Goal: Information Seeking & Learning: Learn about a topic

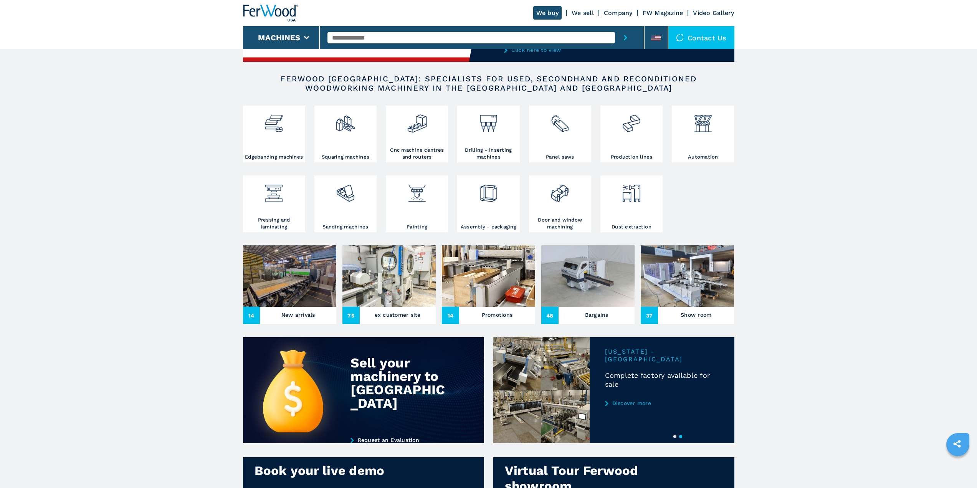
scroll to position [115, 0]
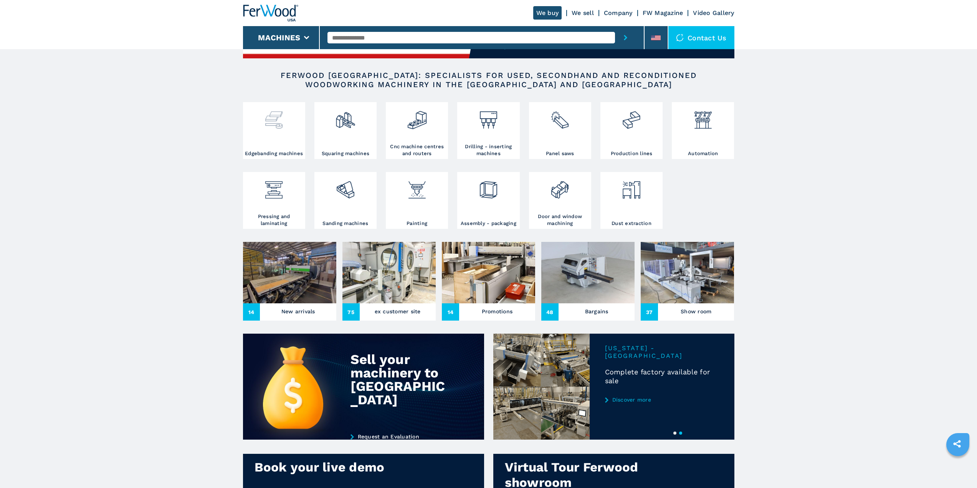
click at [273, 130] on img at bounding box center [274, 117] width 20 height 26
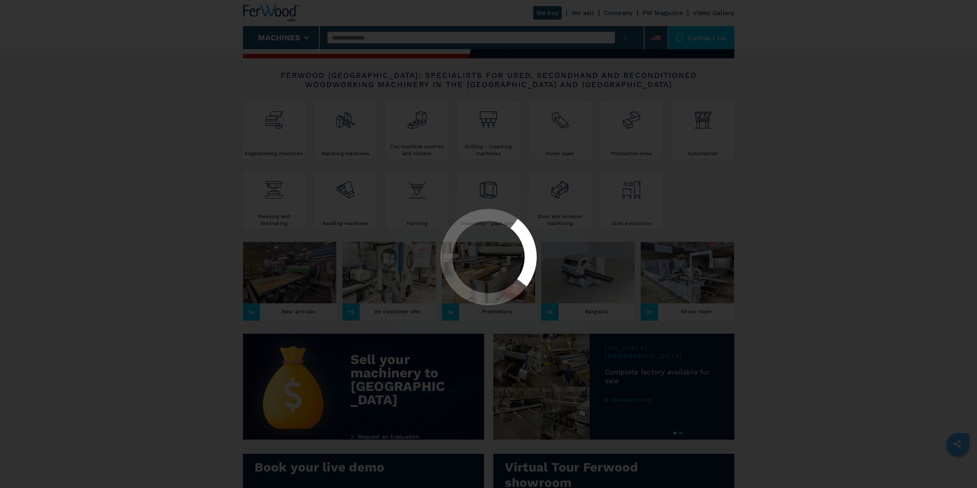
scroll to position [0, 0]
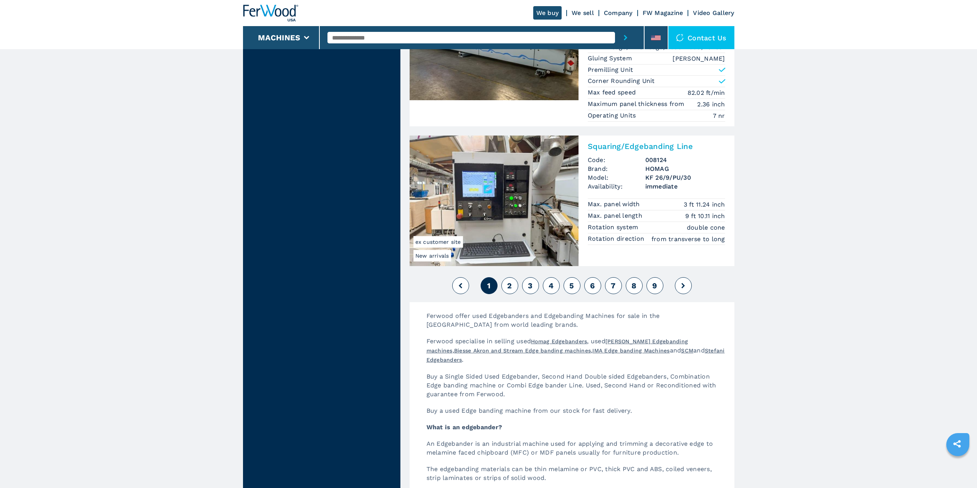
scroll to position [1805, 0]
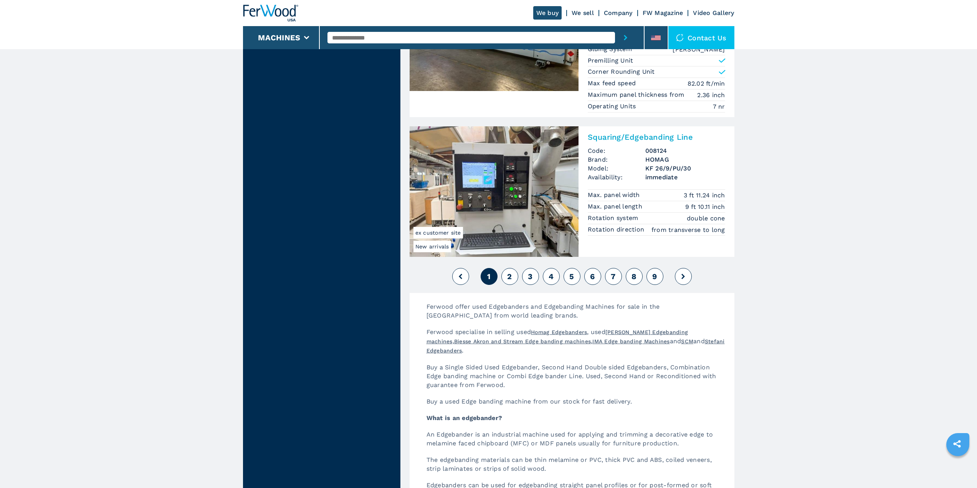
click at [511, 274] on span "2" at bounding box center [509, 276] width 5 height 9
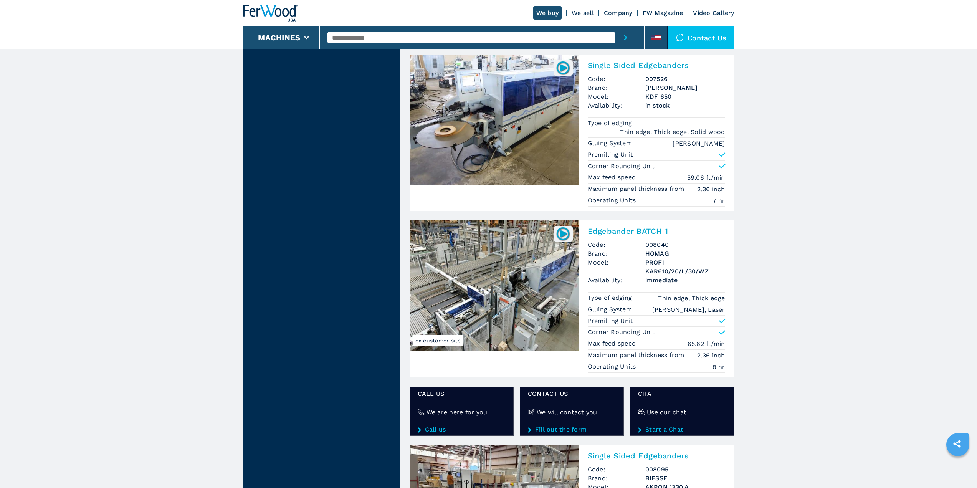
scroll to position [1090, 0]
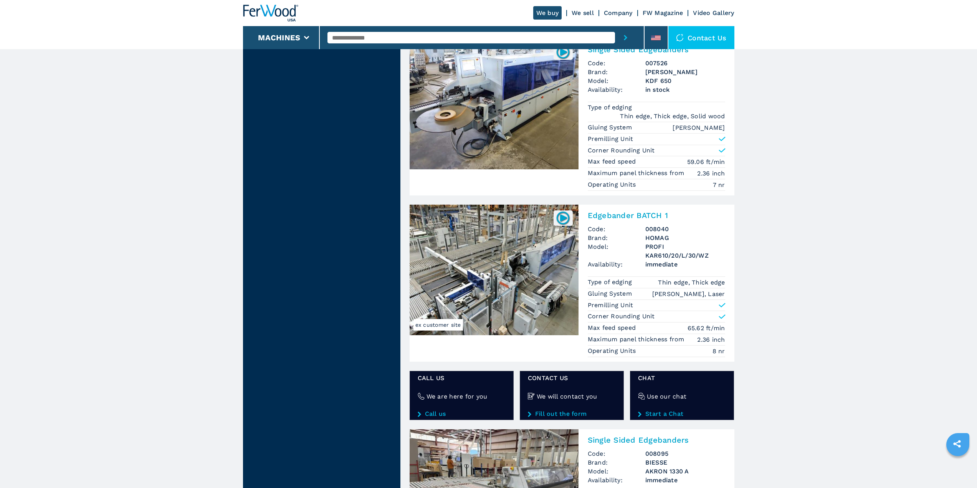
click at [503, 253] on img at bounding box center [494, 270] width 169 height 131
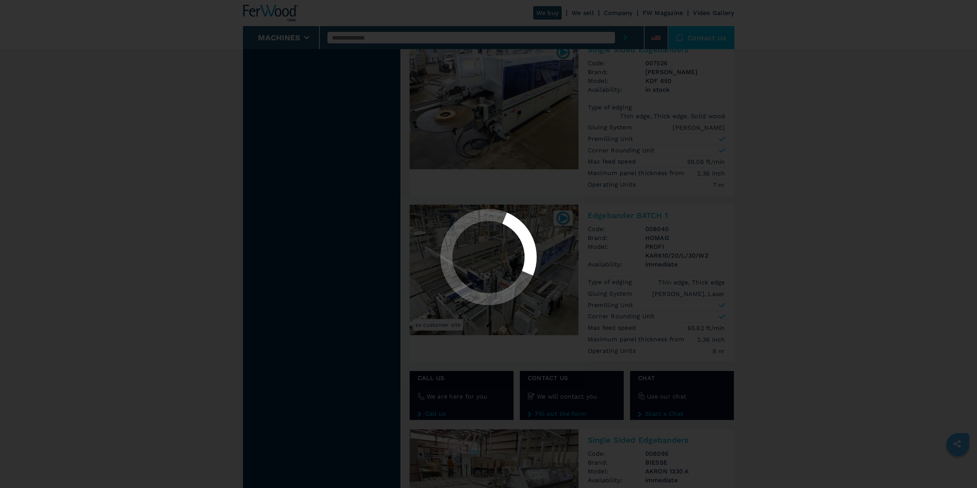
scroll to position [0, 0]
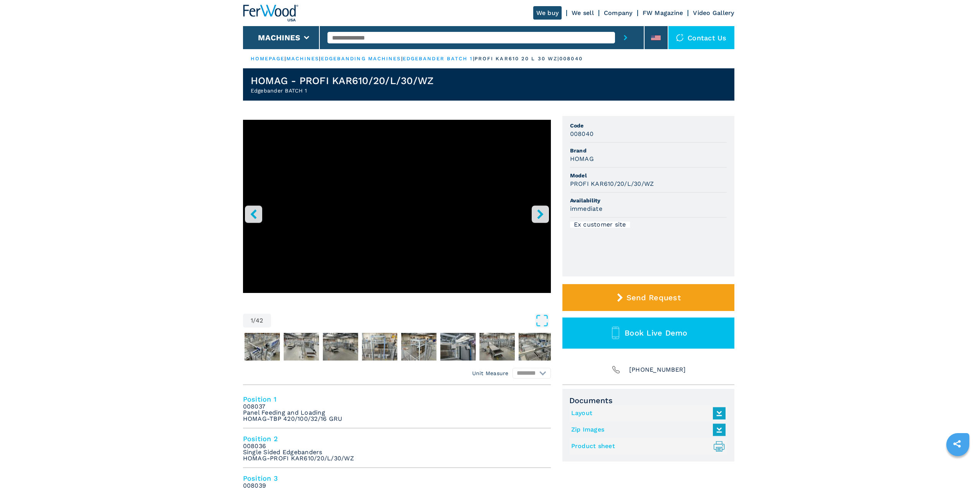
click at [543, 215] on icon "right-button" at bounding box center [541, 214] width 10 height 10
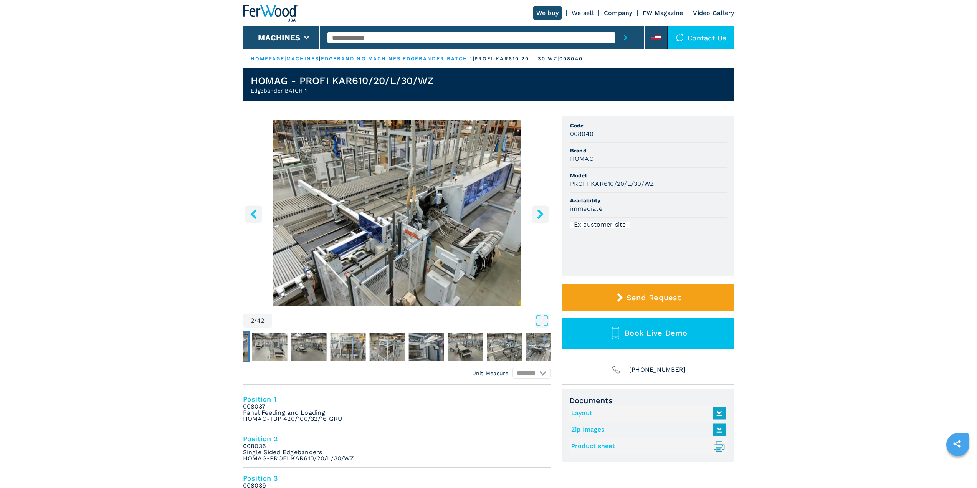
click at [435, 204] on img "Go to Slide 2" at bounding box center [397, 213] width 308 height 186
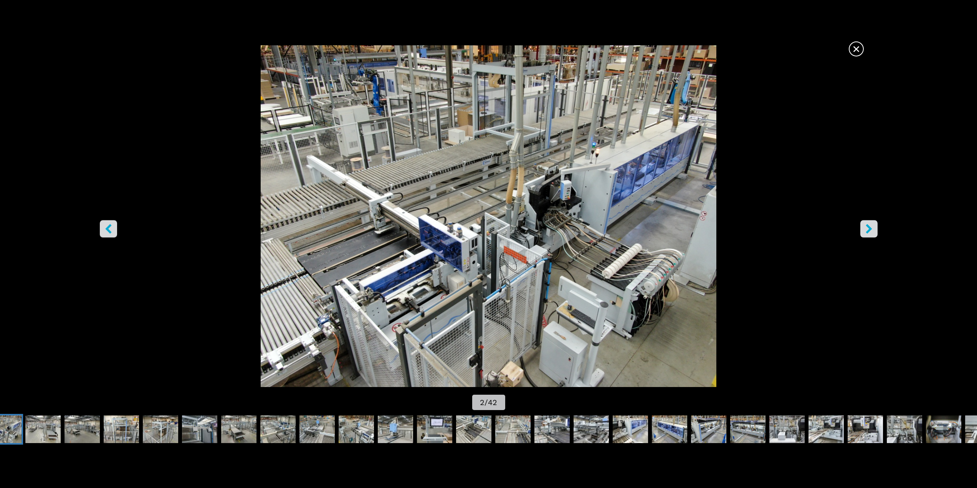
click at [871, 228] on icon "right-button" at bounding box center [869, 229] width 6 height 10
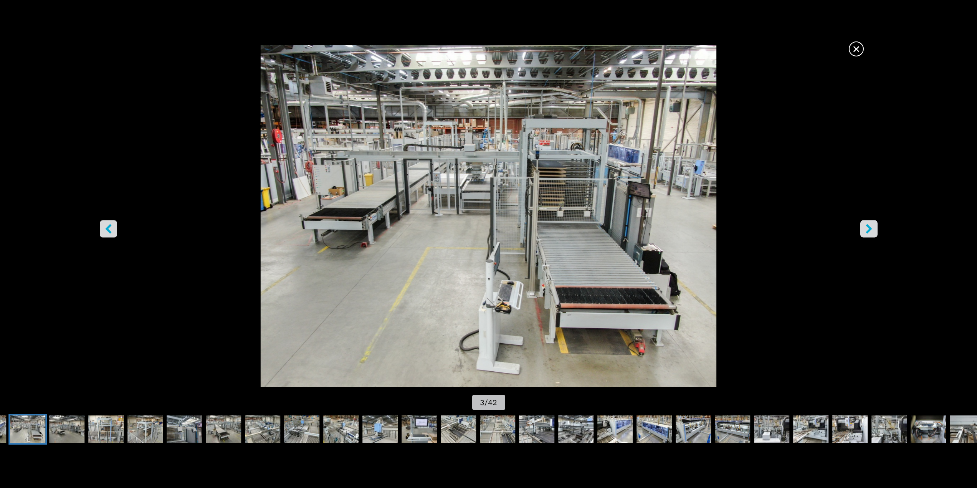
click at [871, 228] on icon "right-button" at bounding box center [869, 229] width 6 height 10
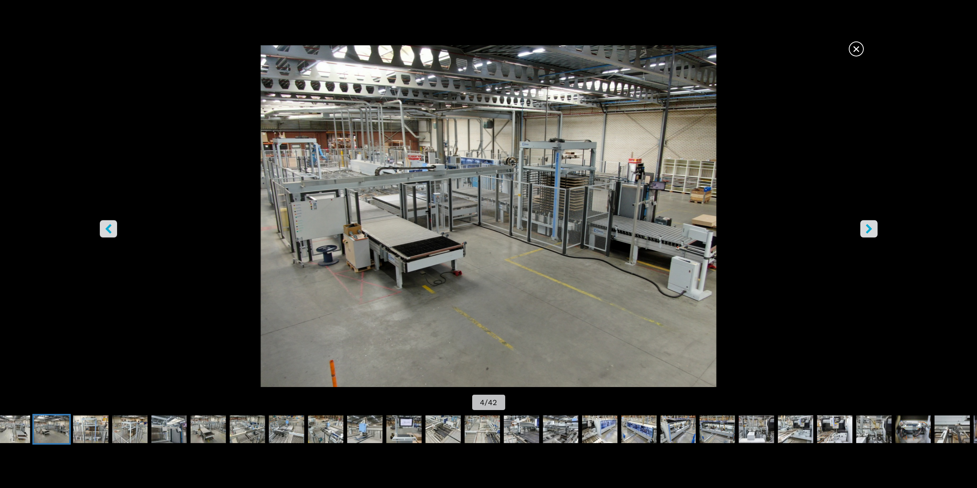
click at [871, 228] on icon "right-button" at bounding box center [869, 229] width 6 height 10
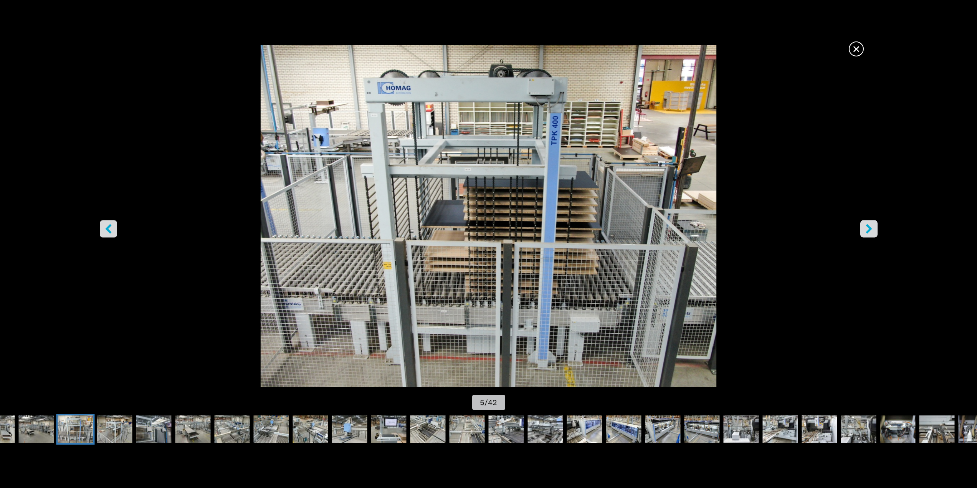
click at [871, 228] on icon "right-button" at bounding box center [869, 229] width 6 height 10
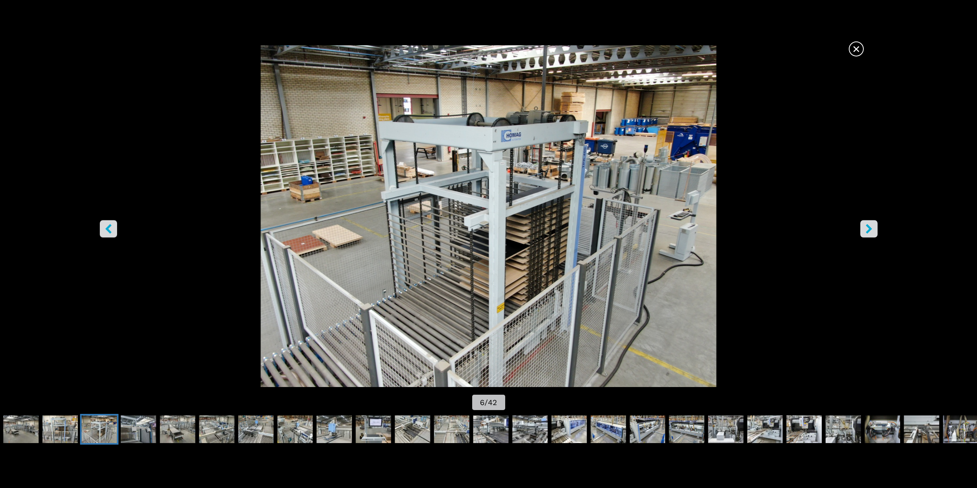
click at [871, 229] on icon "right-button" at bounding box center [869, 229] width 10 height 10
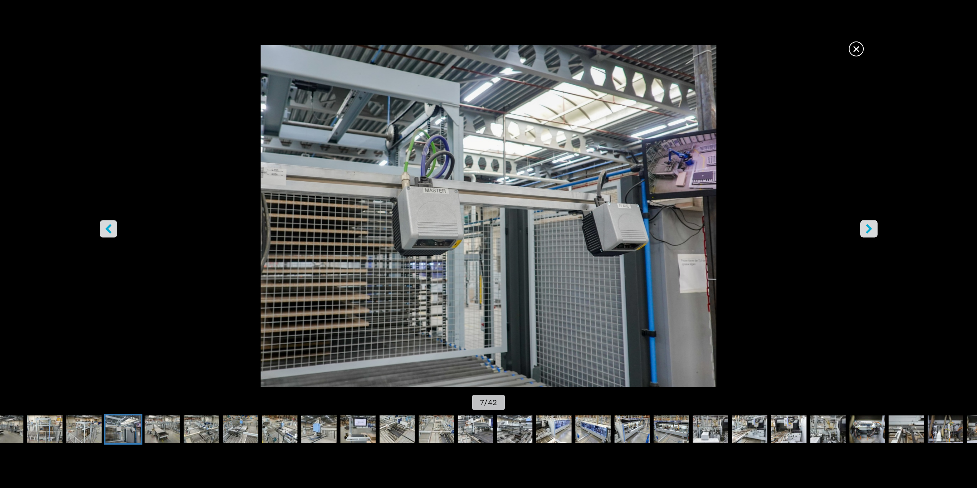
click at [871, 233] on icon "right-button" at bounding box center [869, 229] width 10 height 10
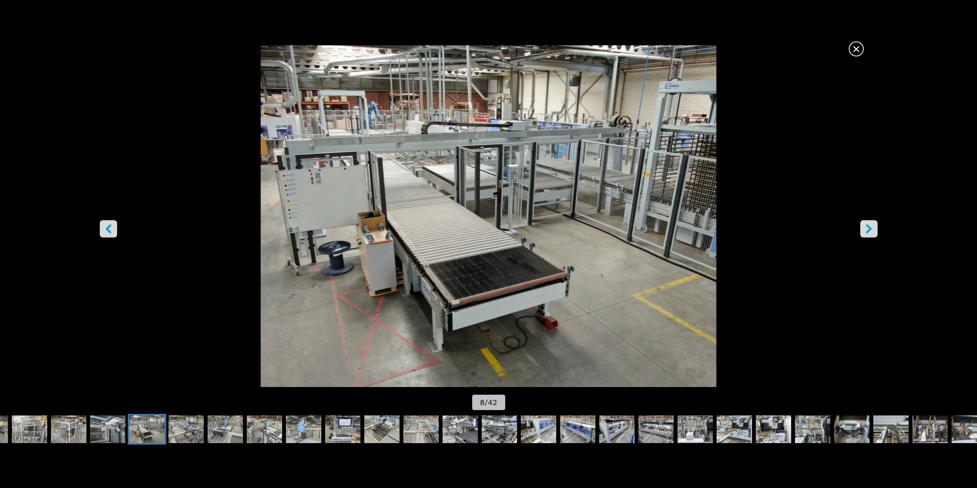
click at [871, 233] on icon "right-button" at bounding box center [869, 229] width 10 height 10
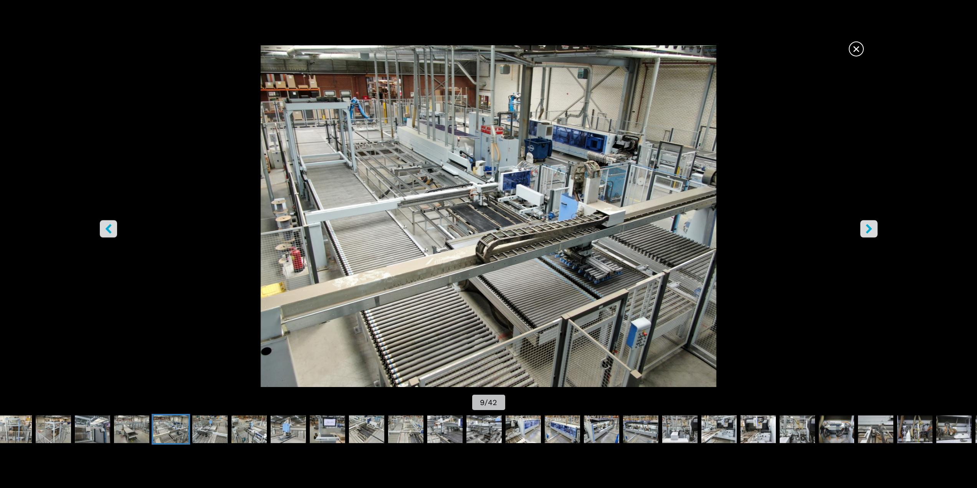
click at [871, 233] on icon "right-button" at bounding box center [869, 229] width 10 height 10
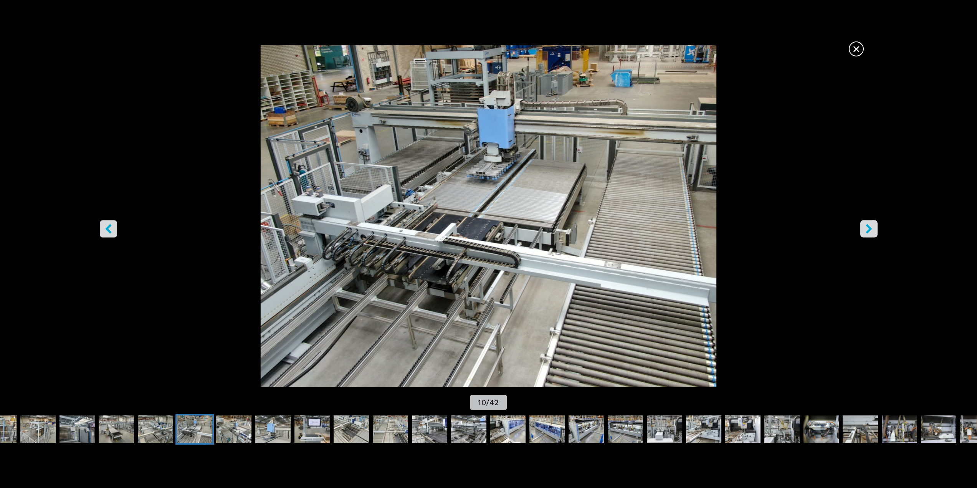
click at [871, 233] on icon "right-button" at bounding box center [869, 229] width 10 height 10
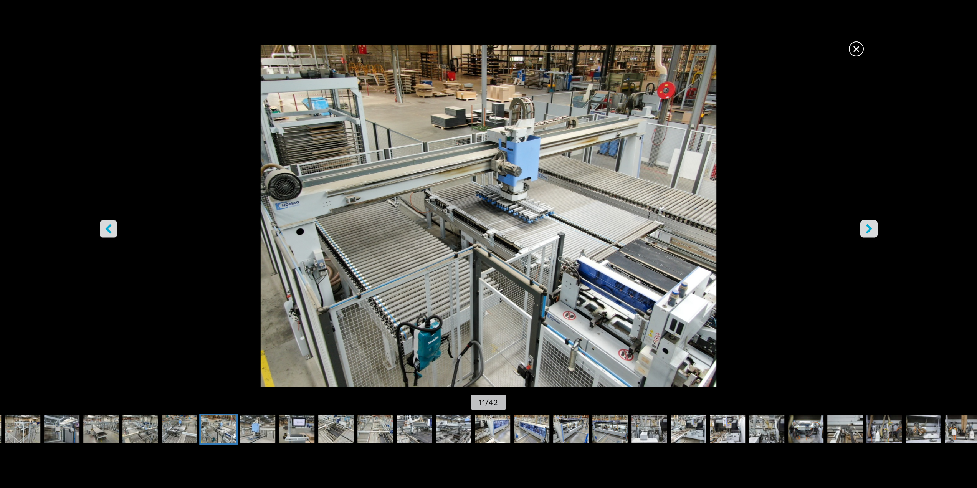
click at [872, 231] on icon "right-button" at bounding box center [869, 229] width 10 height 10
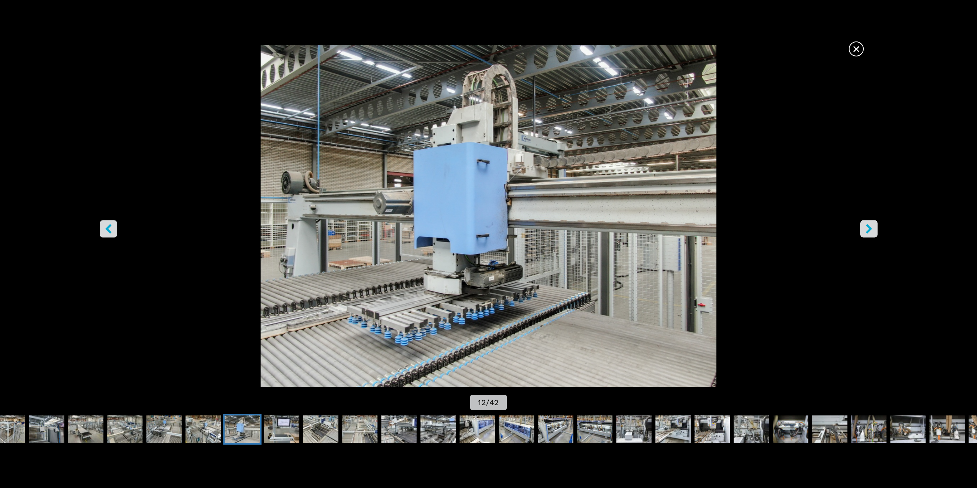
click at [872, 231] on icon "right-button" at bounding box center [869, 229] width 10 height 10
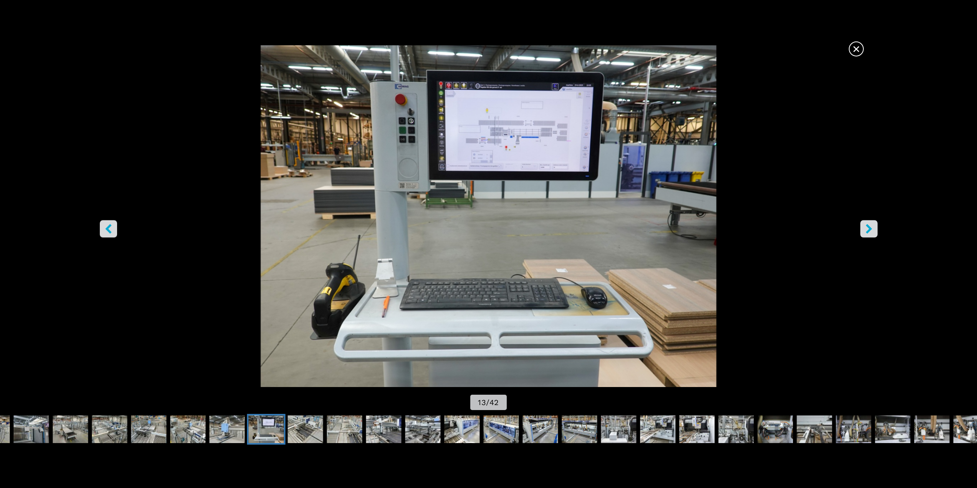
click at [872, 231] on icon "right-button" at bounding box center [869, 229] width 10 height 10
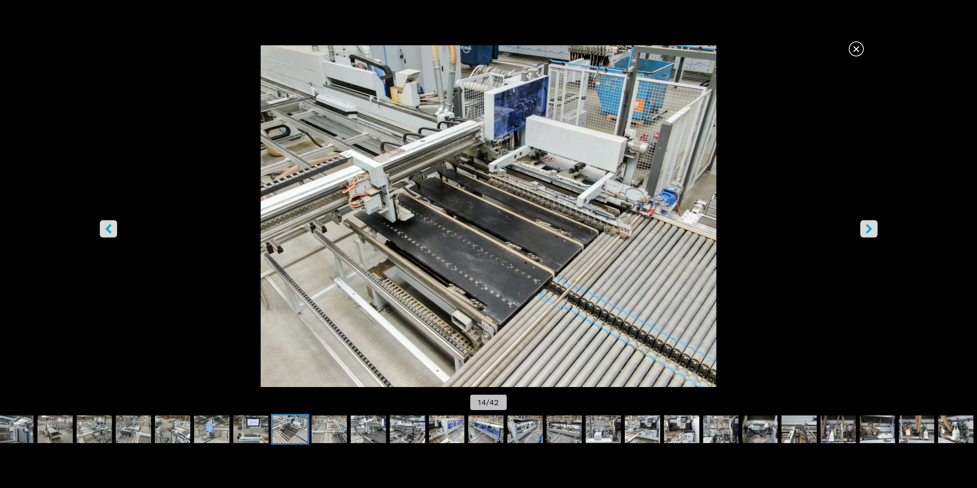
click at [872, 231] on icon "right-button" at bounding box center [869, 229] width 10 height 10
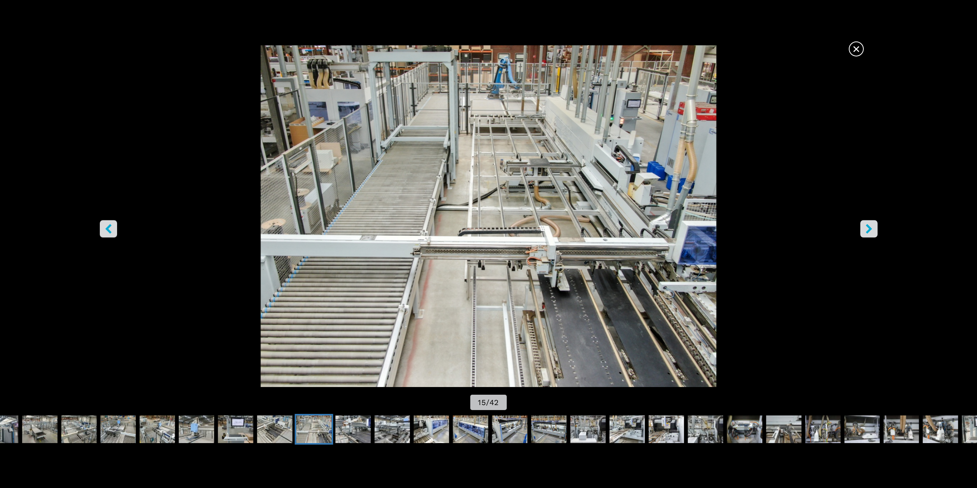
click at [870, 227] on icon "right-button" at bounding box center [869, 229] width 6 height 10
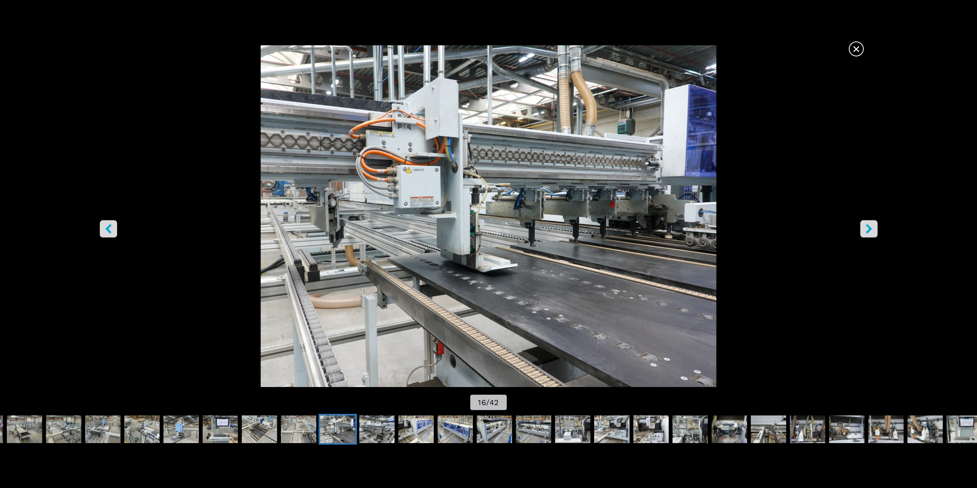
click at [865, 229] on icon "right-button" at bounding box center [869, 229] width 10 height 10
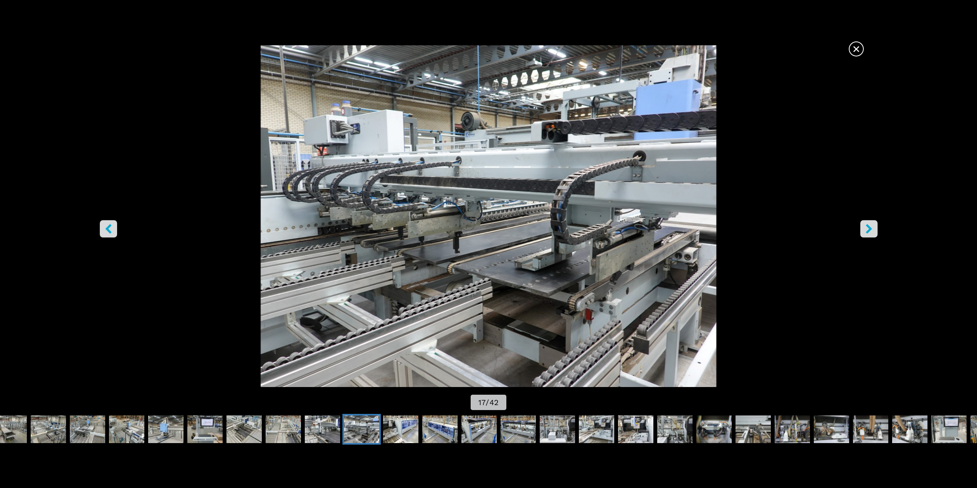
click at [859, 46] on span "×" at bounding box center [856, 47] width 13 height 13
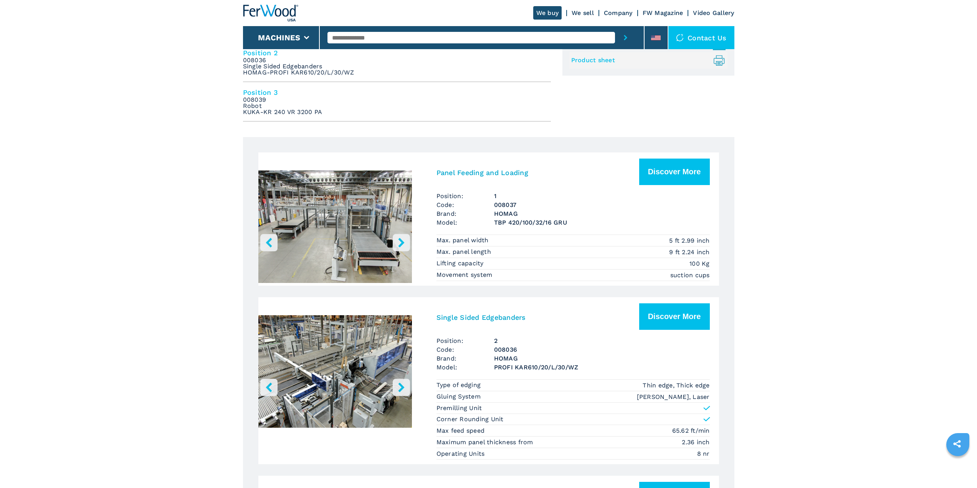
scroll to position [422, 0]
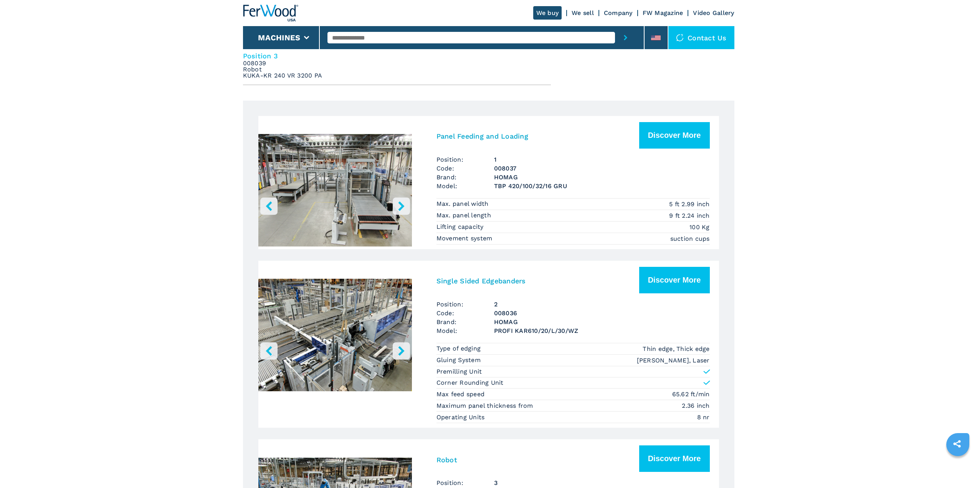
click at [344, 190] on img "Go to Slide 1" at bounding box center [335, 192] width 154 height 144
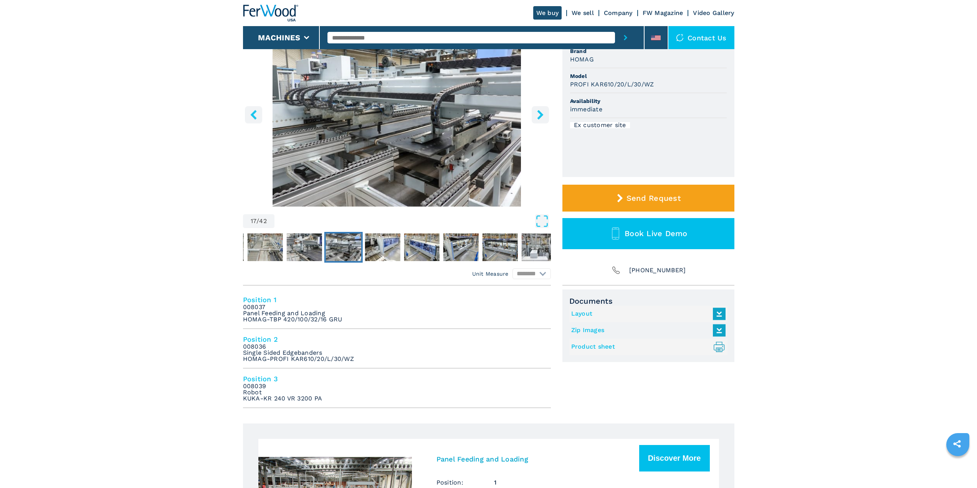
scroll to position [0, 0]
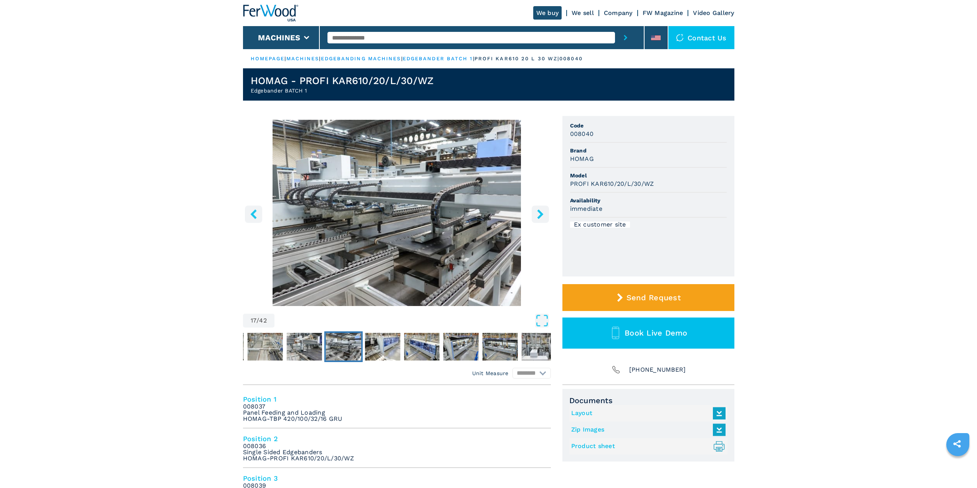
click at [444, 209] on img "Go to Slide 17" at bounding box center [397, 213] width 308 height 186
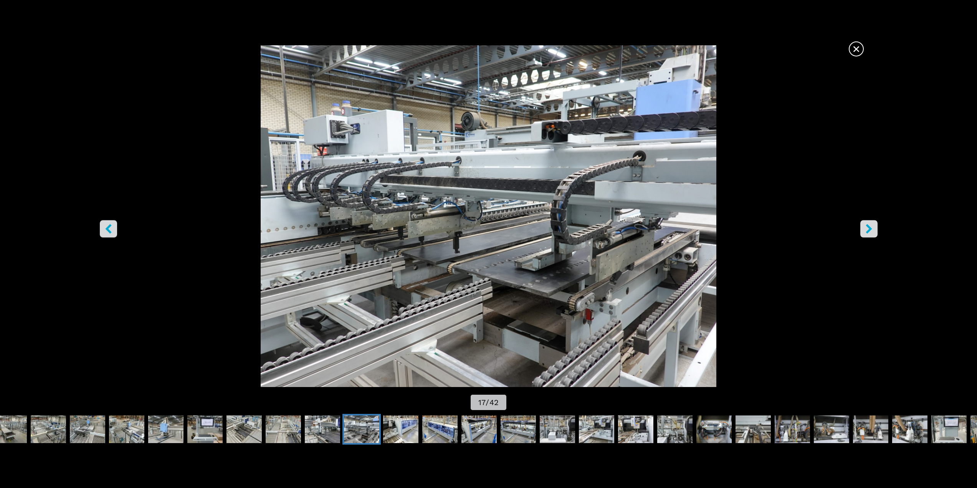
click at [867, 227] on icon "right-button" at bounding box center [869, 229] width 10 height 10
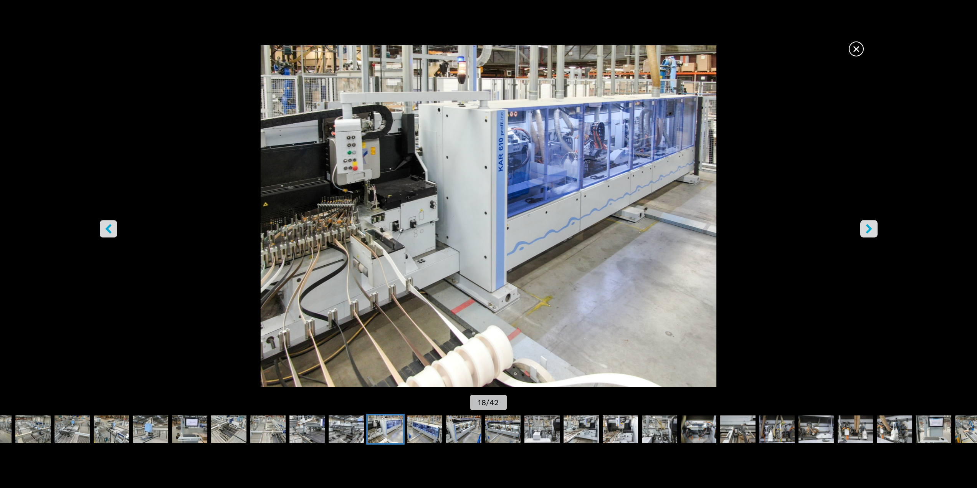
click at [867, 227] on icon "right-button" at bounding box center [869, 229] width 10 height 10
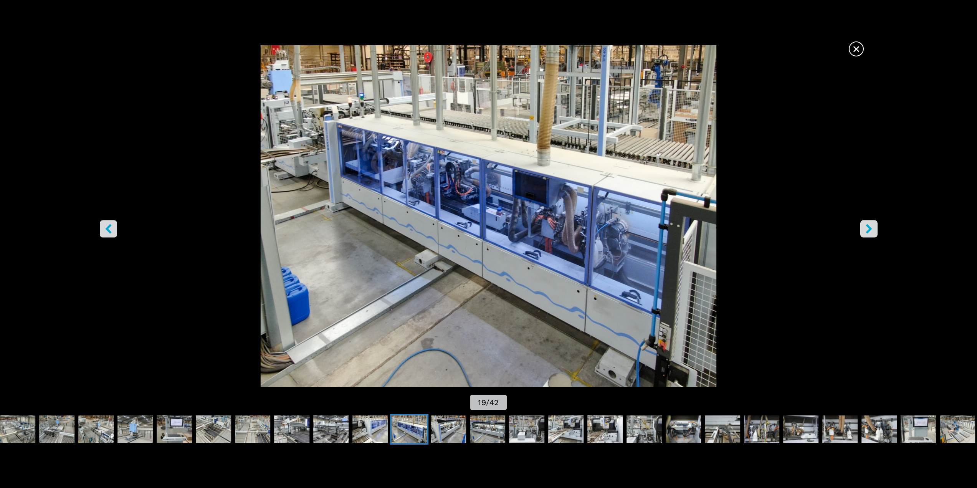
click at [867, 227] on icon "right-button" at bounding box center [869, 229] width 10 height 10
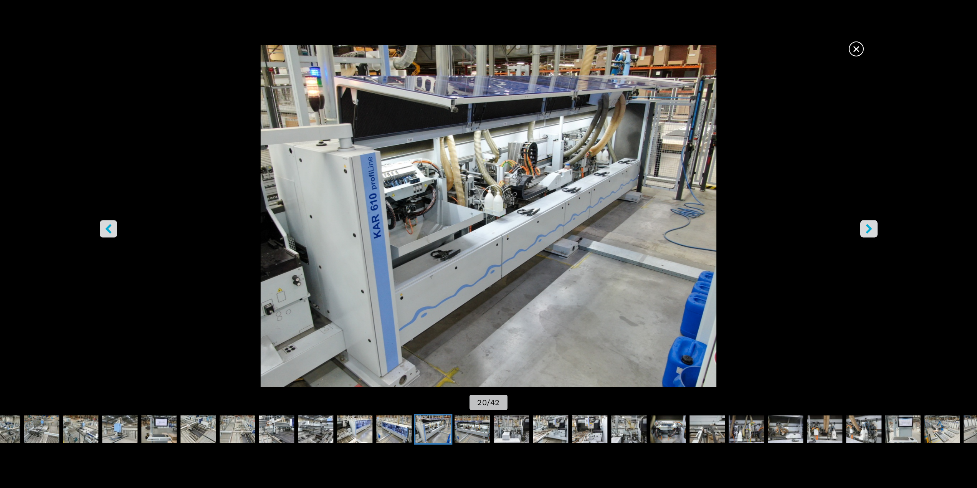
click at [867, 227] on icon "right-button" at bounding box center [869, 229] width 10 height 10
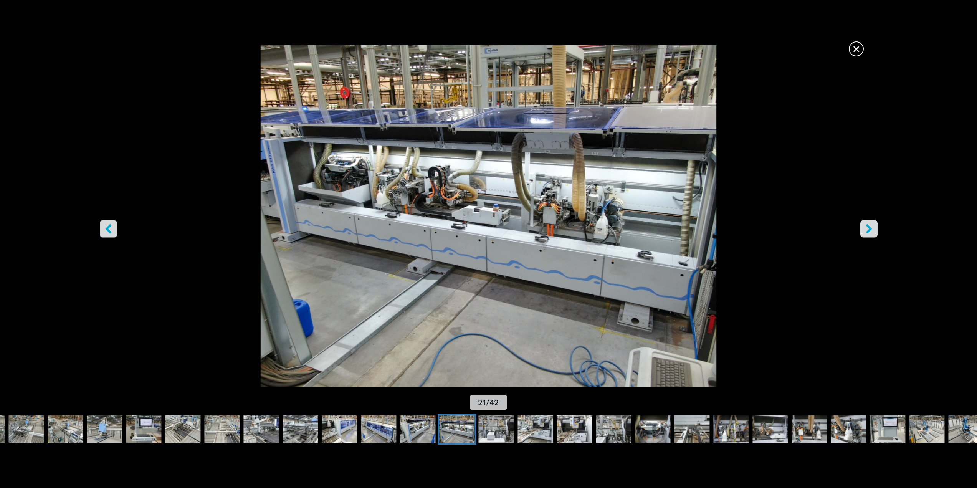
click at [867, 227] on icon "right-button" at bounding box center [869, 229] width 10 height 10
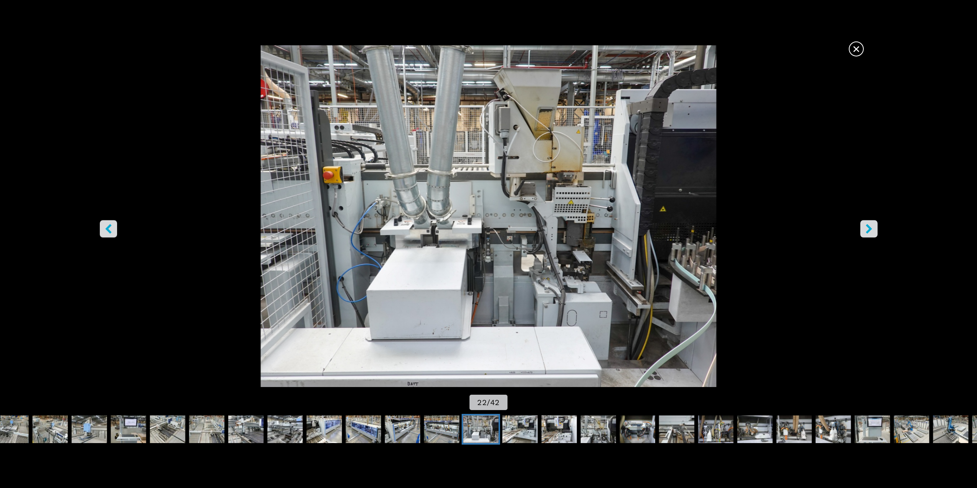
click at [867, 227] on icon "right-button" at bounding box center [869, 229] width 10 height 10
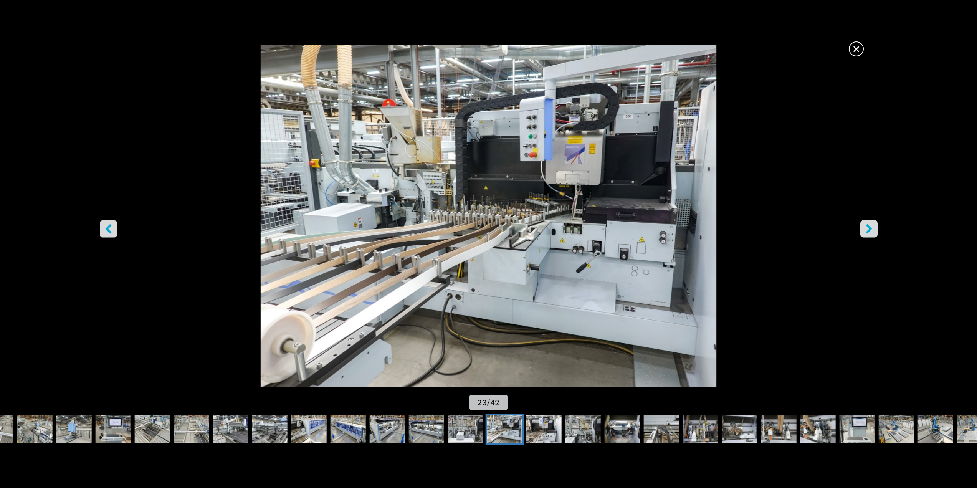
click at [867, 227] on icon "right-button" at bounding box center [869, 229] width 10 height 10
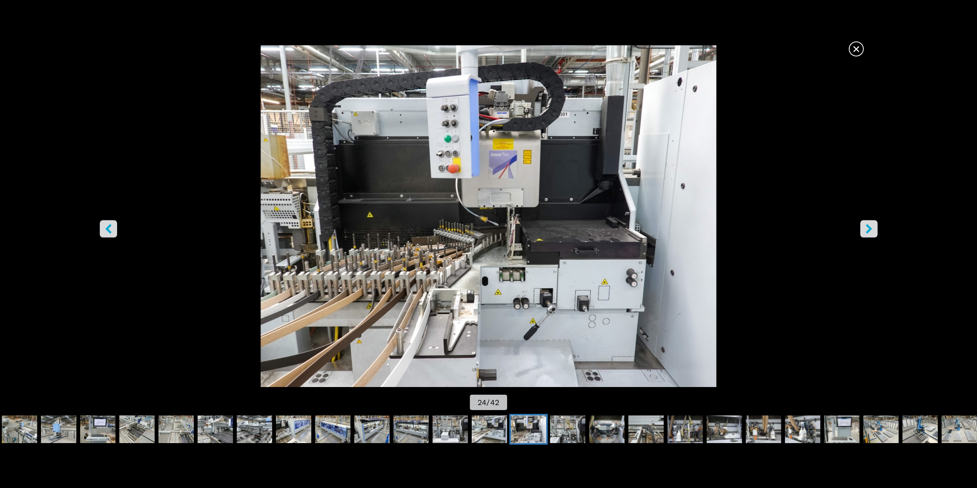
click at [867, 227] on icon "right-button" at bounding box center [869, 229] width 10 height 10
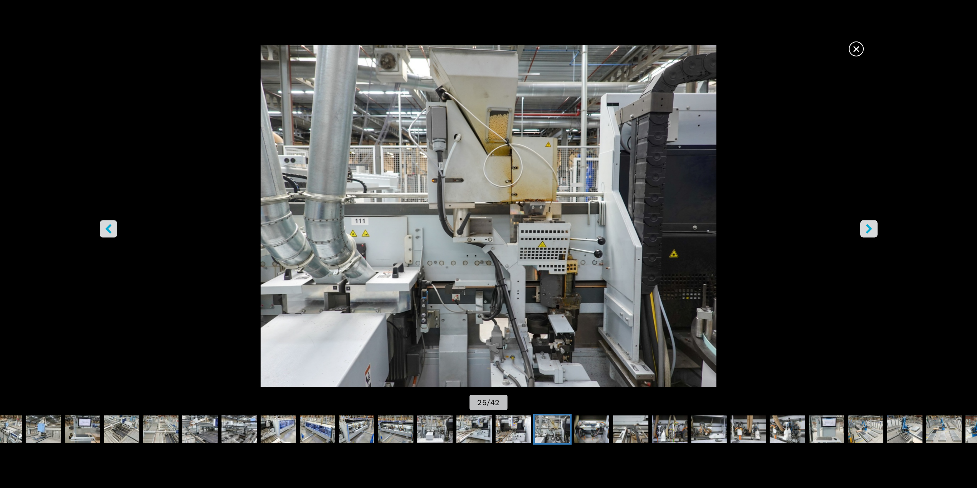
click at [867, 227] on icon "right-button" at bounding box center [869, 229] width 10 height 10
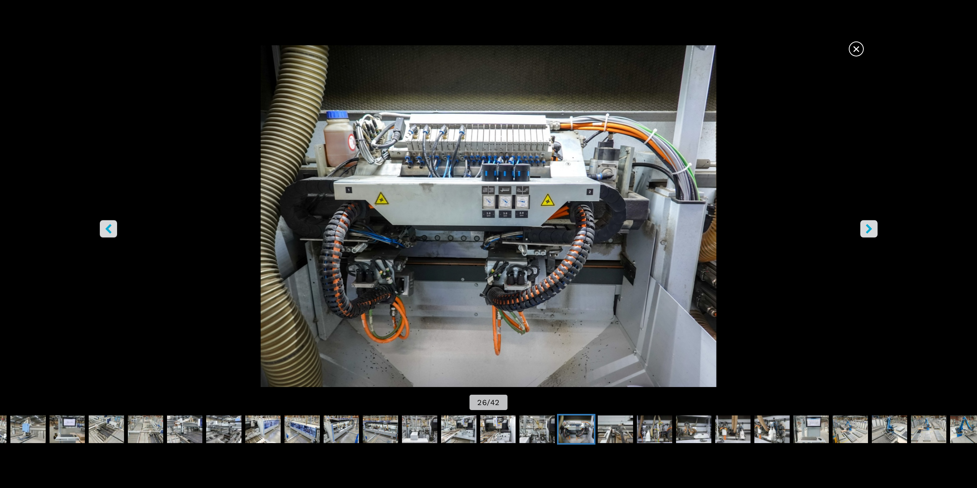
click at [867, 227] on icon "right-button" at bounding box center [869, 229] width 10 height 10
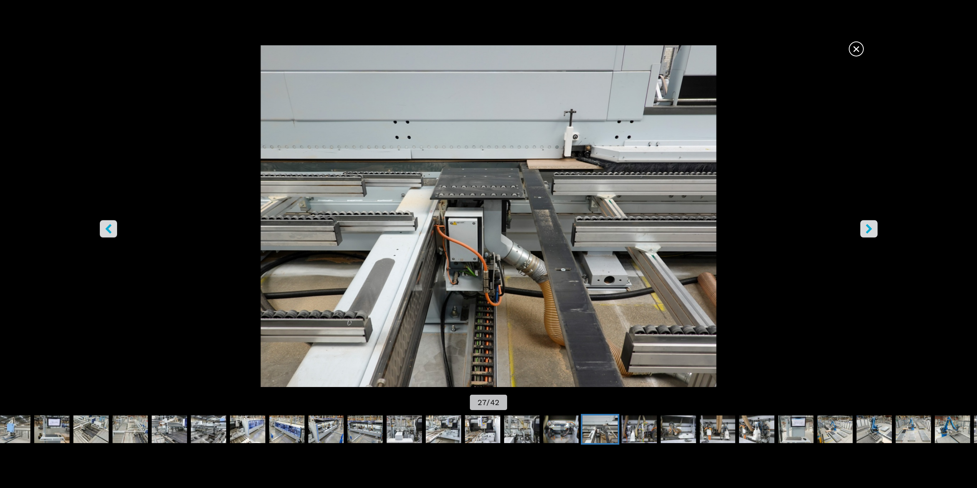
click at [867, 227] on icon "right-button" at bounding box center [869, 229] width 10 height 10
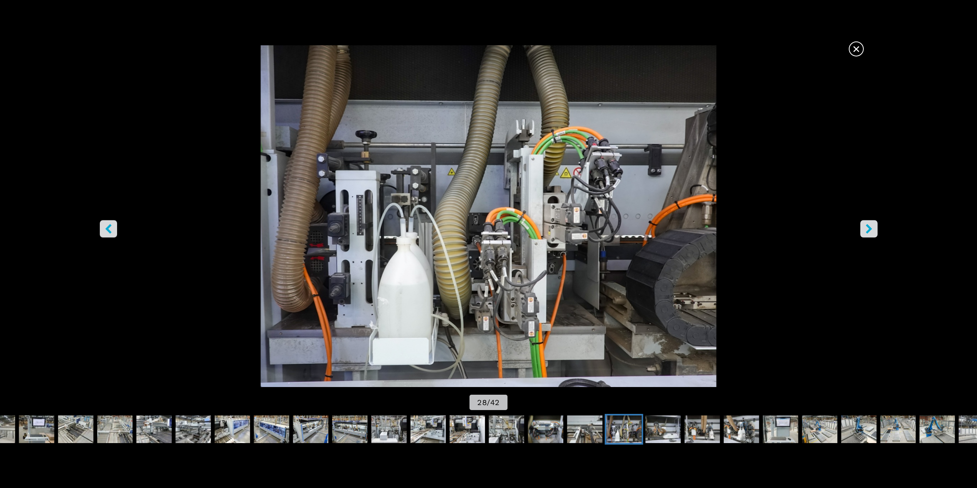
click at [867, 227] on icon "right-button" at bounding box center [869, 229] width 10 height 10
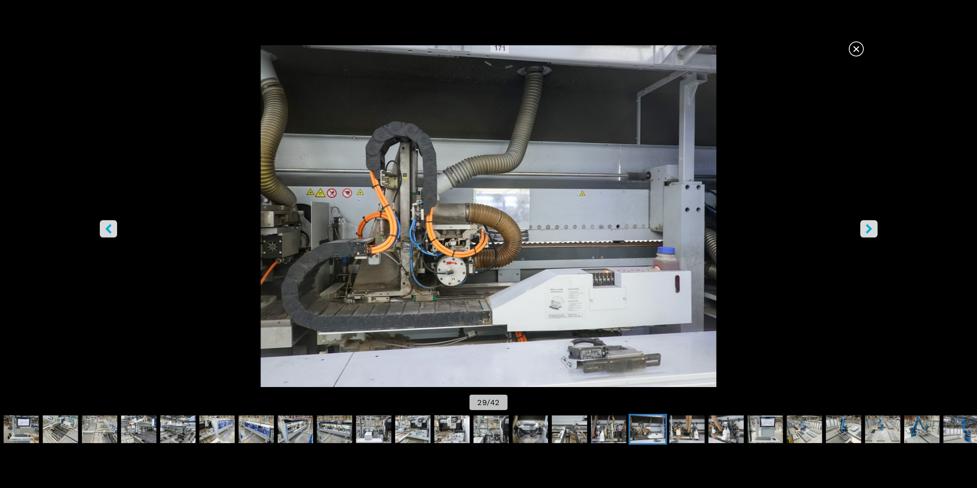
click at [867, 227] on icon "right-button" at bounding box center [869, 229] width 10 height 10
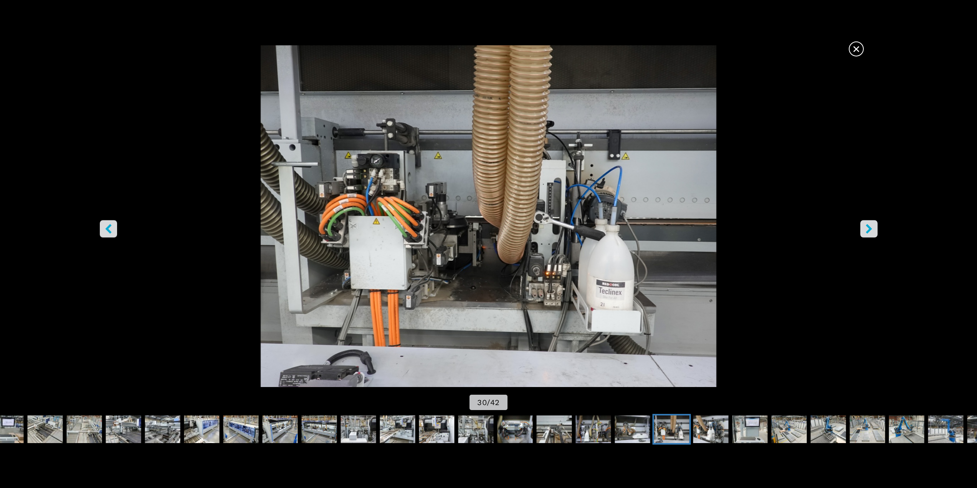
click at [867, 227] on icon "right-button" at bounding box center [869, 229] width 10 height 10
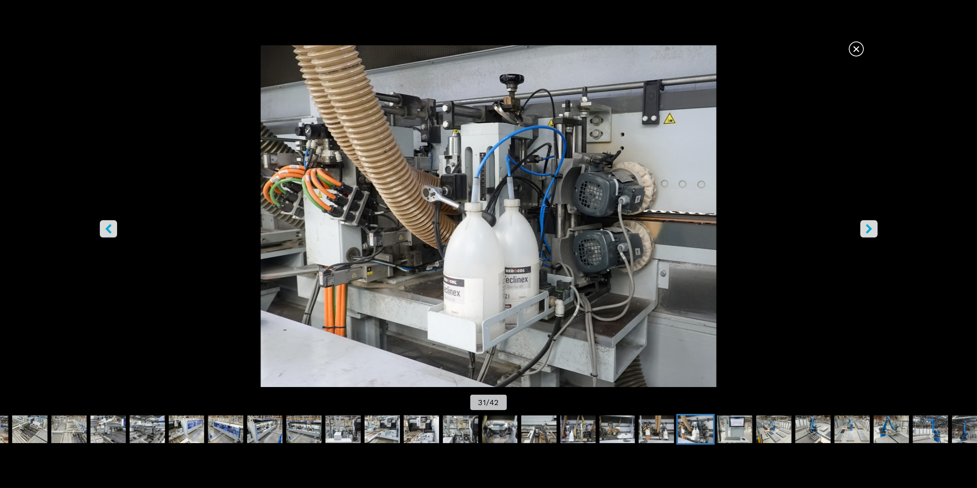
click at [867, 227] on icon "right-button" at bounding box center [869, 229] width 10 height 10
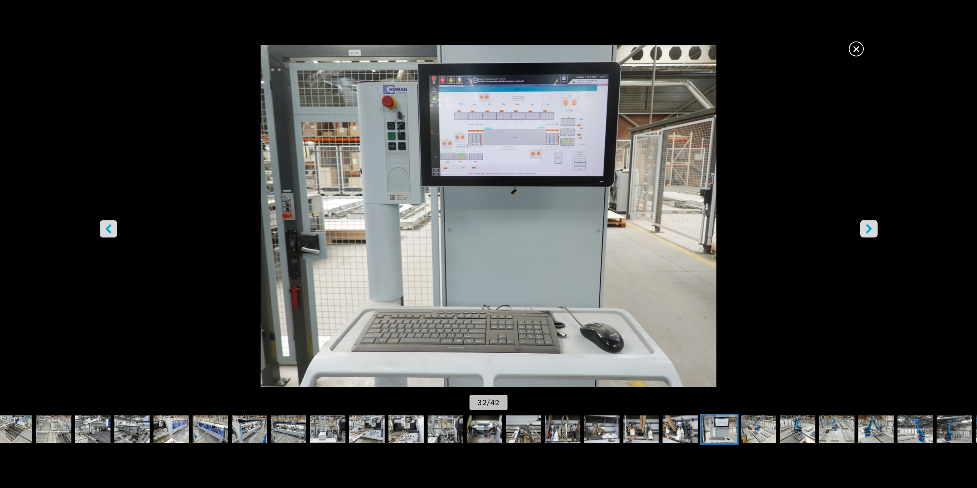
click at [867, 227] on icon "right-button" at bounding box center [869, 229] width 10 height 10
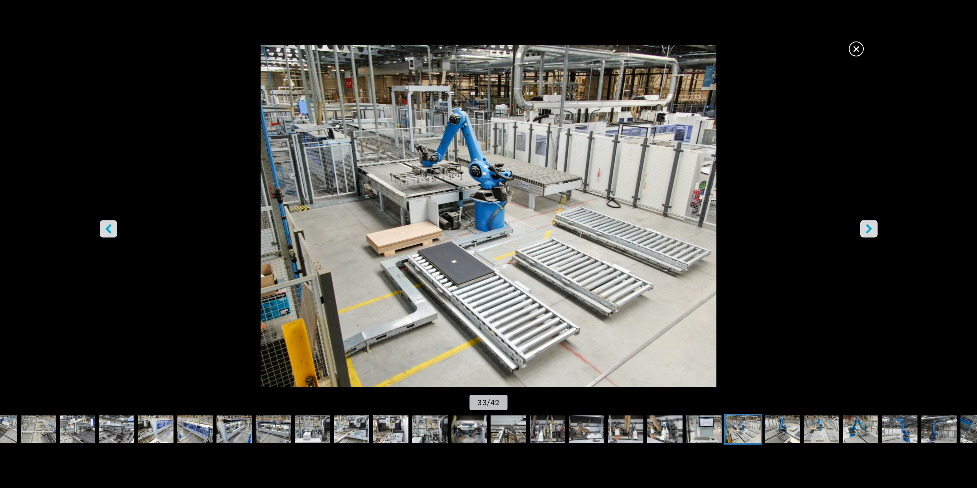
click at [874, 230] on button "right-button" at bounding box center [868, 228] width 17 height 17
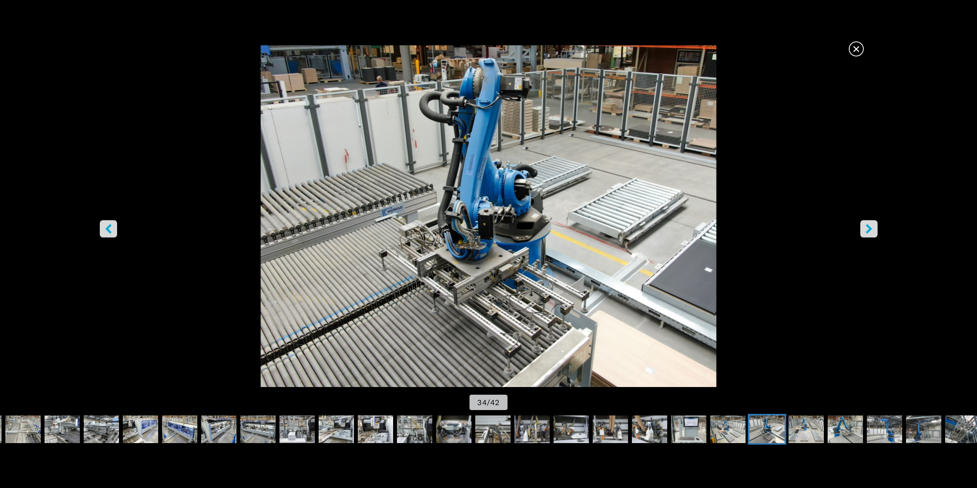
click at [874, 230] on button "right-button" at bounding box center [868, 228] width 17 height 17
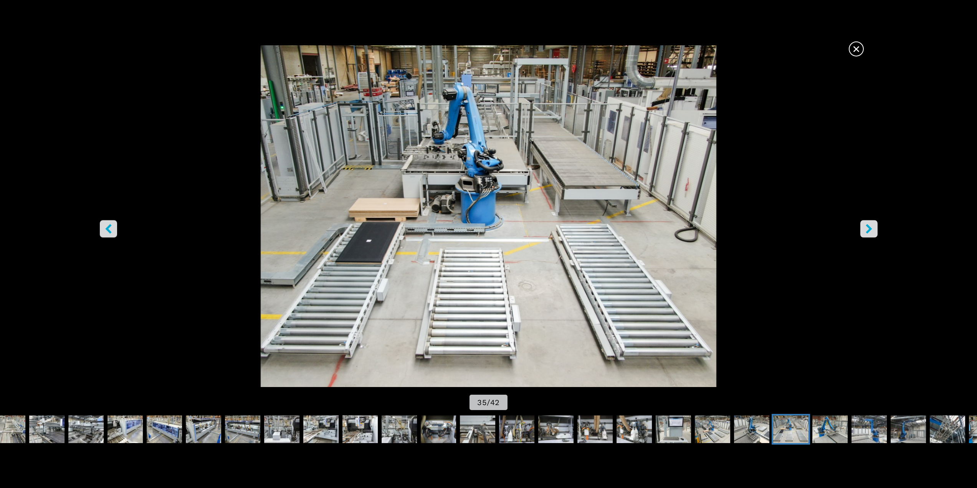
click at [872, 230] on icon "right-button" at bounding box center [869, 229] width 10 height 10
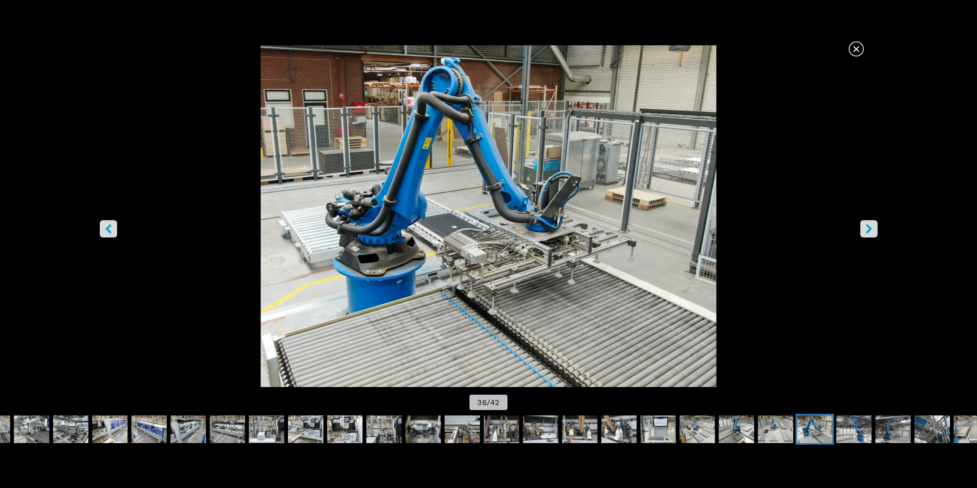
click at [872, 230] on icon "right-button" at bounding box center [869, 229] width 10 height 10
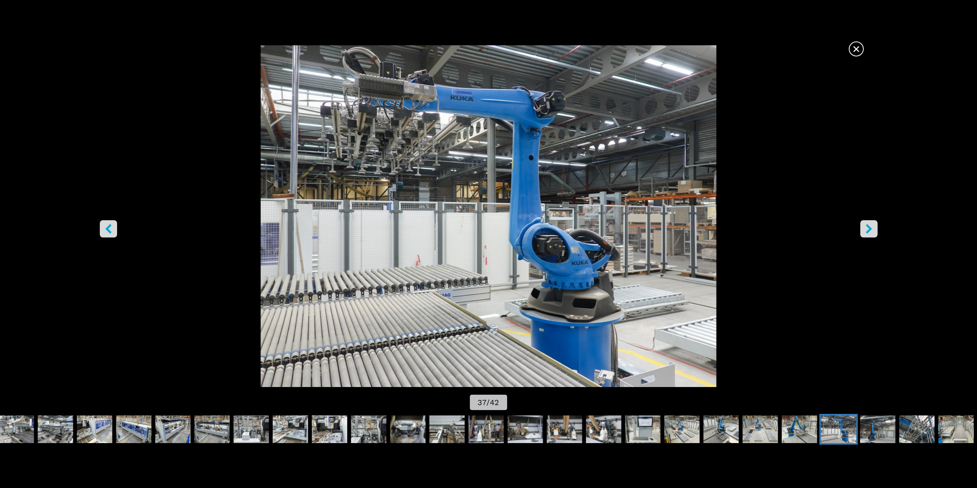
click at [872, 230] on icon "right-button" at bounding box center [869, 229] width 10 height 10
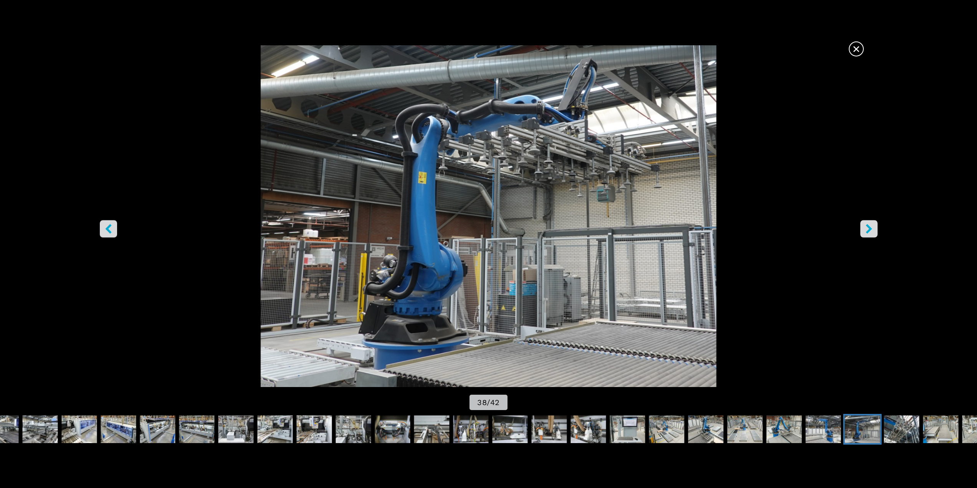
click at [872, 230] on icon "right-button" at bounding box center [869, 229] width 10 height 10
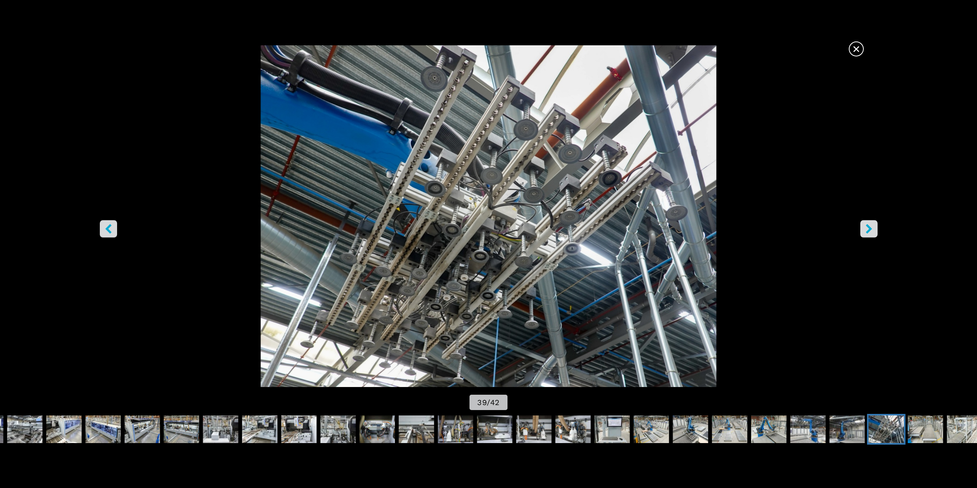
click at [872, 230] on icon "right-button" at bounding box center [869, 229] width 10 height 10
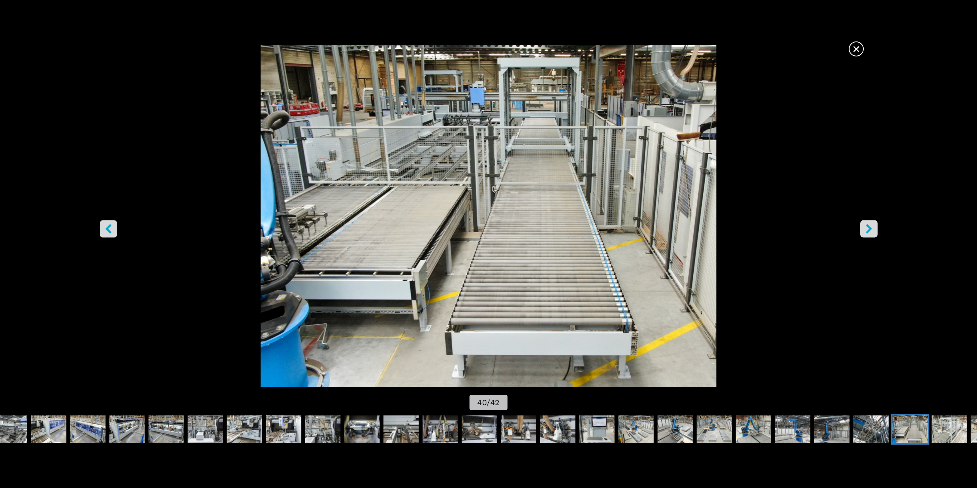
click at [873, 227] on icon "right-button" at bounding box center [869, 229] width 10 height 10
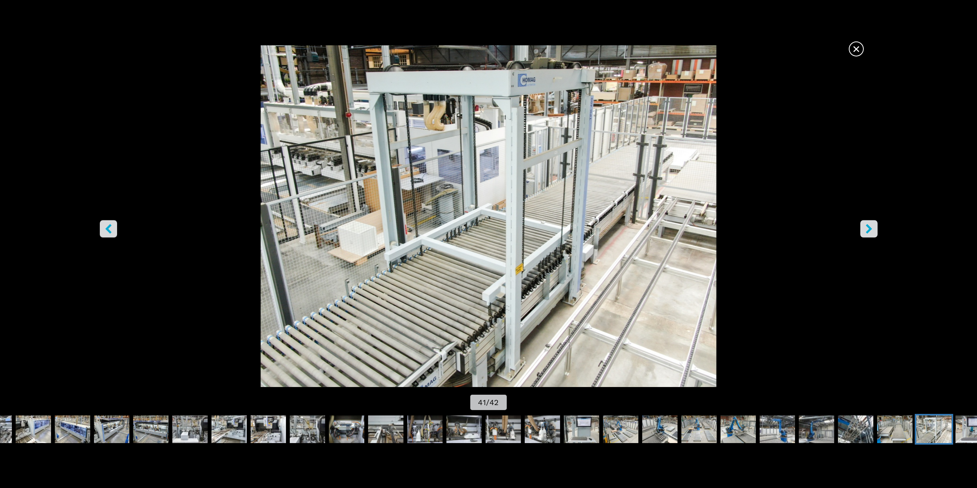
click at [873, 227] on icon "right-button" at bounding box center [869, 229] width 10 height 10
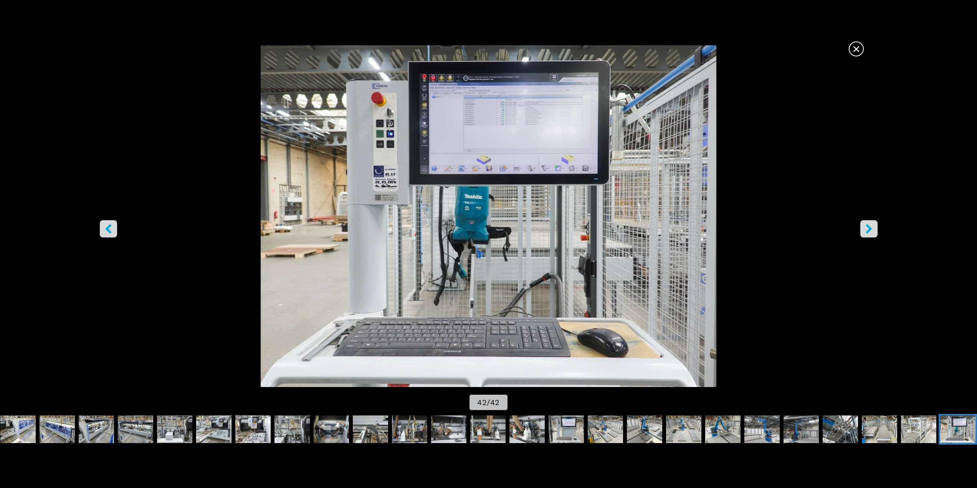
click at [873, 227] on icon "right-button" at bounding box center [869, 229] width 10 height 10
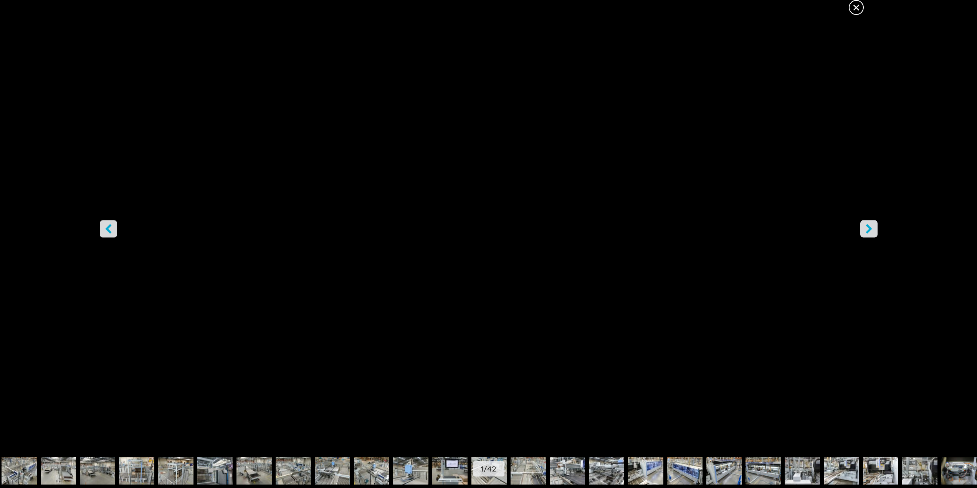
scroll to position [38, 0]
click at [855, 7] on span "×" at bounding box center [856, 5] width 13 height 13
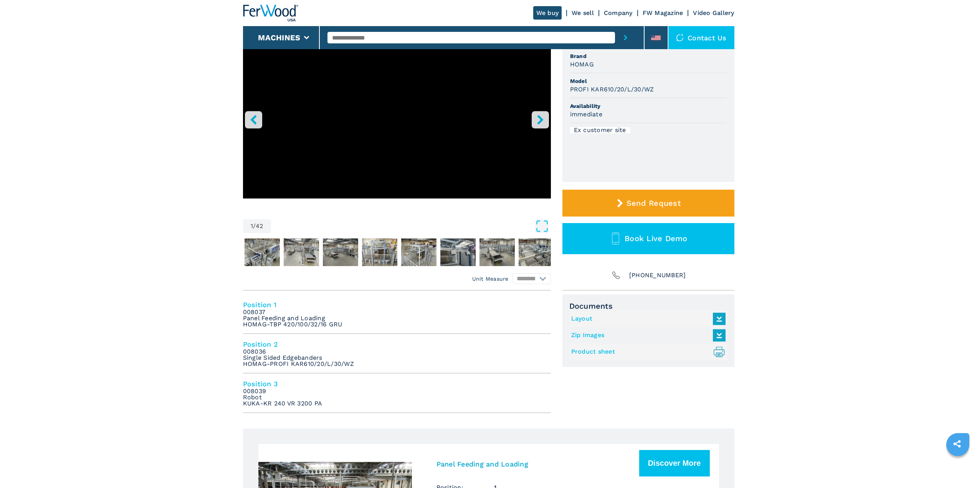
scroll to position [16, 0]
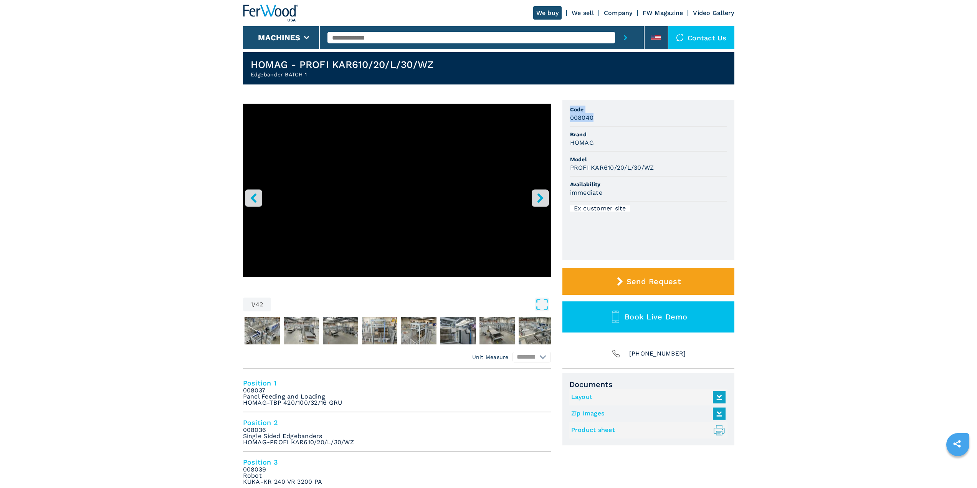
drag, startPoint x: 564, startPoint y: 112, endPoint x: 602, endPoint y: 130, distance: 41.9
click at [602, 127] on ul "Code 008040 Brand HOMAG Model PROFI KAR610/20/L/30/WZ Availability immediate Ex…" at bounding box center [648, 180] width 172 height 160
click at [599, 250] on ul "Code 008040 Brand HOMAG Model PROFI KAR610/20/L/30/WZ Availability immediate Ex…" at bounding box center [648, 180] width 172 height 160
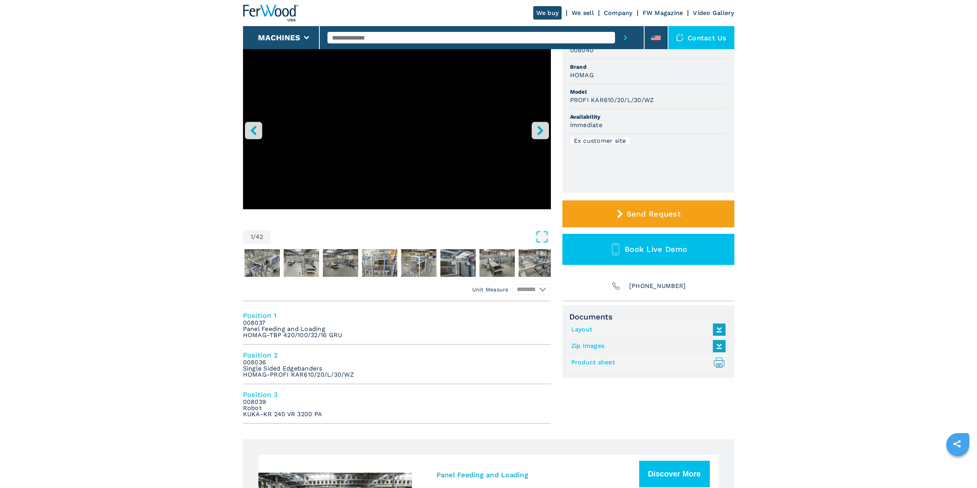
scroll to position [55, 0]
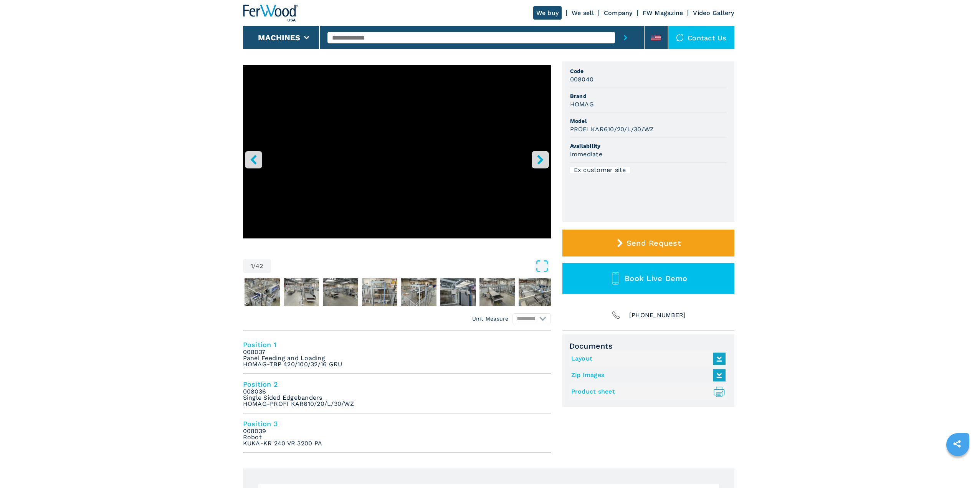
click at [540, 155] on icon "right-button" at bounding box center [541, 160] width 10 height 10
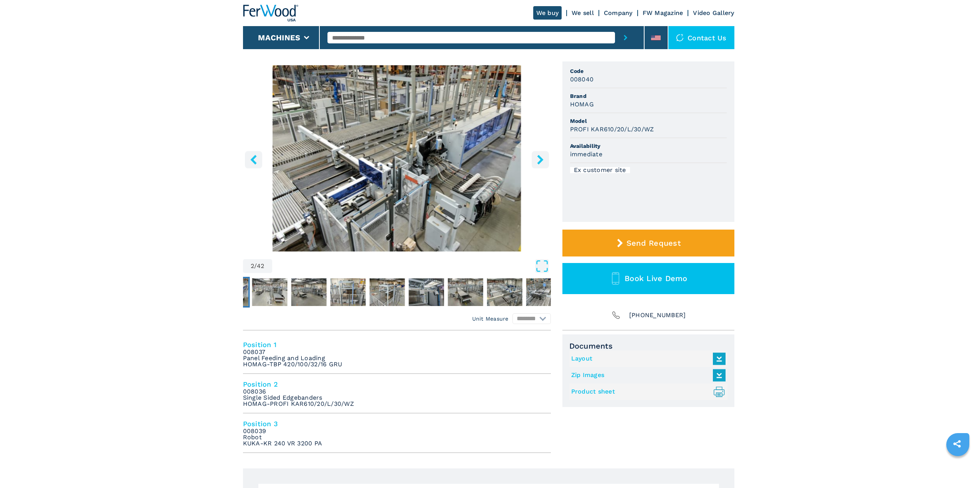
click at [536, 160] on icon "right-button" at bounding box center [541, 160] width 10 height 10
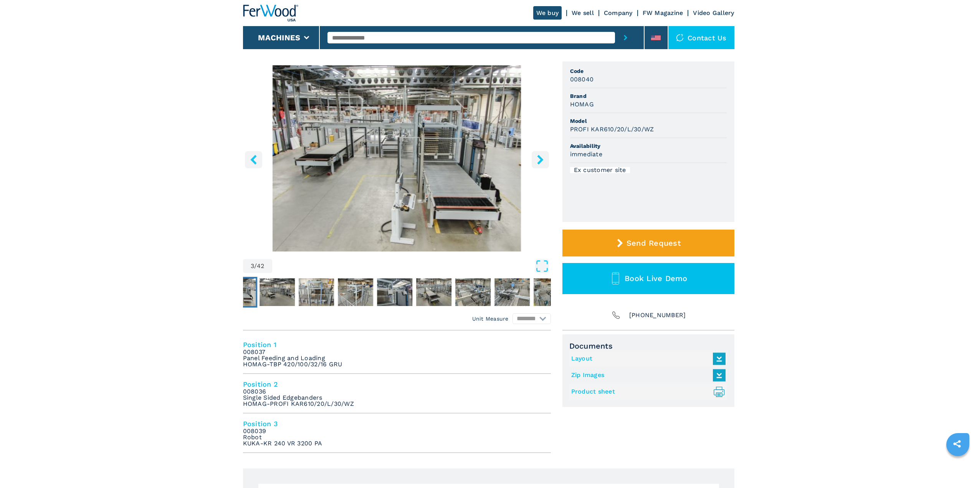
click at [536, 160] on icon "right-button" at bounding box center [541, 160] width 10 height 10
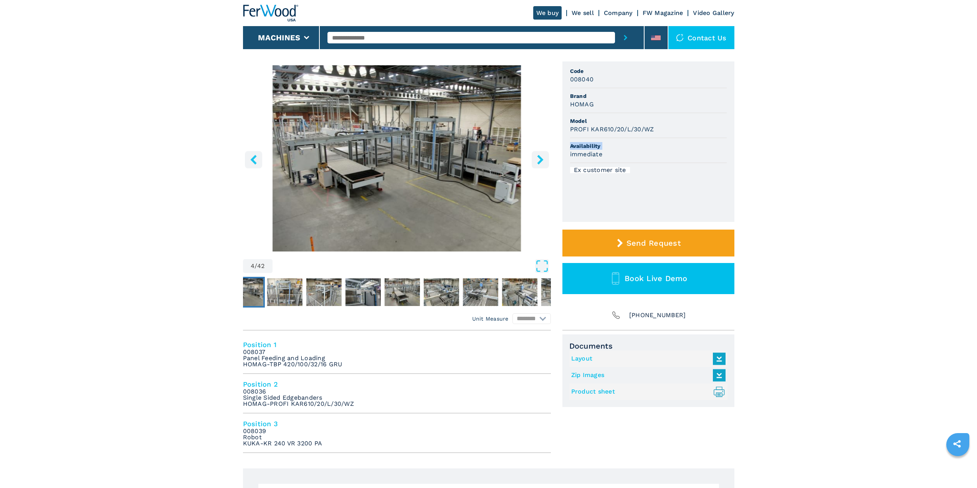
click at [556, 153] on div "4 / 42 Unit Measure ****** ******** Code 008040 Brand HOMAG Model PROFI KAR610/…" at bounding box center [488, 195] width 491 height 269
click at [542, 160] on icon "right-button" at bounding box center [540, 160] width 6 height 10
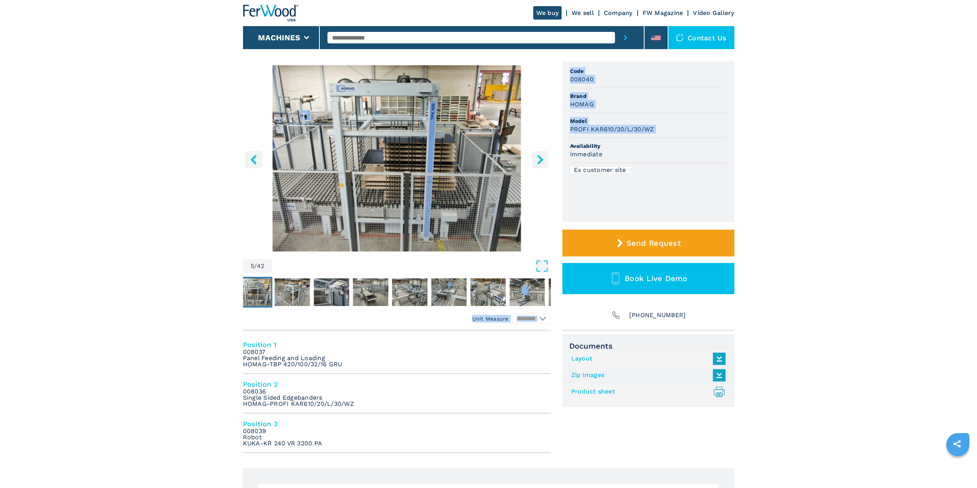
click at [542, 160] on icon "right-button" at bounding box center [540, 160] width 6 height 10
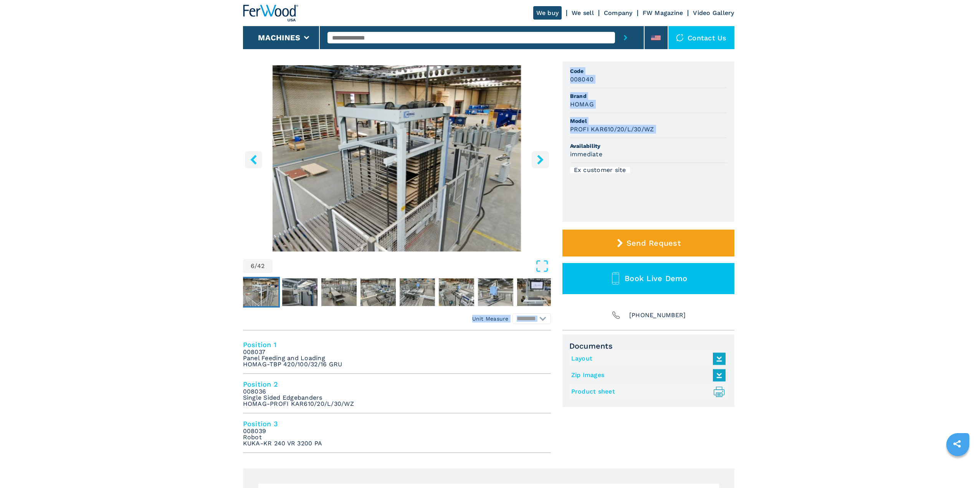
click at [541, 160] on icon "right-button" at bounding box center [540, 160] width 6 height 10
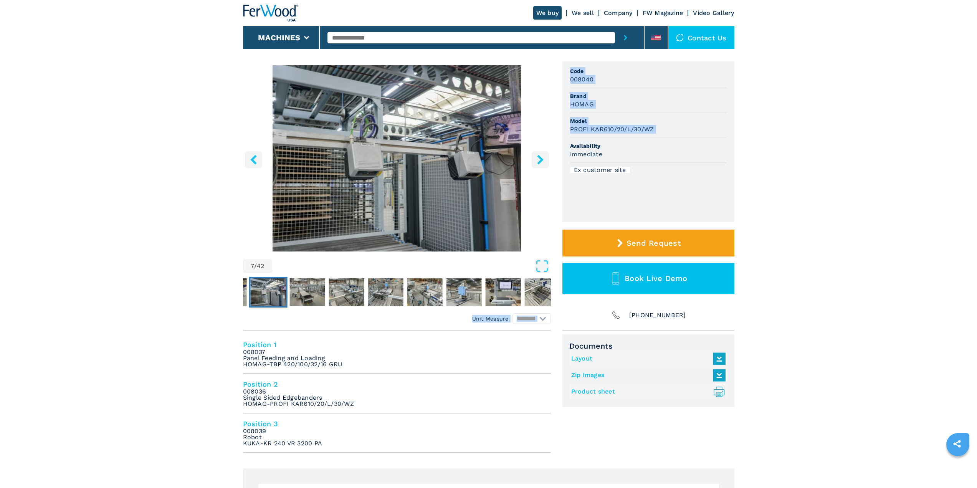
click at [541, 160] on icon "right-button" at bounding box center [540, 160] width 6 height 10
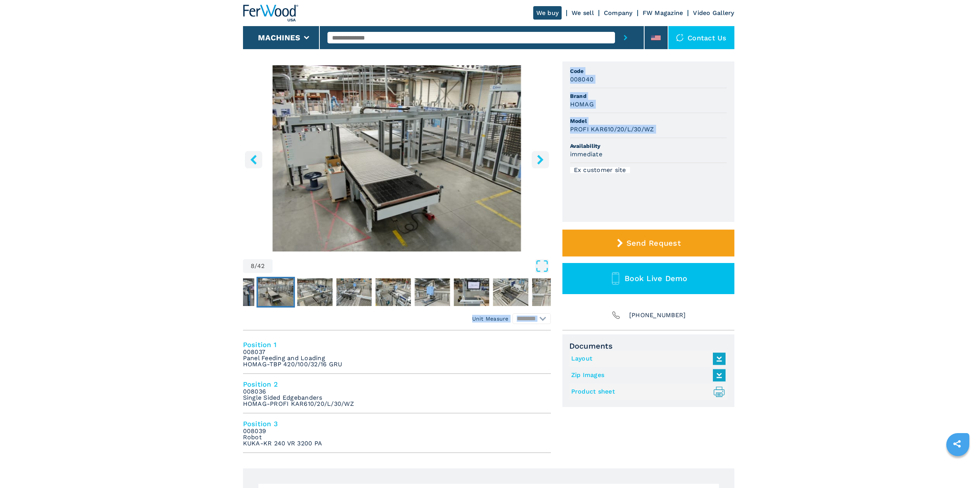
click at [541, 160] on icon "right-button" at bounding box center [540, 160] width 6 height 10
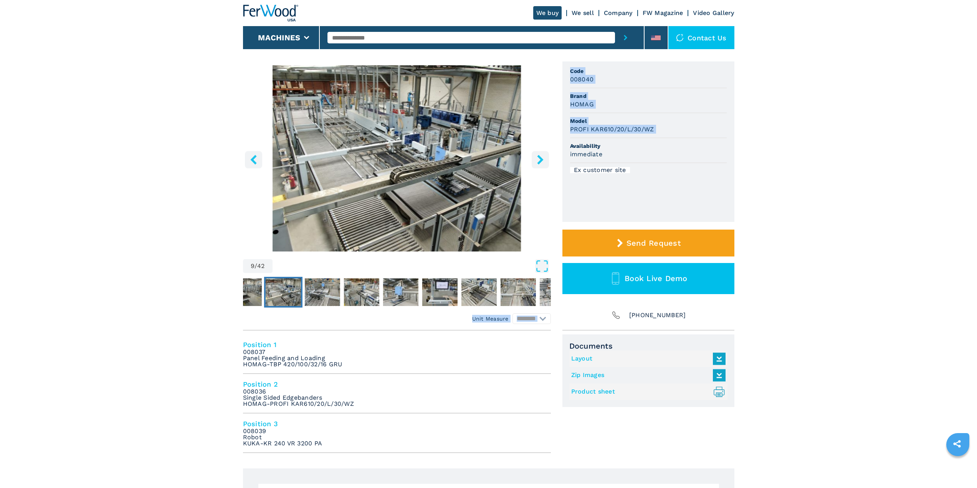
click at [541, 160] on icon "right-button" at bounding box center [540, 160] width 6 height 10
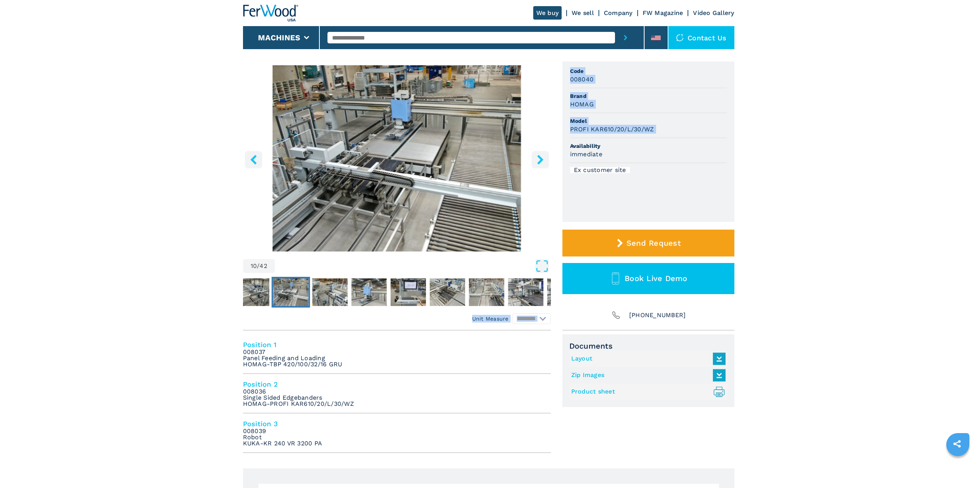
click at [541, 160] on icon "right-button" at bounding box center [540, 160] width 6 height 10
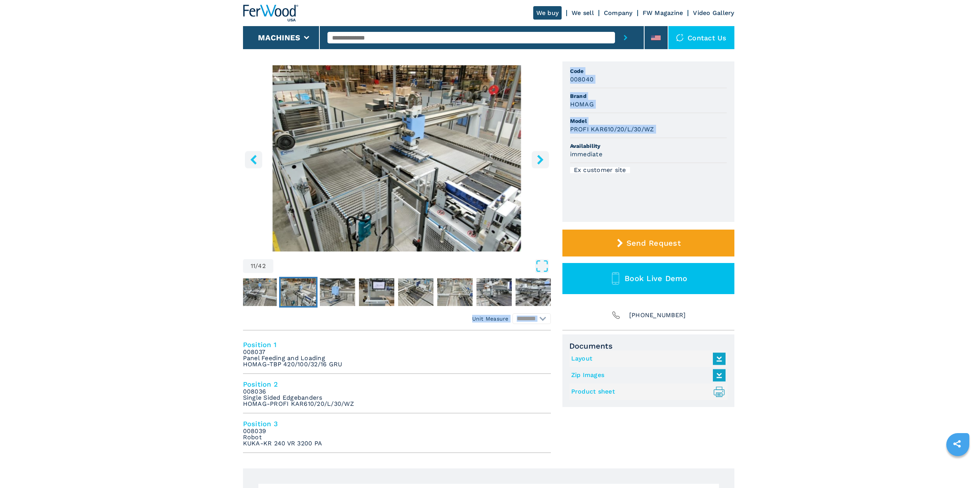
click at [541, 160] on icon "right-button" at bounding box center [540, 160] width 6 height 10
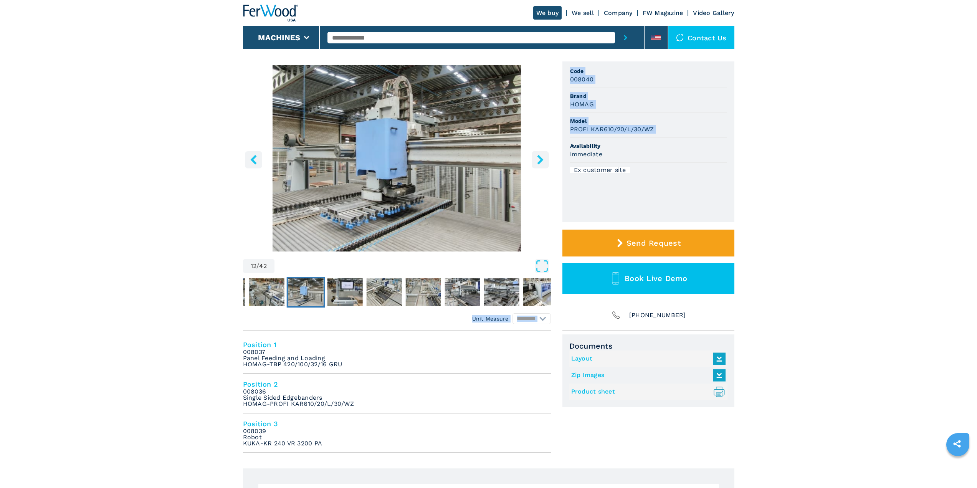
click at [541, 160] on icon "right-button" at bounding box center [540, 160] width 6 height 10
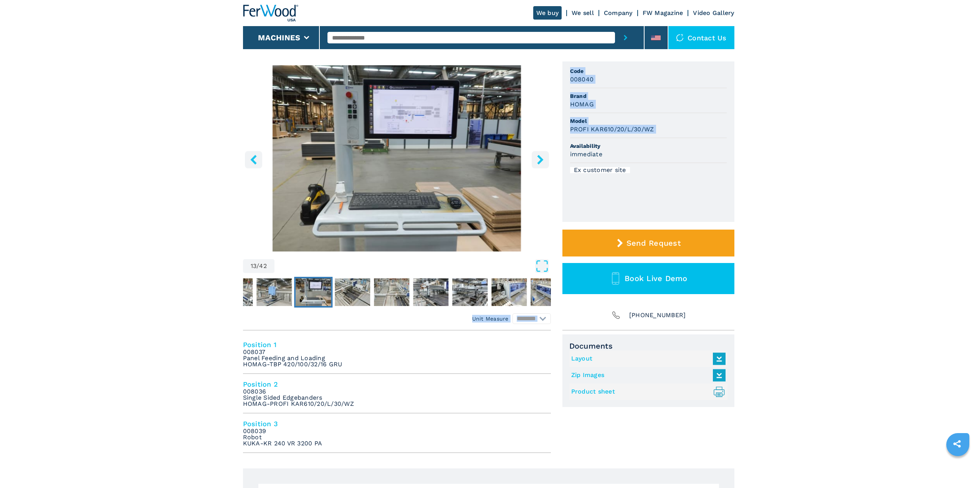
click at [541, 160] on icon "right-button" at bounding box center [540, 160] width 6 height 10
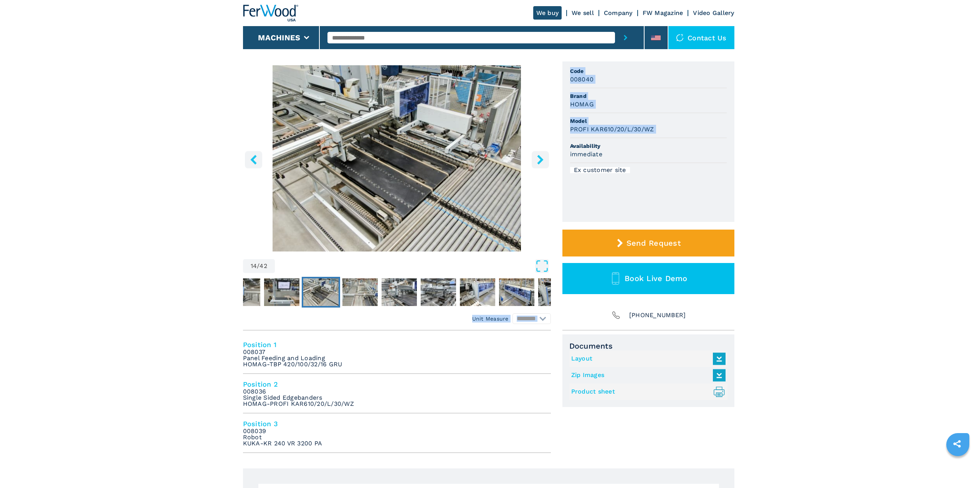
click at [541, 160] on icon "right-button" at bounding box center [540, 160] width 6 height 10
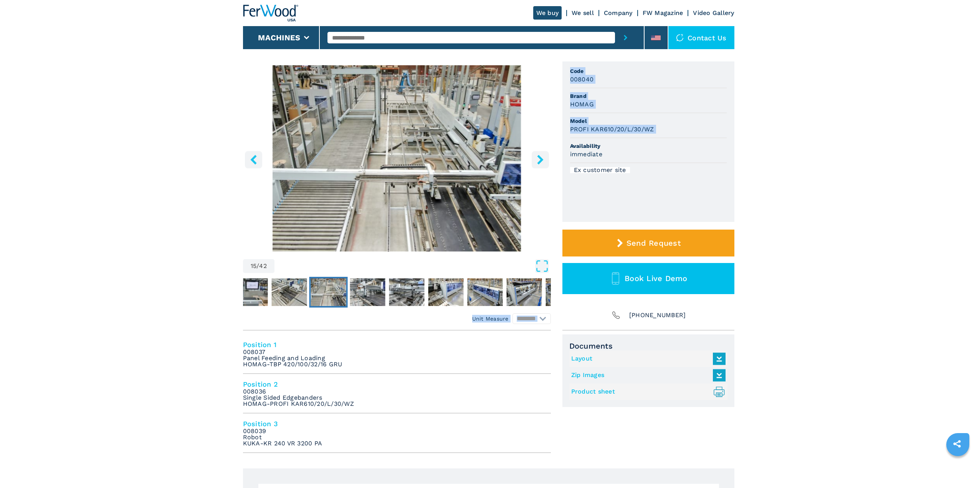
click at [538, 162] on icon "right-button" at bounding box center [541, 160] width 10 height 10
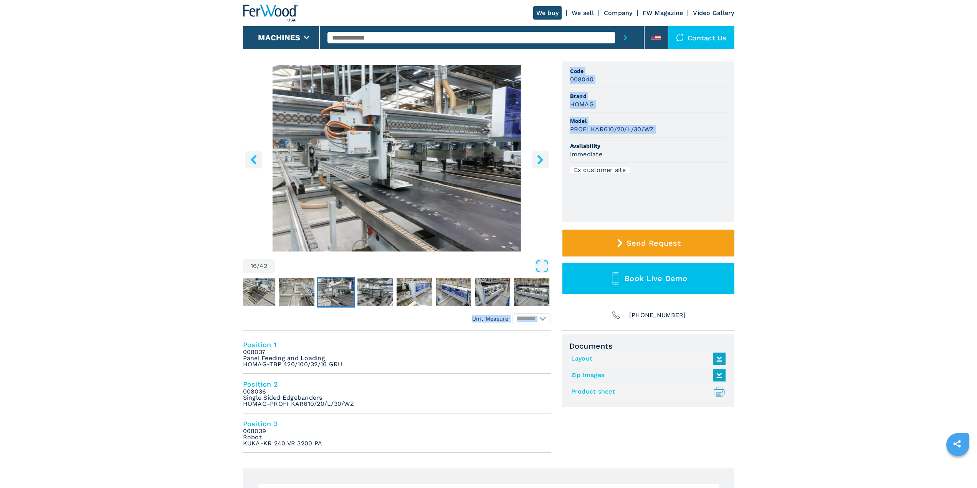
click at [539, 161] on icon "right-button" at bounding box center [541, 160] width 10 height 10
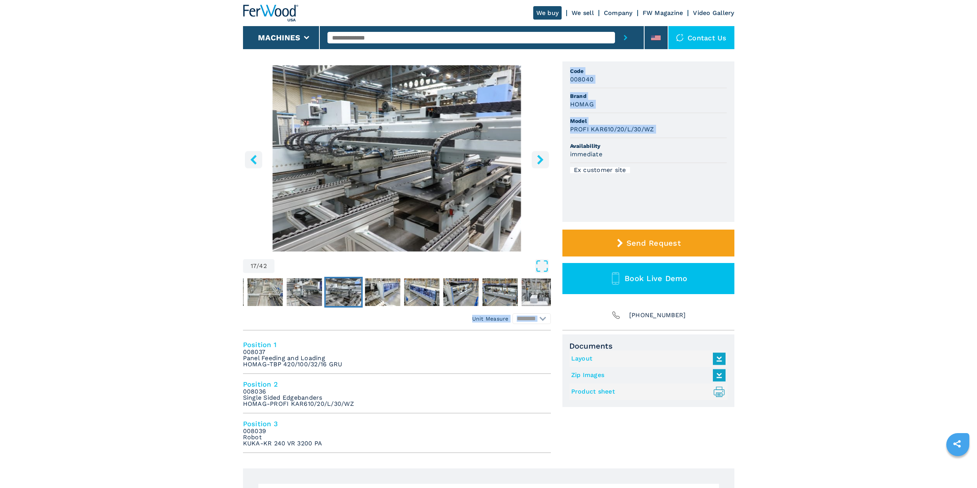
click at [539, 161] on icon "right-button" at bounding box center [541, 160] width 10 height 10
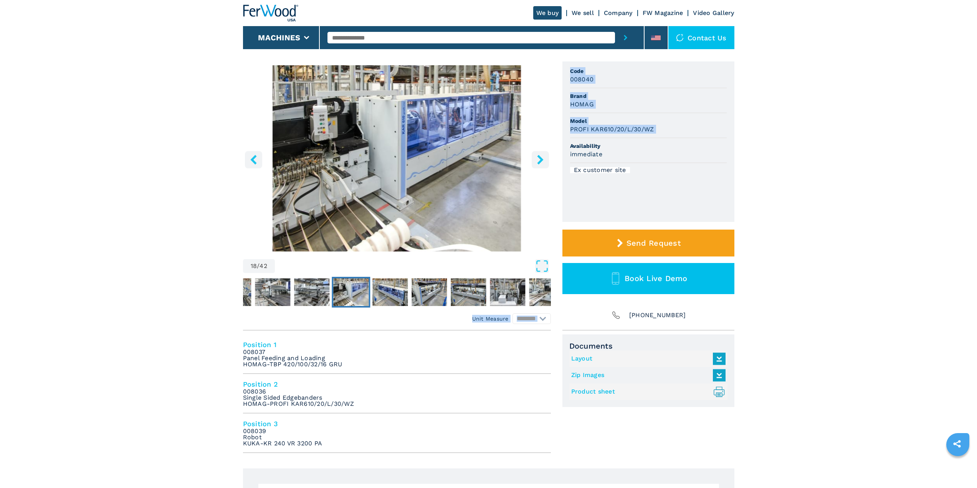
click at [539, 161] on icon "right-button" at bounding box center [541, 160] width 10 height 10
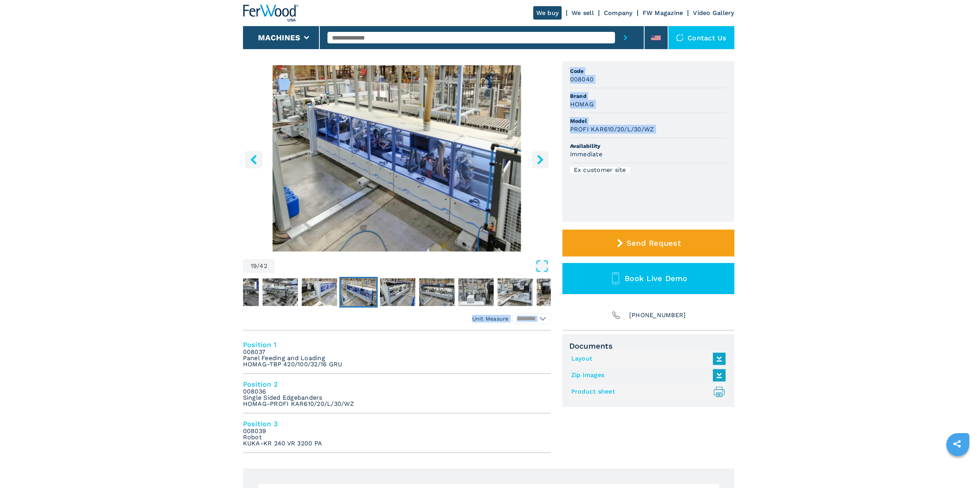
click at [539, 161] on icon "right-button" at bounding box center [541, 160] width 10 height 10
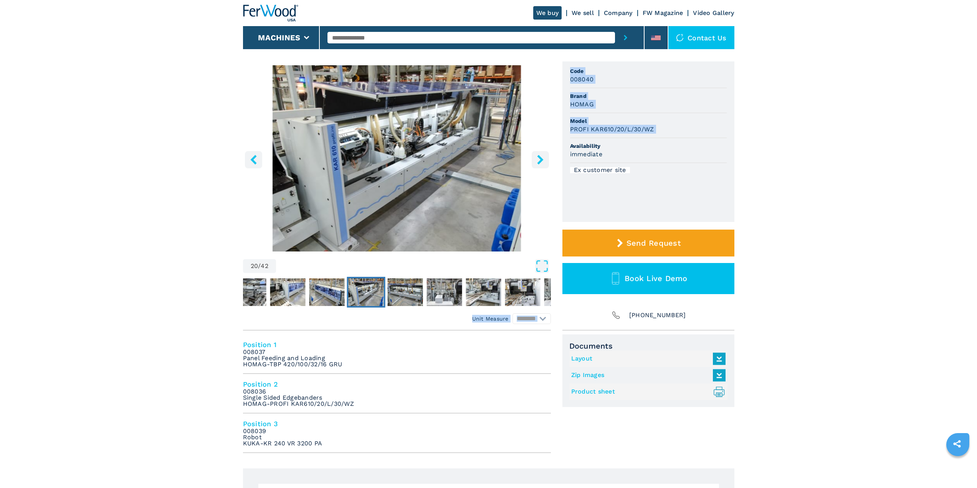
click at [539, 161] on icon "right-button" at bounding box center [541, 160] width 10 height 10
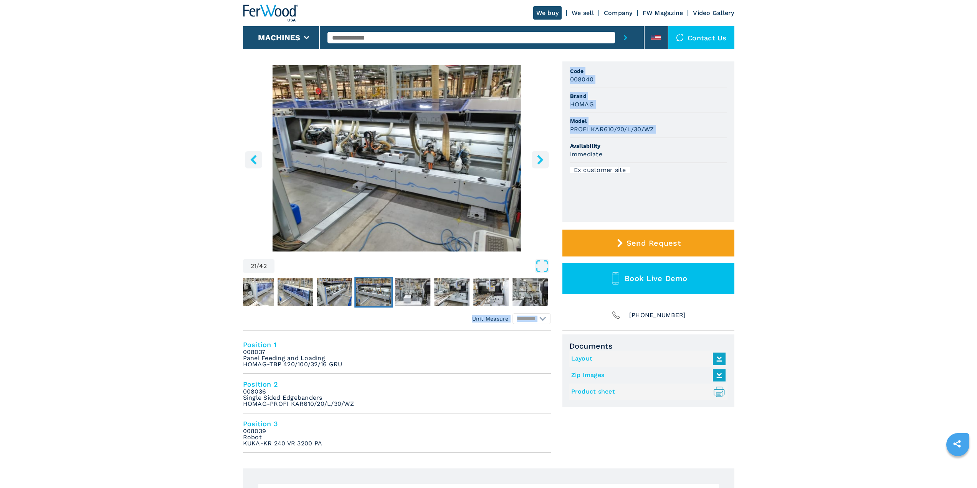
click at [539, 161] on icon "right-button" at bounding box center [541, 160] width 10 height 10
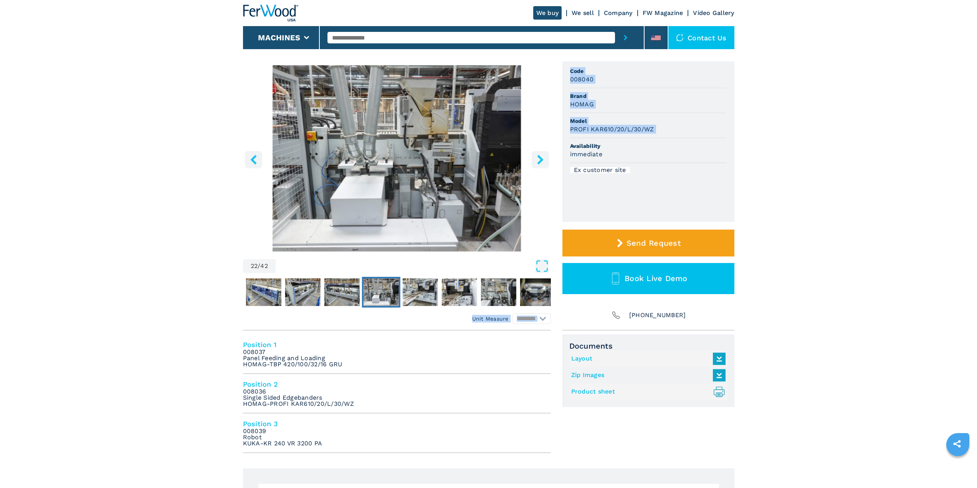
click at [539, 161] on icon "right-button" at bounding box center [541, 160] width 10 height 10
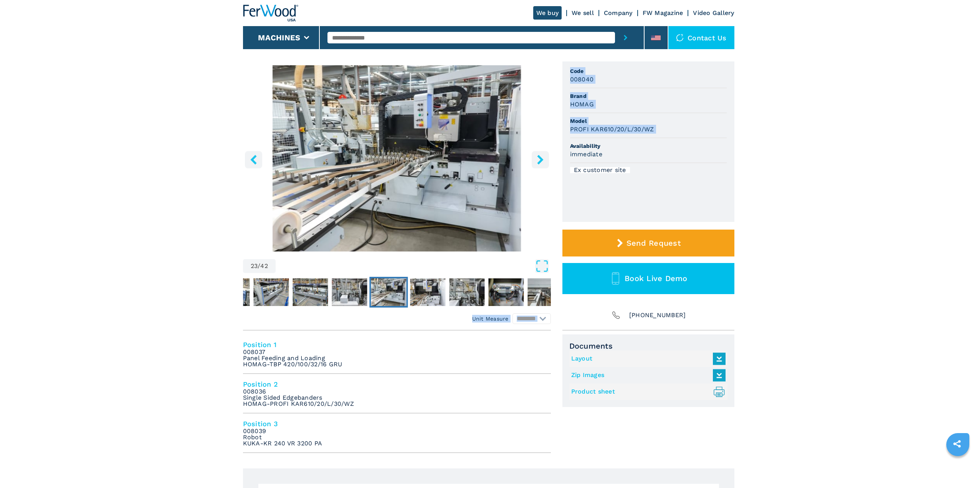
click at [539, 161] on icon "right-button" at bounding box center [541, 160] width 10 height 10
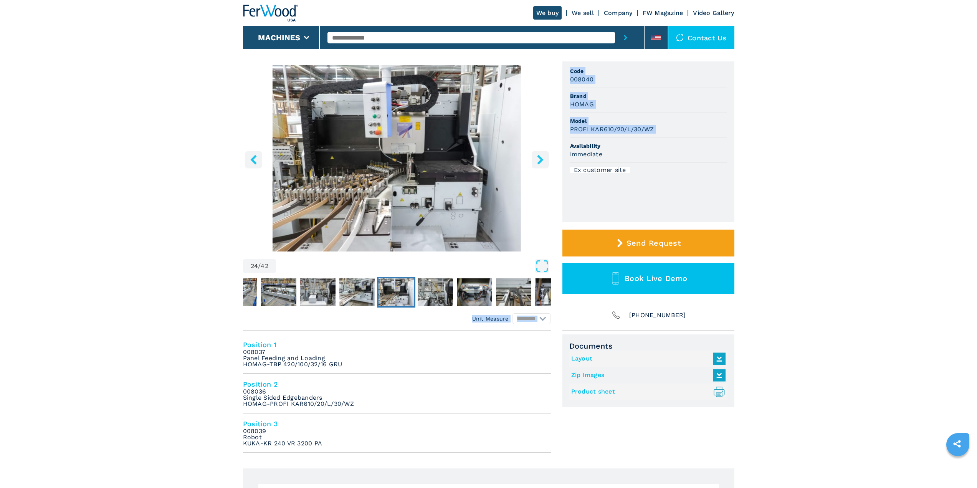
click at [539, 161] on icon "right-button" at bounding box center [541, 160] width 10 height 10
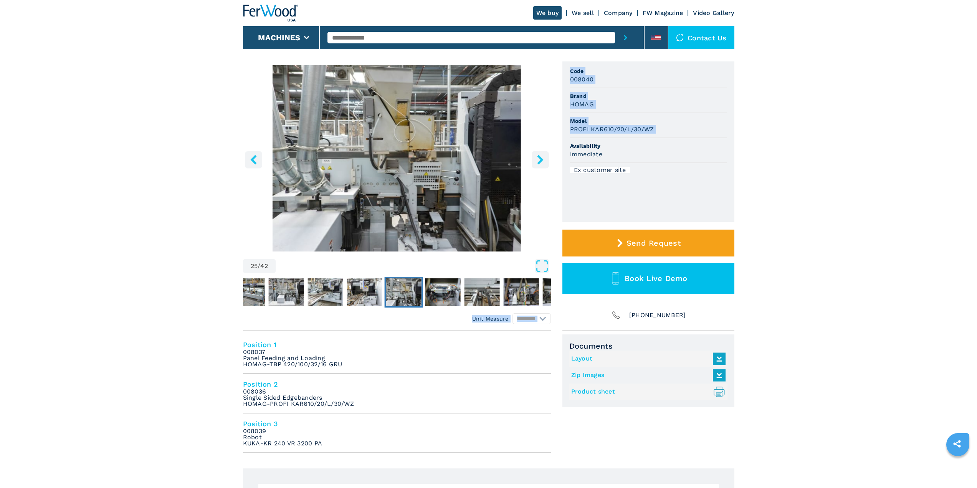
click at [539, 161] on icon "right-button" at bounding box center [541, 160] width 10 height 10
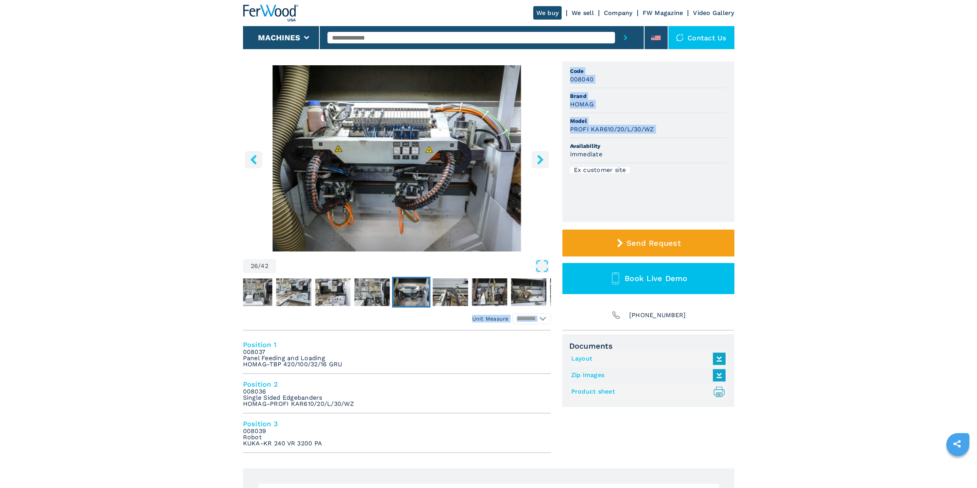
click at [545, 162] on button "right-button" at bounding box center [540, 159] width 17 height 17
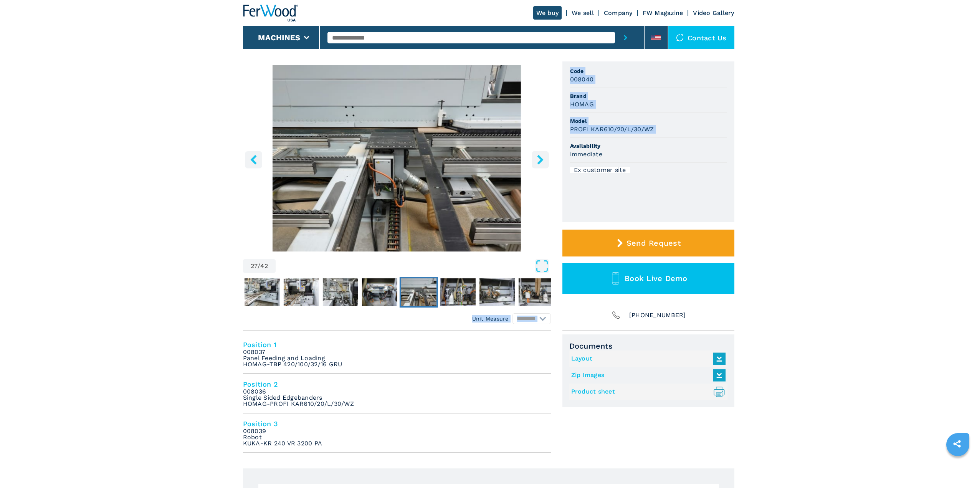
click at [539, 158] on icon "right-button" at bounding box center [541, 160] width 10 height 10
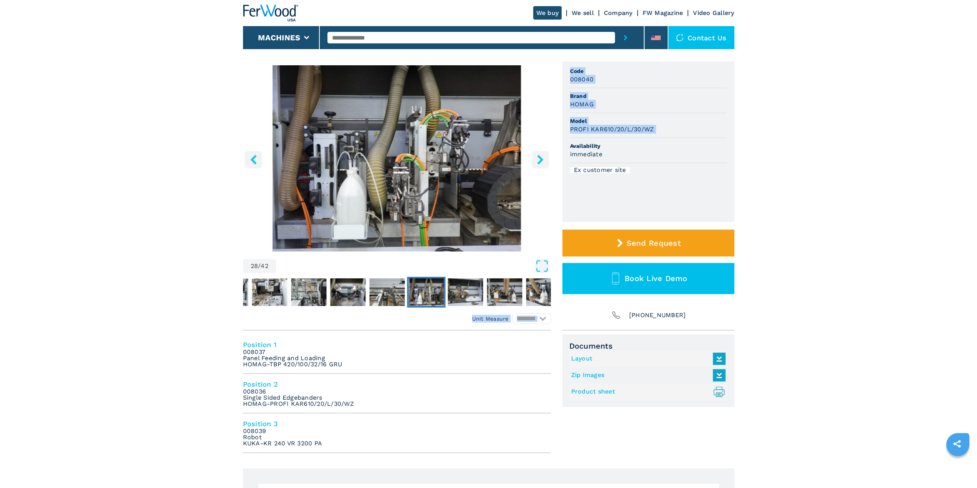
click at [541, 159] on icon "right-button" at bounding box center [540, 160] width 6 height 10
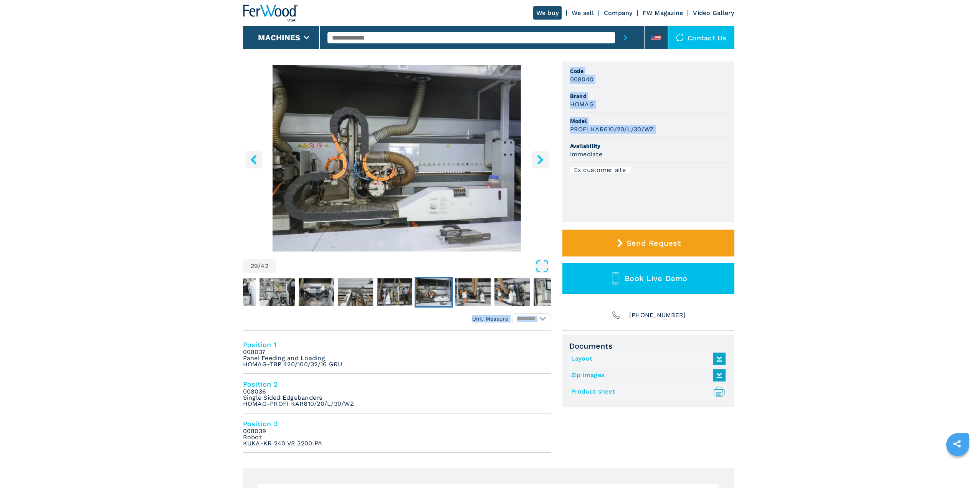
click at [541, 159] on icon "right-button" at bounding box center [540, 160] width 6 height 10
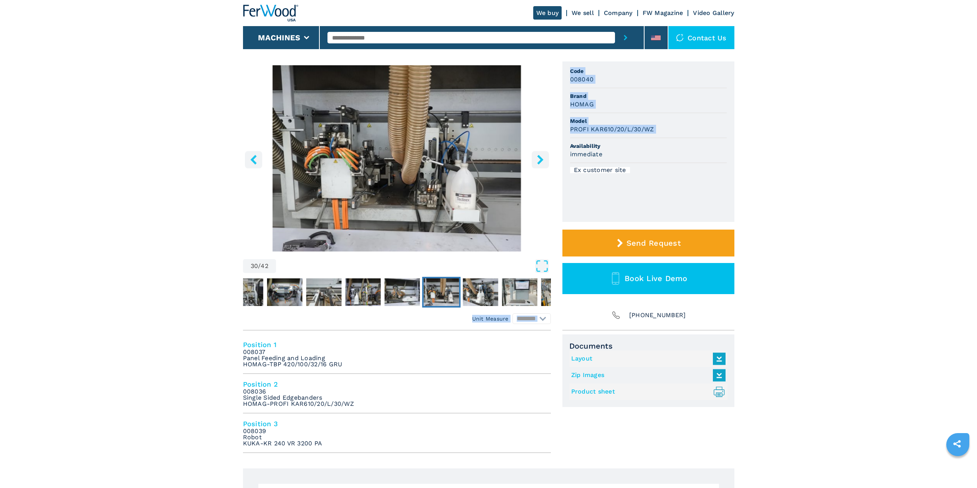
click at [541, 159] on icon "right-button" at bounding box center [540, 160] width 6 height 10
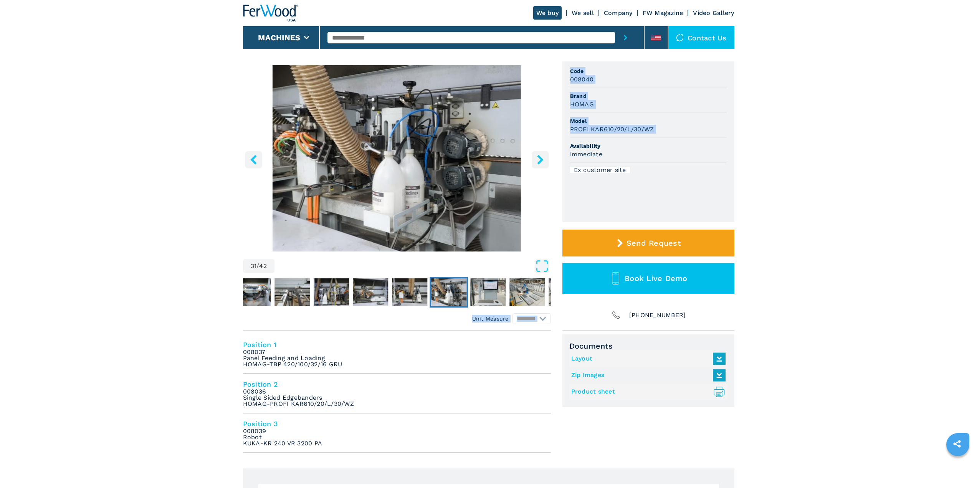
click at [541, 159] on icon "right-button" at bounding box center [540, 160] width 6 height 10
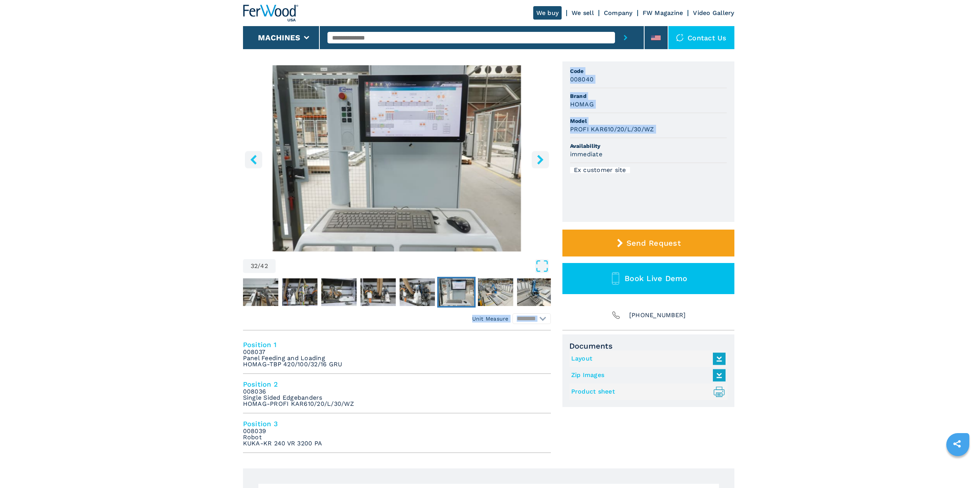
click at [543, 161] on icon "right-button" at bounding box center [541, 160] width 10 height 10
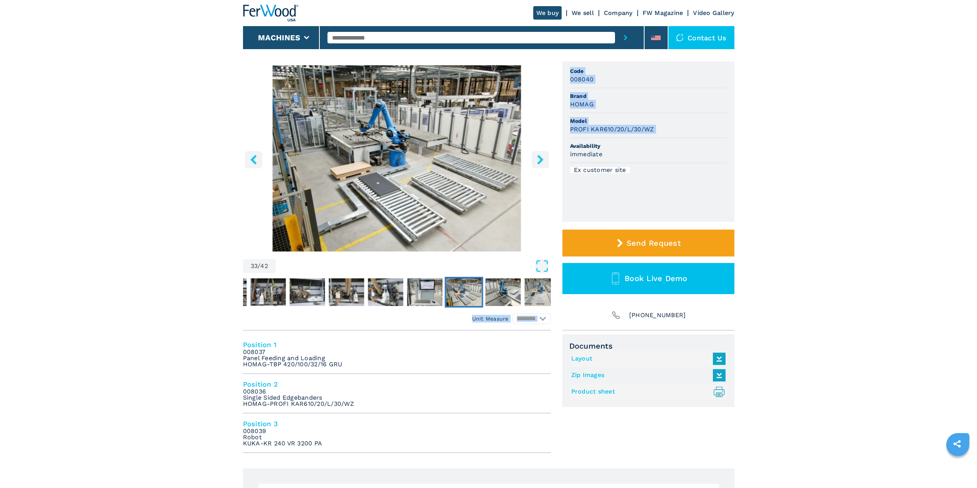
click at [540, 160] on icon "right-button" at bounding box center [541, 160] width 10 height 10
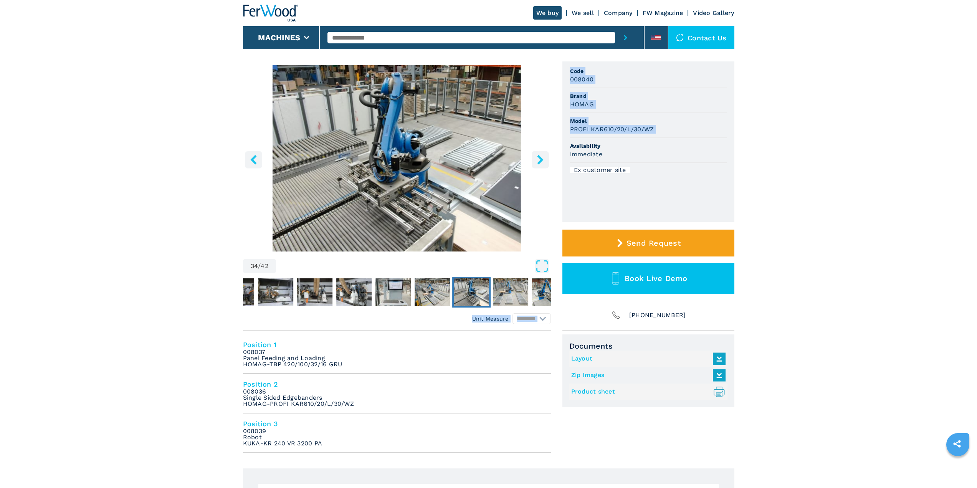
click at [540, 160] on icon "right-button" at bounding box center [541, 160] width 10 height 10
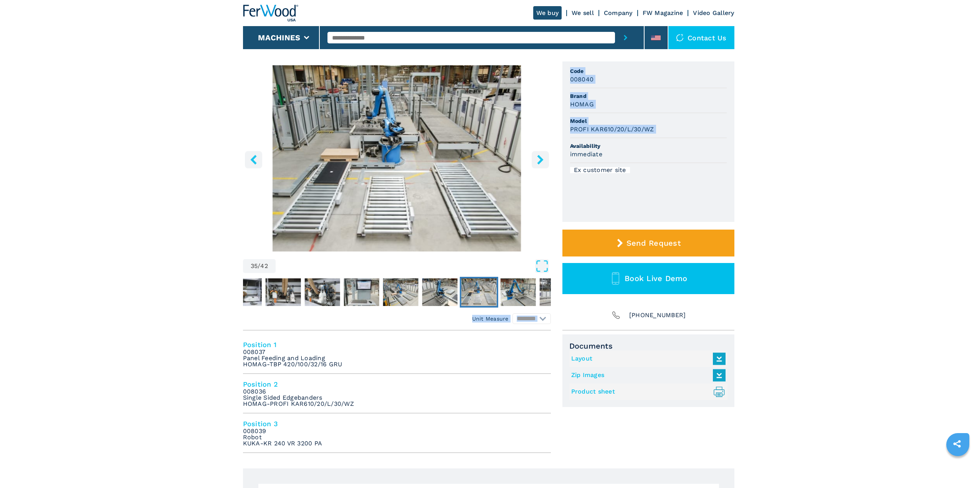
click at [540, 159] on icon "right-button" at bounding box center [540, 160] width 6 height 10
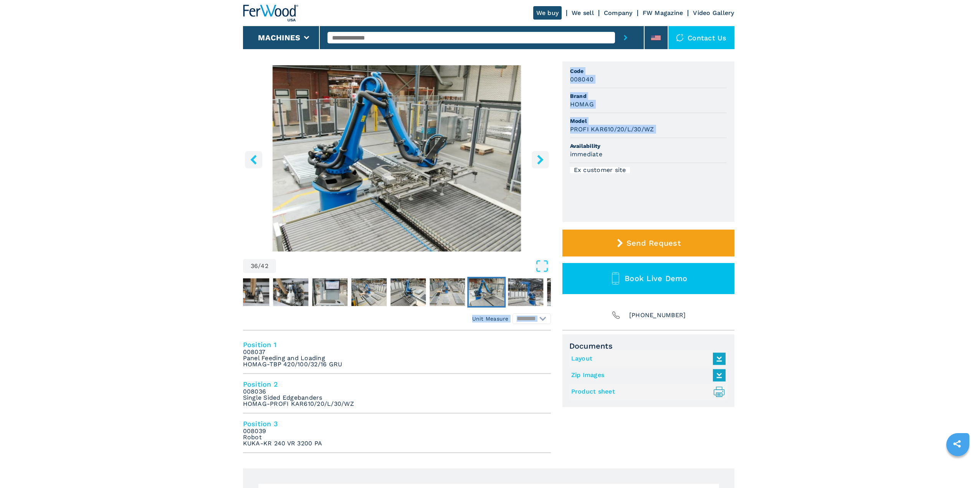
click at [540, 159] on icon "right-button" at bounding box center [540, 160] width 6 height 10
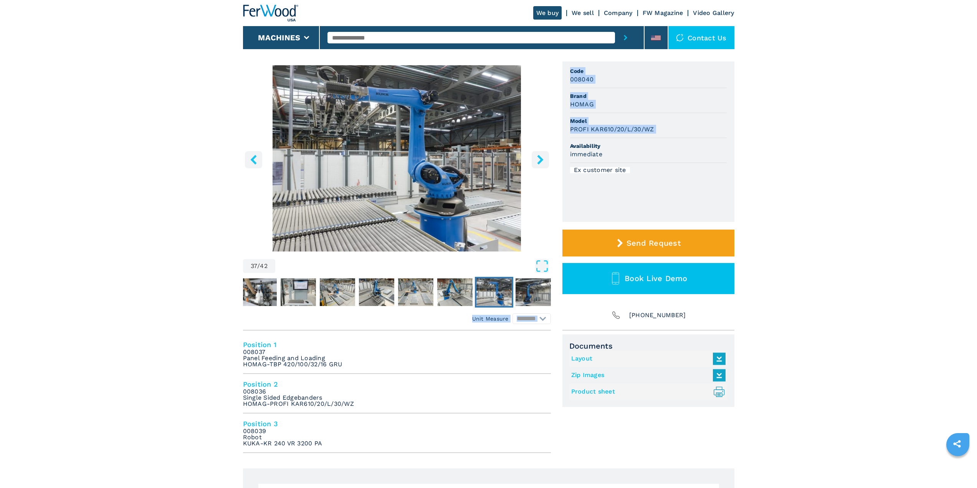
click at [540, 159] on icon "right-button" at bounding box center [540, 160] width 6 height 10
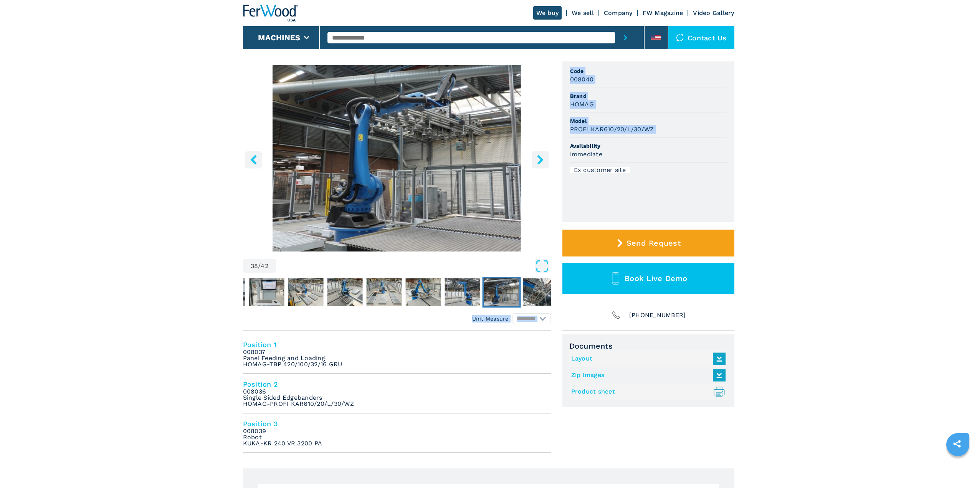
click at [443, 265] on button "Open Fullscreen" at bounding box center [413, 266] width 271 height 14
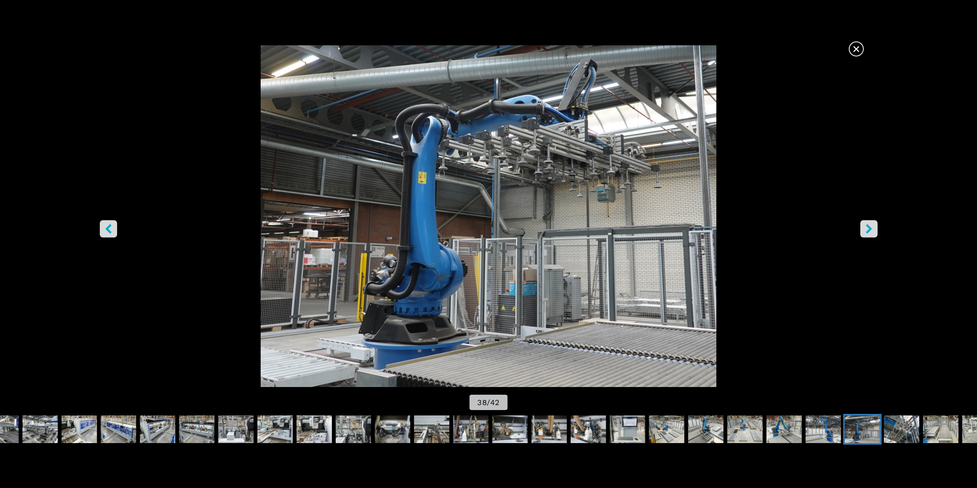
click at [865, 233] on icon "right-button" at bounding box center [869, 229] width 10 height 10
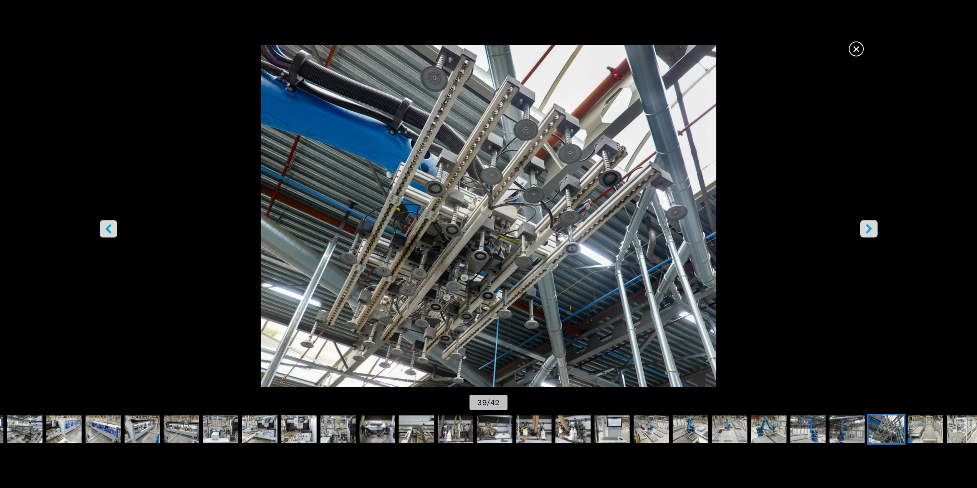
click at [865, 233] on icon "right-button" at bounding box center [869, 229] width 10 height 10
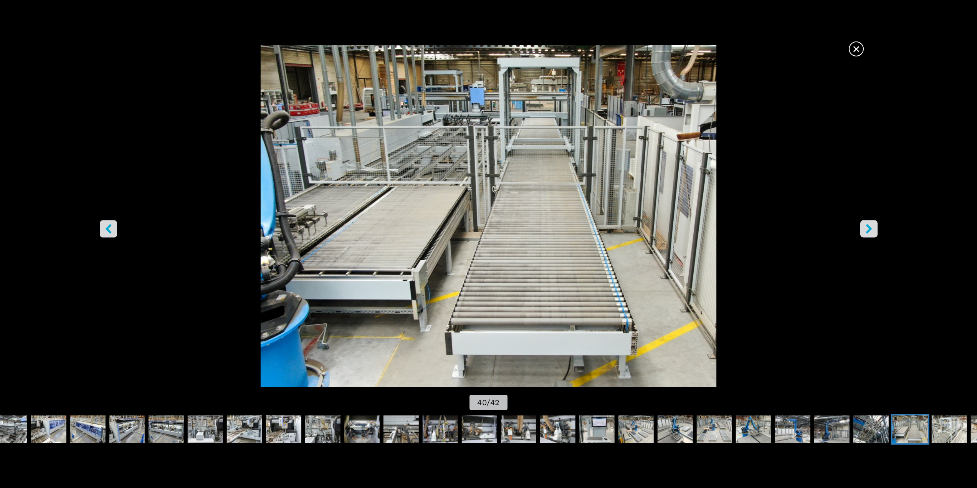
click at [865, 233] on icon "right-button" at bounding box center [869, 229] width 10 height 10
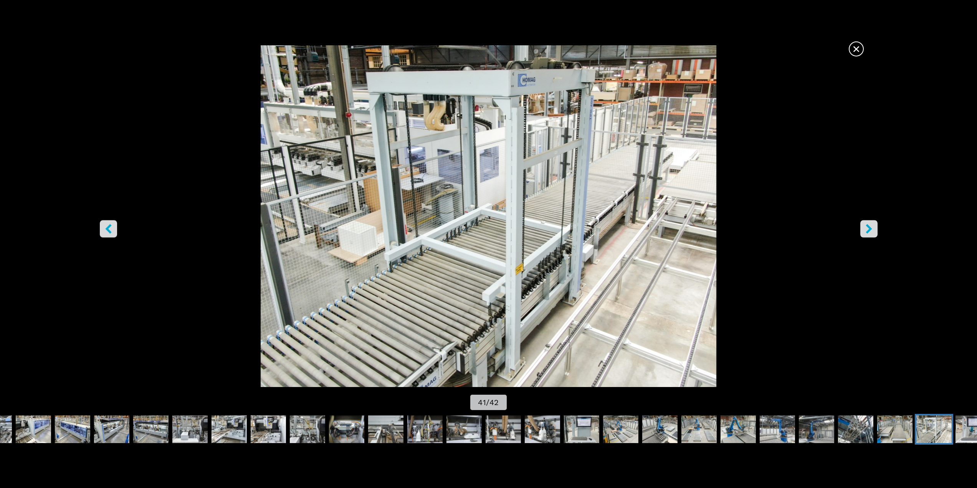
click at [865, 233] on icon "right-button" at bounding box center [869, 229] width 10 height 10
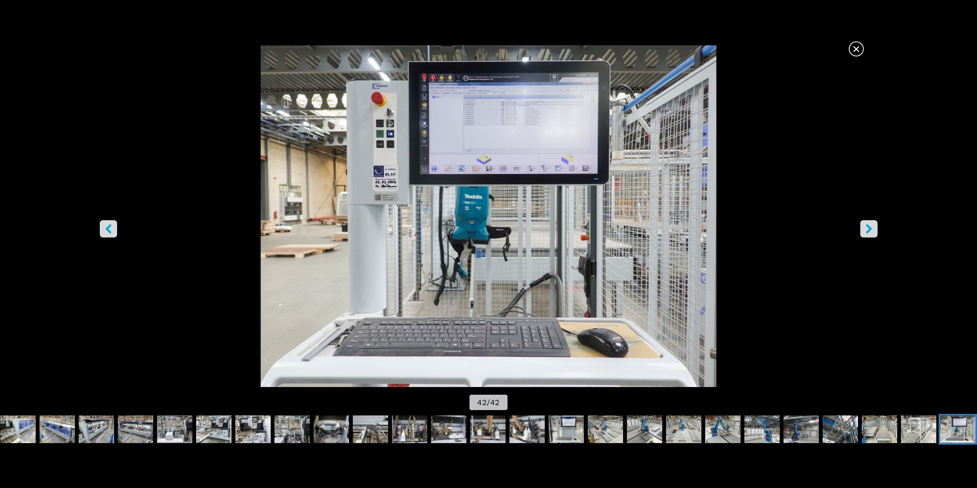
click at [868, 230] on icon "right-button" at bounding box center [869, 229] width 6 height 10
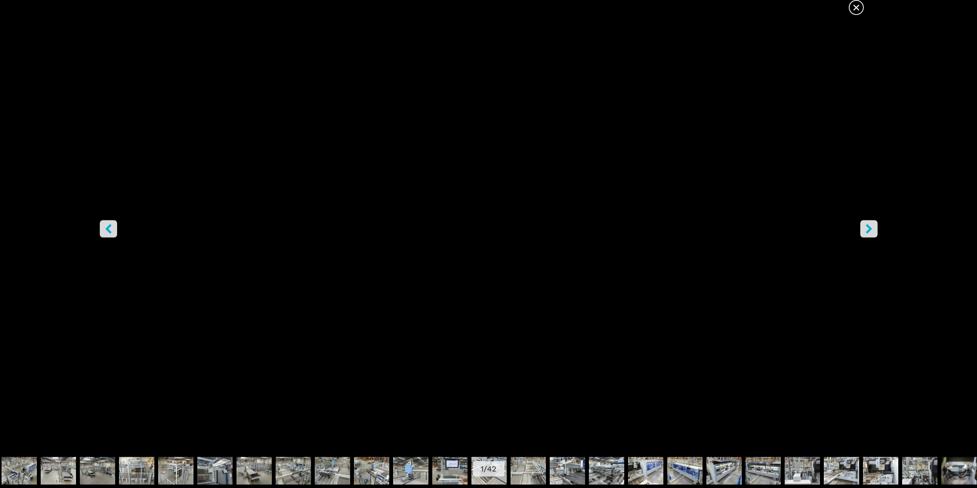
click at [875, 228] on button "right-button" at bounding box center [868, 228] width 17 height 17
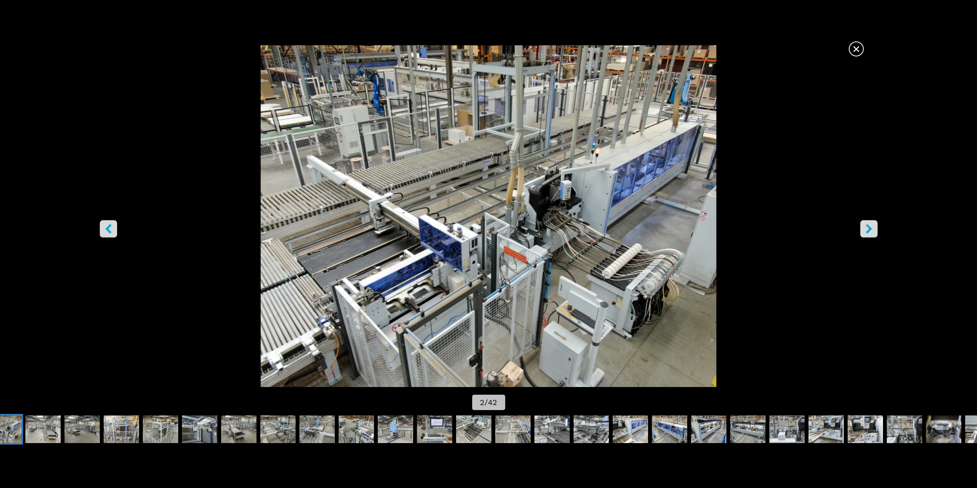
click at [875, 228] on button "right-button" at bounding box center [868, 228] width 17 height 17
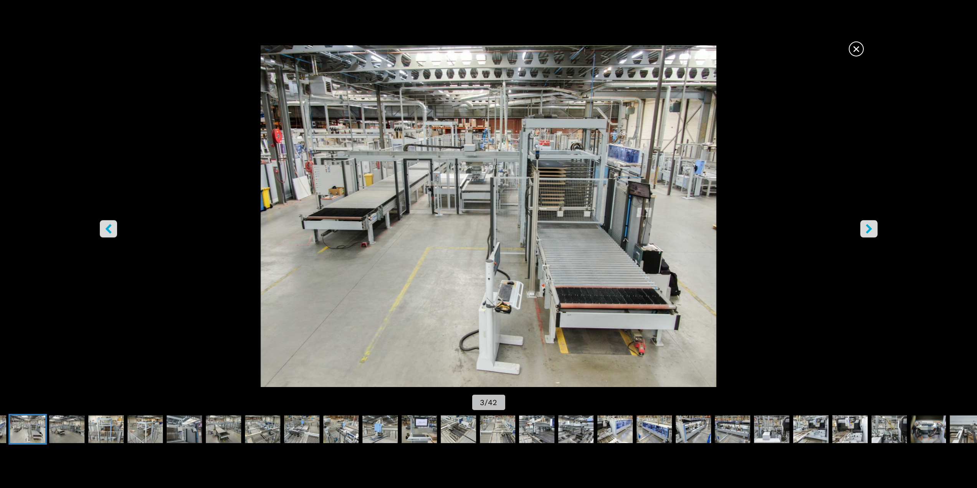
click at [872, 227] on icon "right-button" at bounding box center [869, 229] width 10 height 10
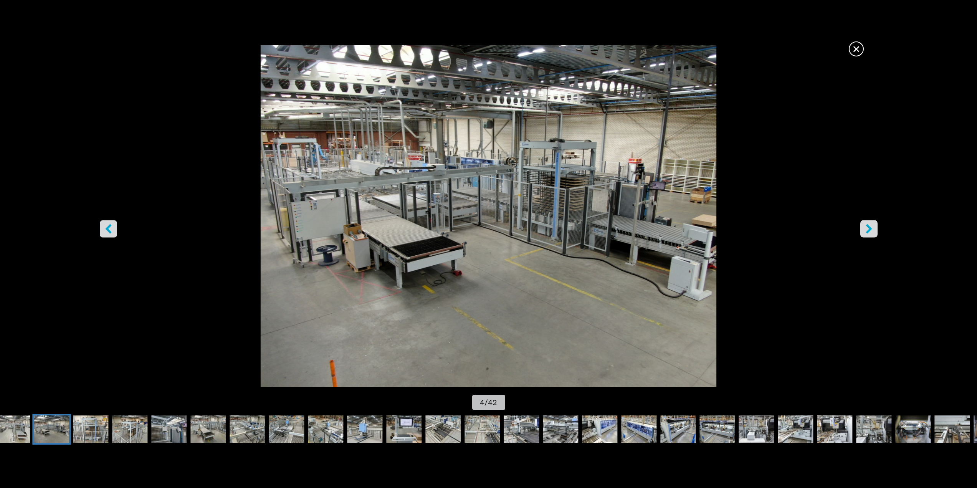
click at [871, 226] on icon "right-button" at bounding box center [869, 229] width 10 height 10
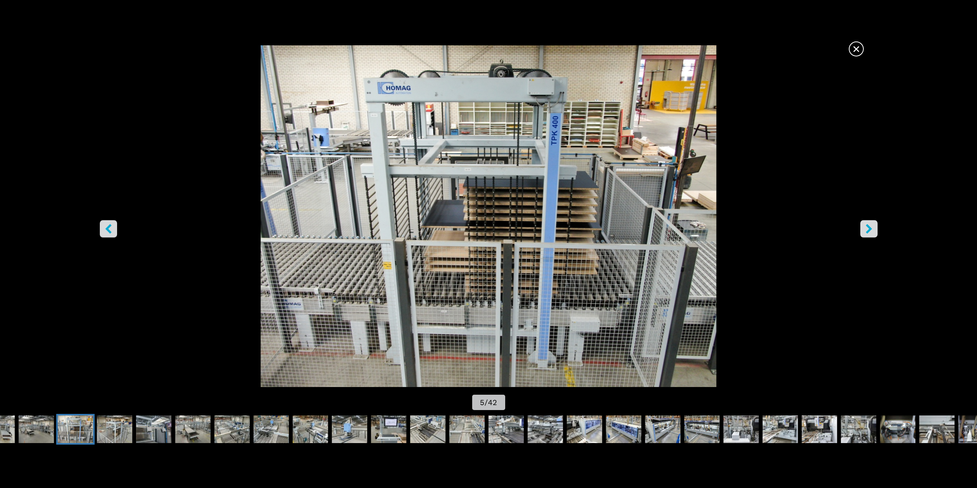
click at [871, 226] on icon "right-button" at bounding box center [869, 229] width 10 height 10
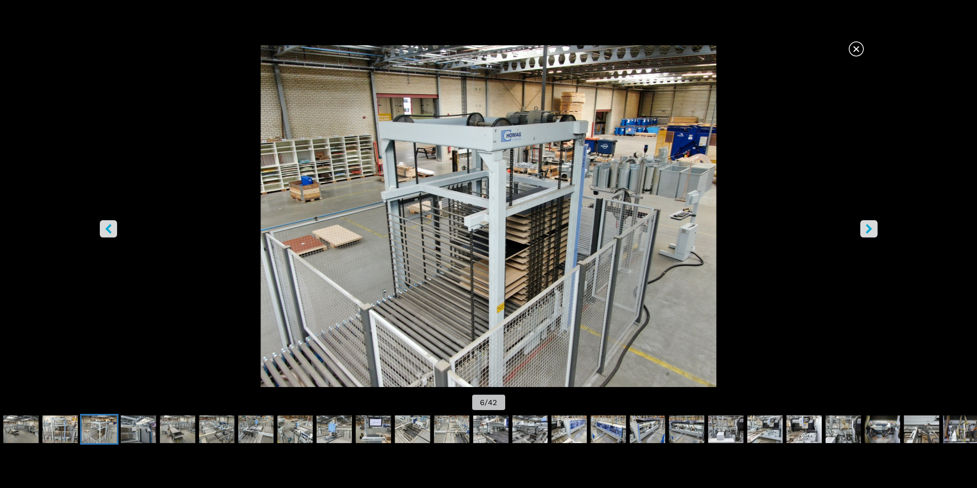
click at [871, 226] on icon "right-button" at bounding box center [869, 229] width 10 height 10
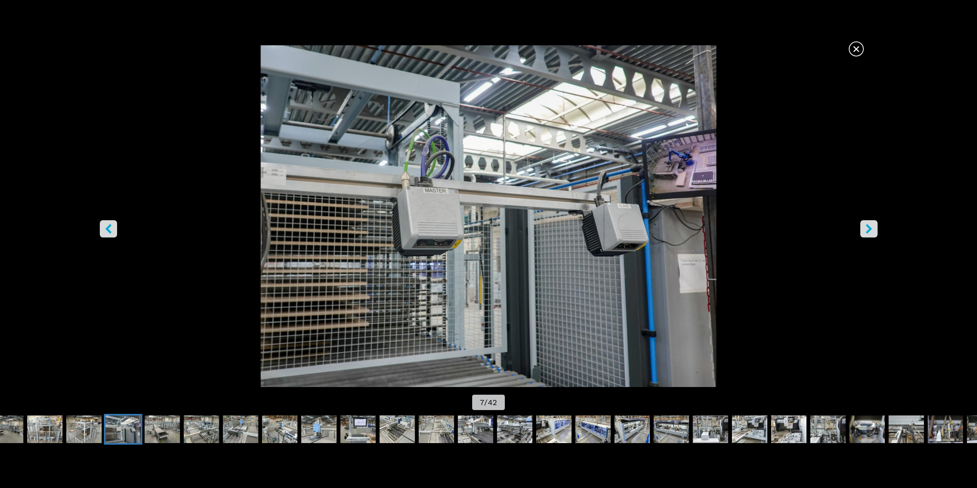
click at [871, 226] on icon "right-button" at bounding box center [869, 229] width 10 height 10
drag, startPoint x: 858, startPoint y: 45, endPoint x: 865, endPoint y: 49, distance: 8.4
click at [858, 45] on span "×" at bounding box center [856, 47] width 13 height 13
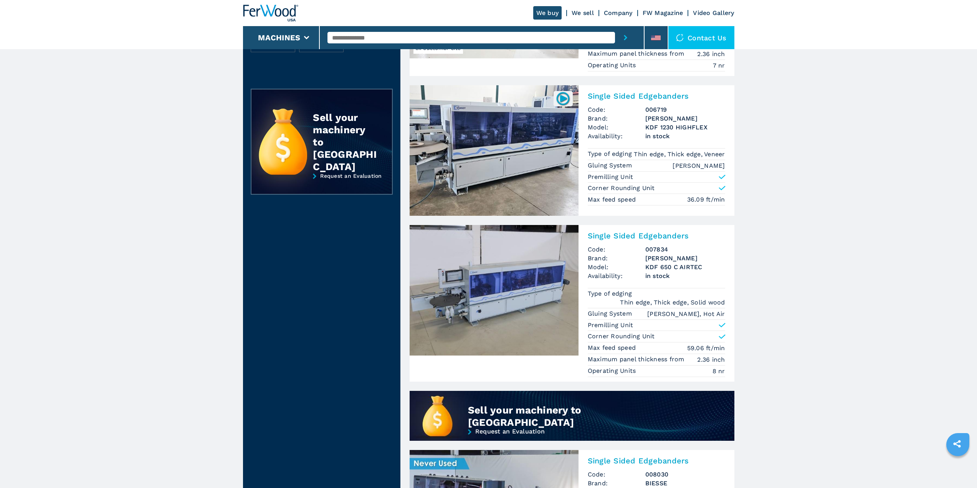
scroll to position [346, 0]
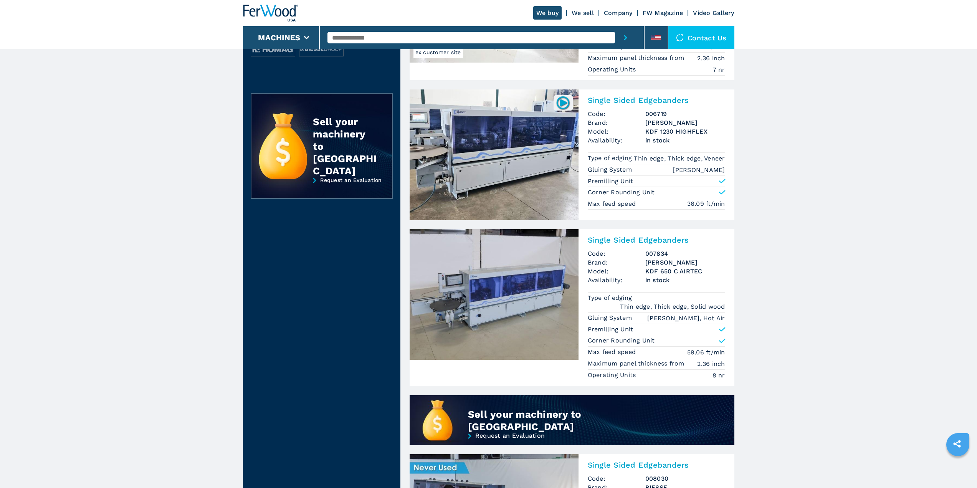
click at [371, 40] on input "text" at bounding box center [472, 38] width 288 height 12
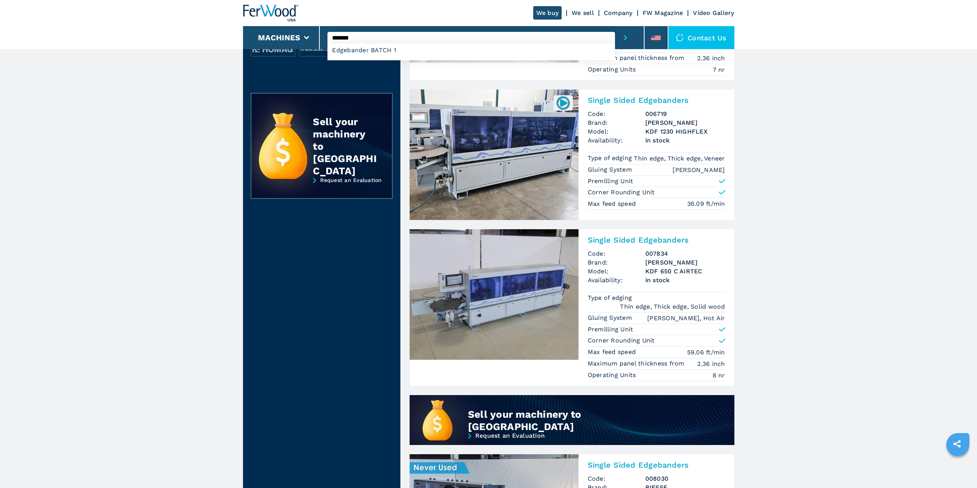
type input "*******"
click at [615, 26] on button "submit-button" at bounding box center [625, 37] width 21 height 23
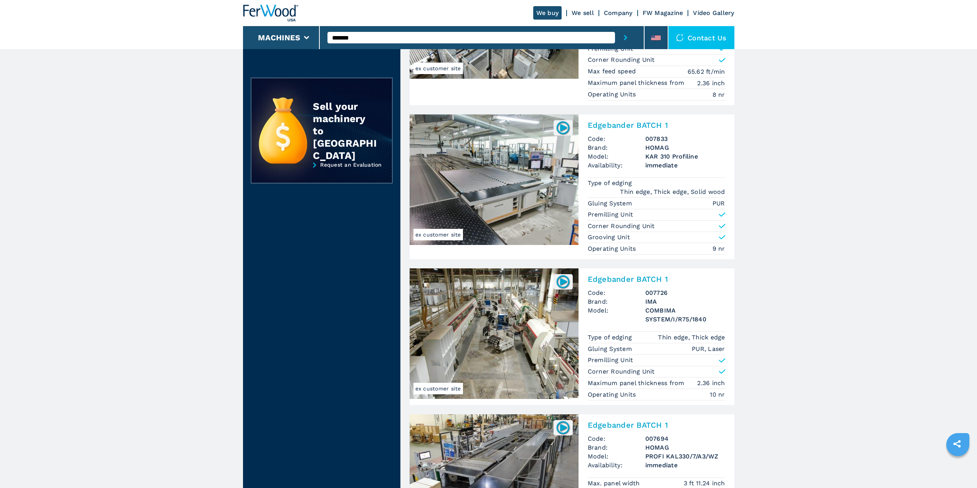
scroll to position [154, 0]
click at [486, 190] on img at bounding box center [494, 180] width 169 height 131
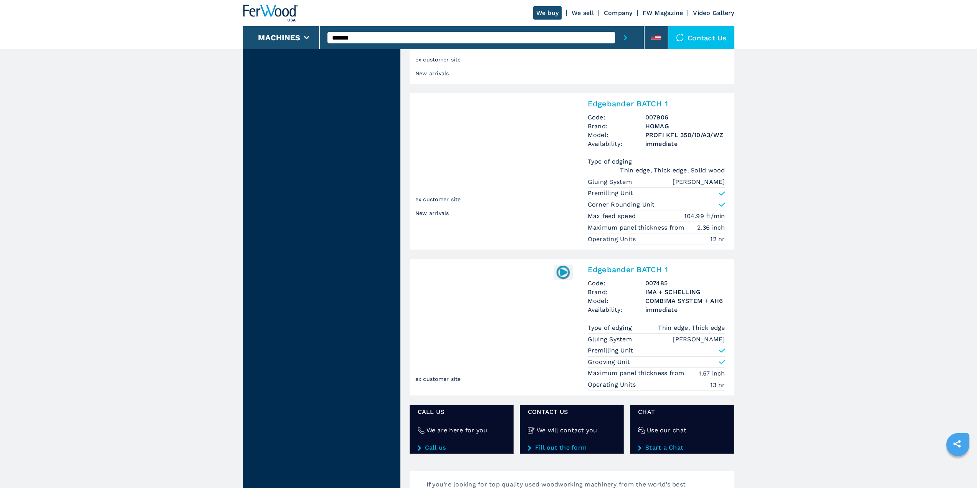
scroll to position [998, 0]
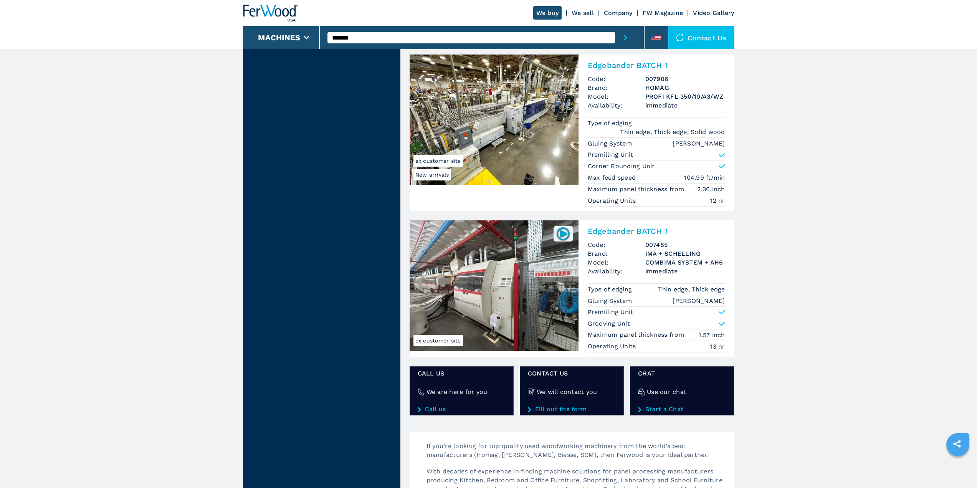
click at [515, 283] on img at bounding box center [494, 285] width 169 height 131
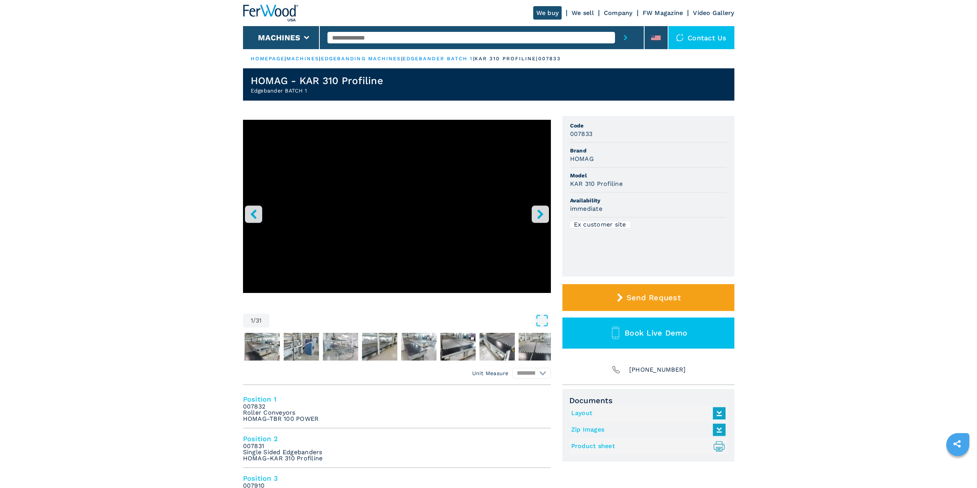
click at [539, 212] on icon "right-button" at bounding box center [540, 214] width 6 height 10
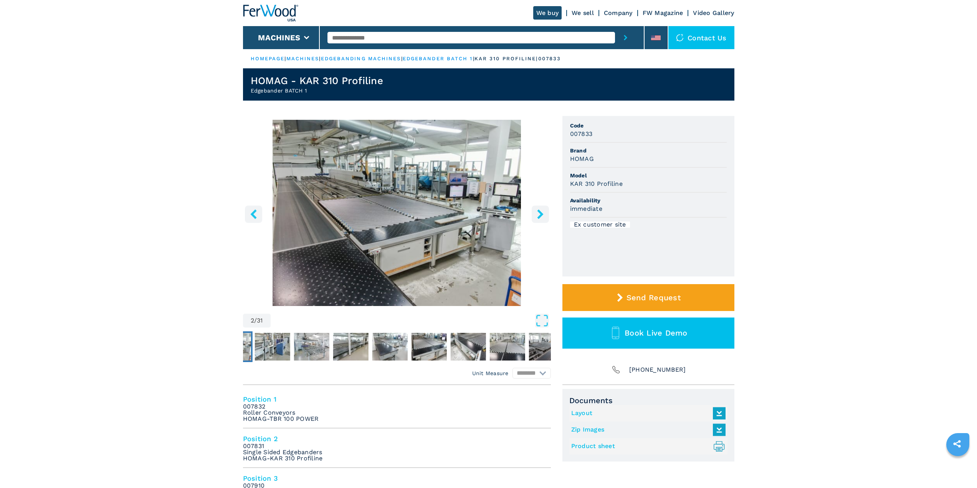
click at [362, 221] on img "Go to Slide 2" at bounding box center [397, 213] width 308 height 186
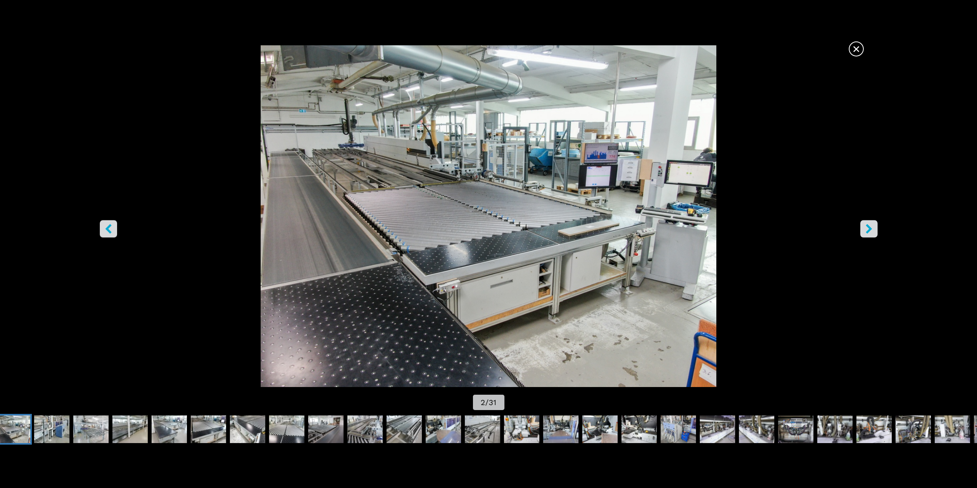
click at [858, 227] on img "Go to Slide 2" at bounding box center [489, 216] width 880 height 342
click at [868, 229] on icon "right-button" at bounding box center [869, 229] width 10 height 10
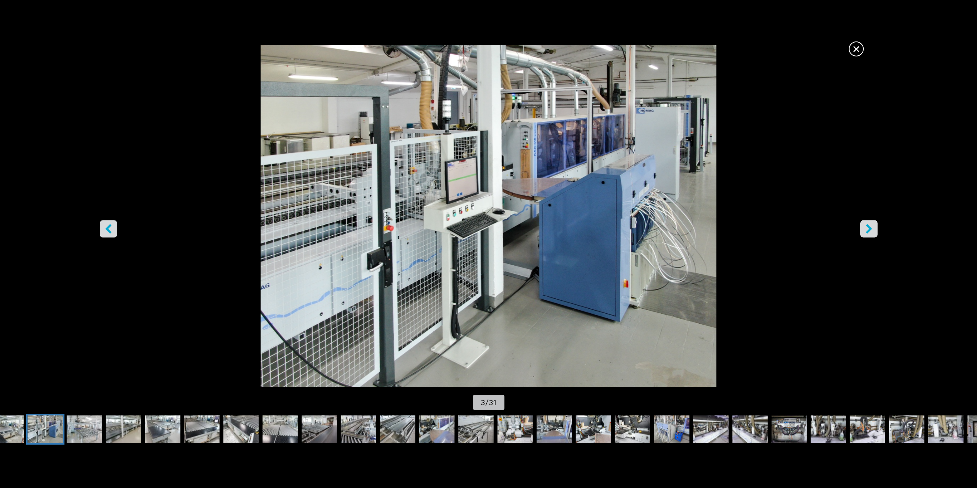
click at [865, 234] on button "right-button" at bounding box center [868, 228] width 17 height 17
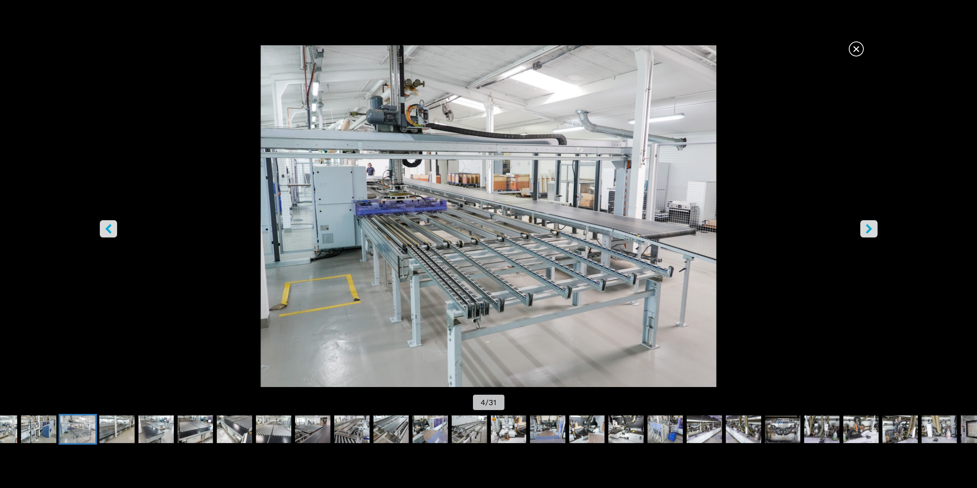
click at [865, 234] on button "right-button" at bounding box center [868, 228] width 17 height 17
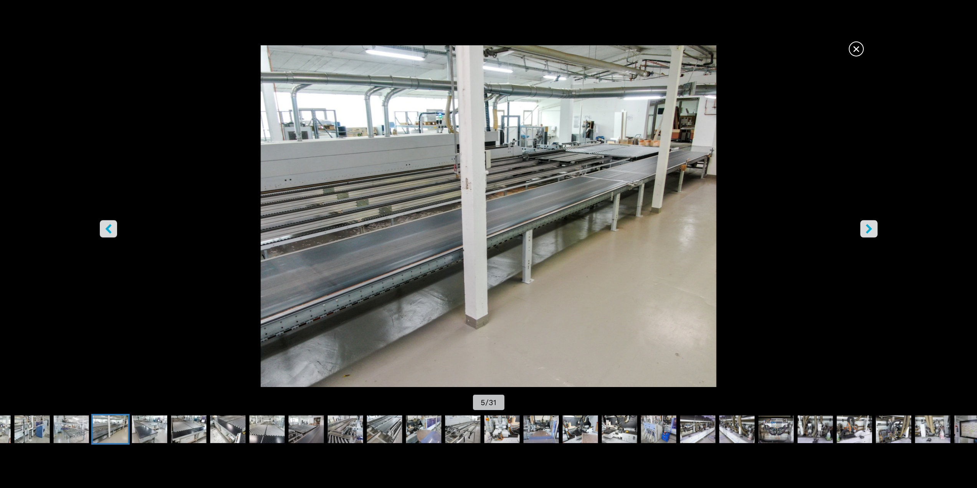
click at [865, 234] on button "right-button" at bounding box center [868, 228] width 17 height 17
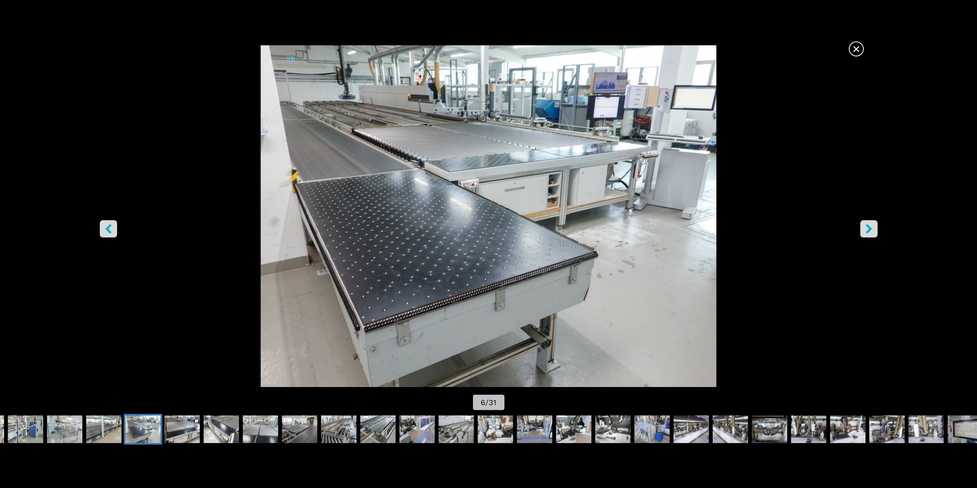
click at [865, 234] on button "right-button" at bounding box center [868, 228] width 17 height 17
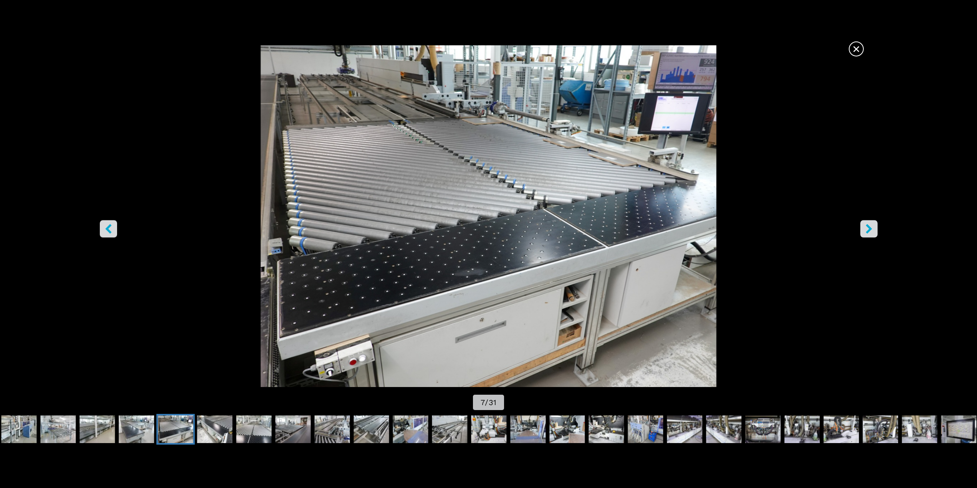
click at [865, 234] on button "right-button" at bounding box center [868, 228] width 17 height 17
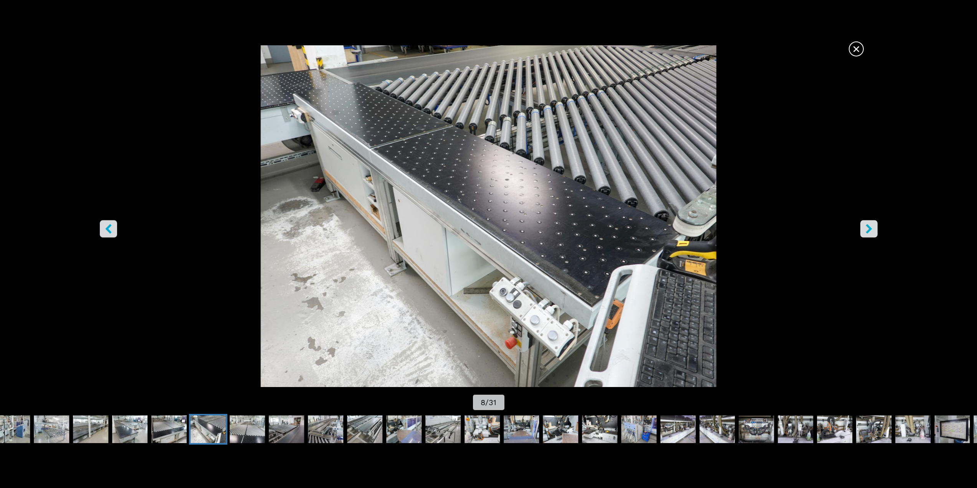
click at [865, 234] on button "right-button" at bounding box center [868, 228] width 17 height 17
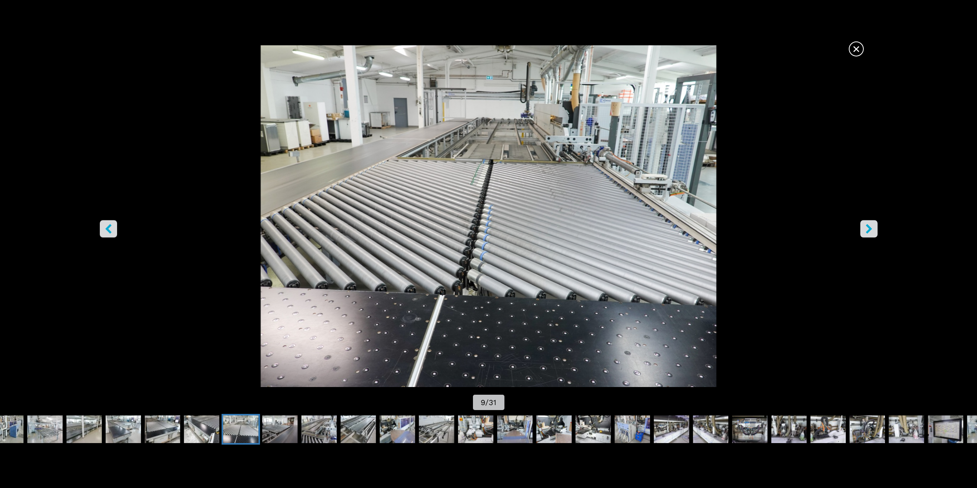
click at [871, 230] on icon "right-button" at bounding box center [869, 229] width 10 height 10
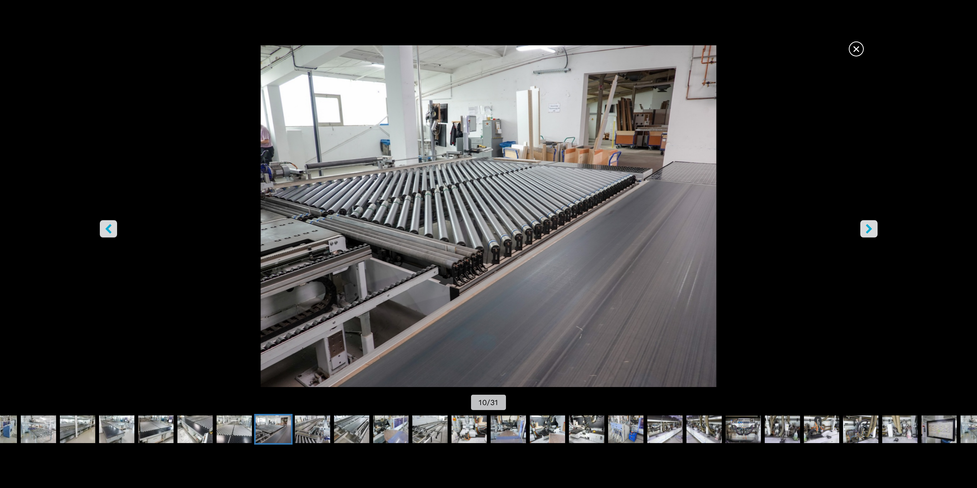
click at [871, 230] on icon "right-button" at bounding box center [869, 229] width 10 height 10
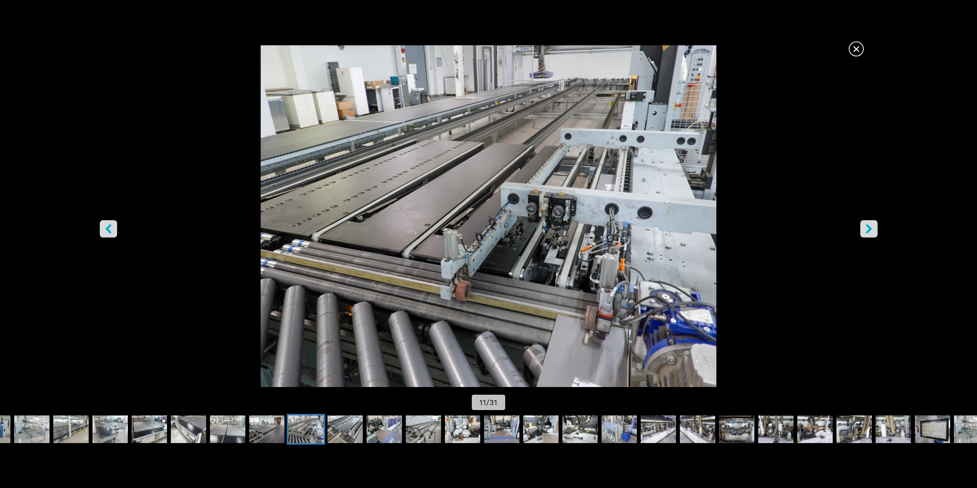
click at [871, 229] on icon "right-button" at bounding box center [869, 229] width 6 height 10
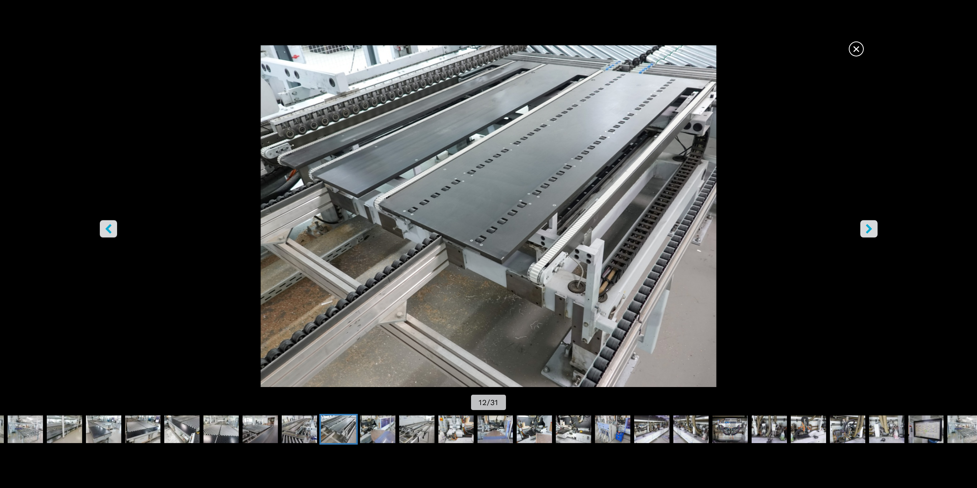
click at [871, 229] on icon "right-button" at bounding box center [869, 229] width 6 height 10
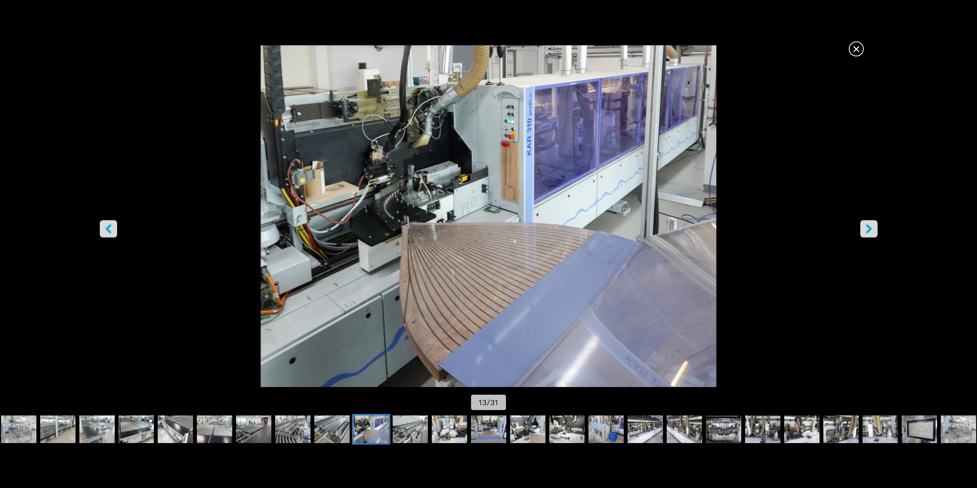
click at [871, 229] on icon "right-button" at bounding box center [869, 229] width 6 height 10
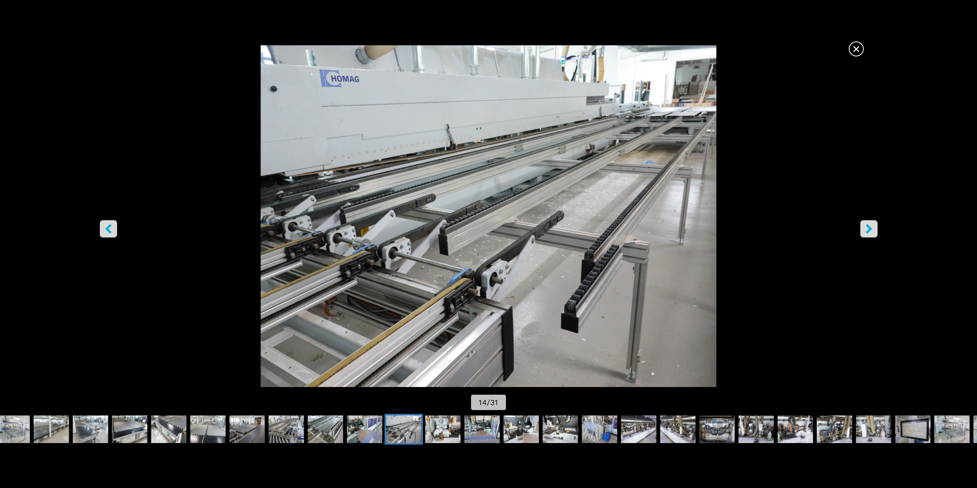
click at [871, 229] on icon "right-button" at bounding box center [869, 229] width 6 height 10
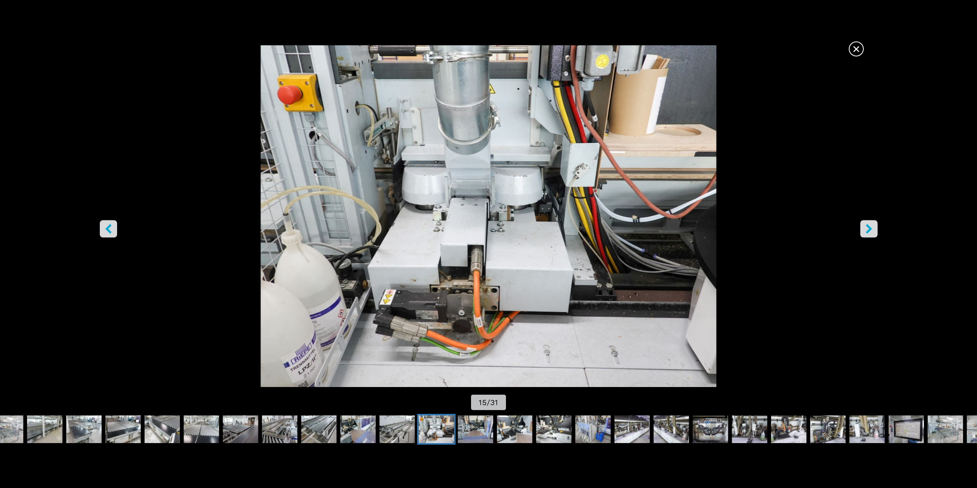
click at [871, 229] on icon "right-button" at bounding box center [869, 229] width 6 height 10
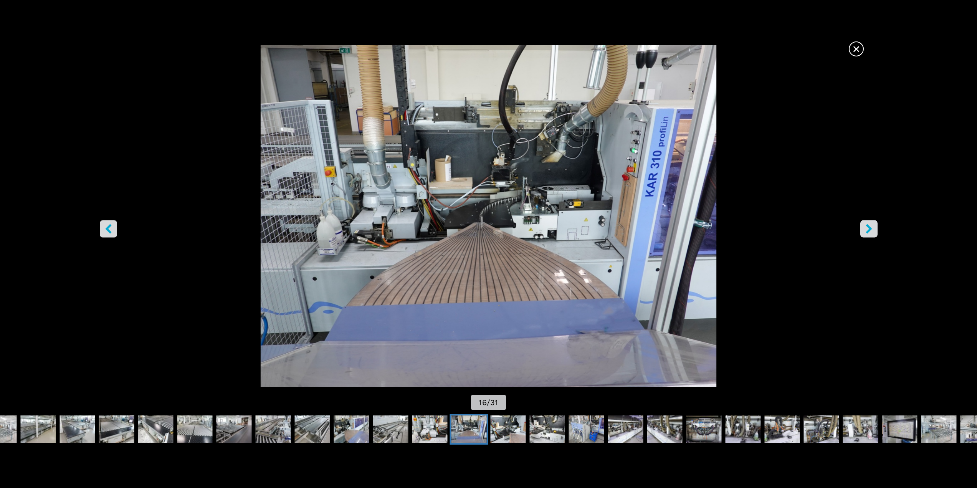
click at [871, 229] on icon "right-button" at bounding box center [869, 229] width 6 height 10
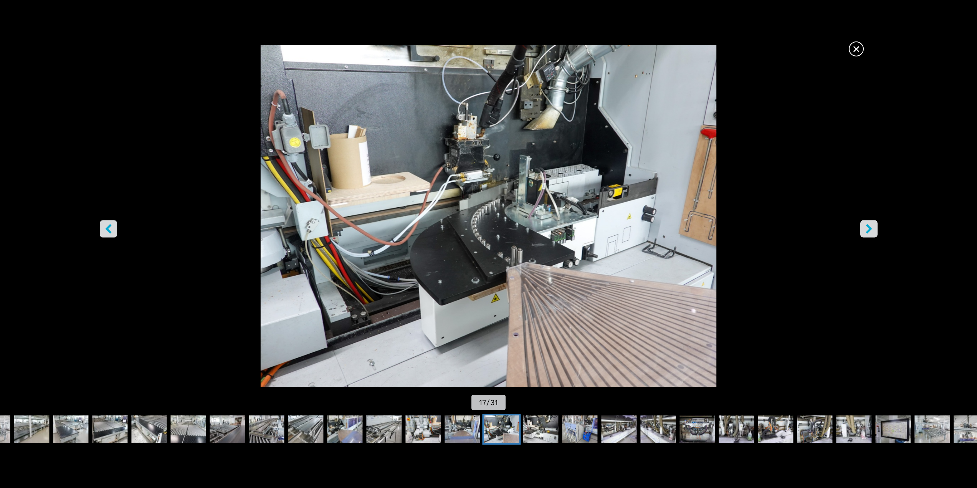
click at [871, 229] on icon "right-button" at bounding box center [869, 229] width 6 height 10
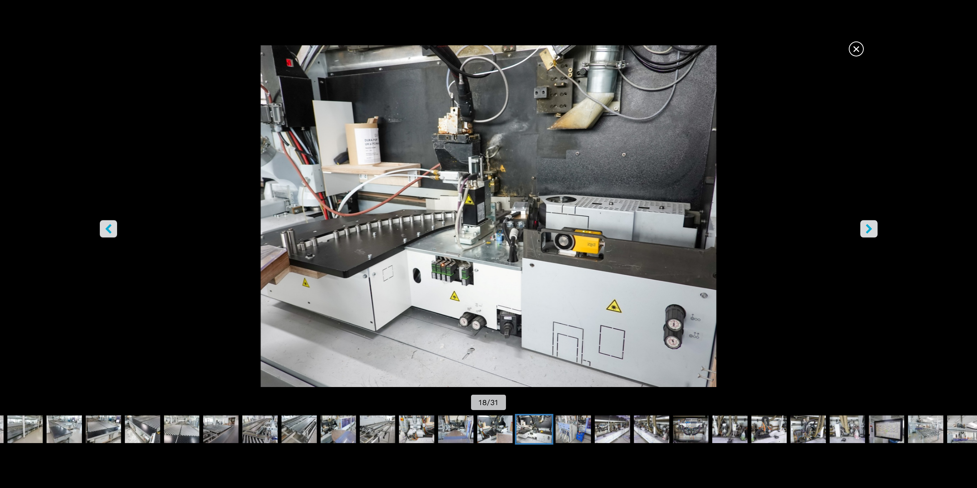
click at [871, 229] on icon "right-button" at bounding box center [869, 229] width 6 height 10
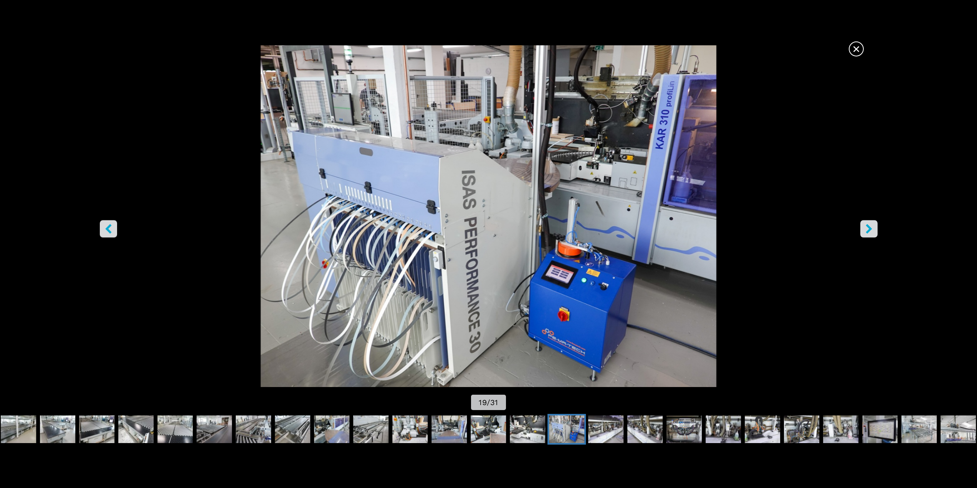
click at [869, 227] on icon "right-button" at bounding box center [869, 229] width 6 height 10
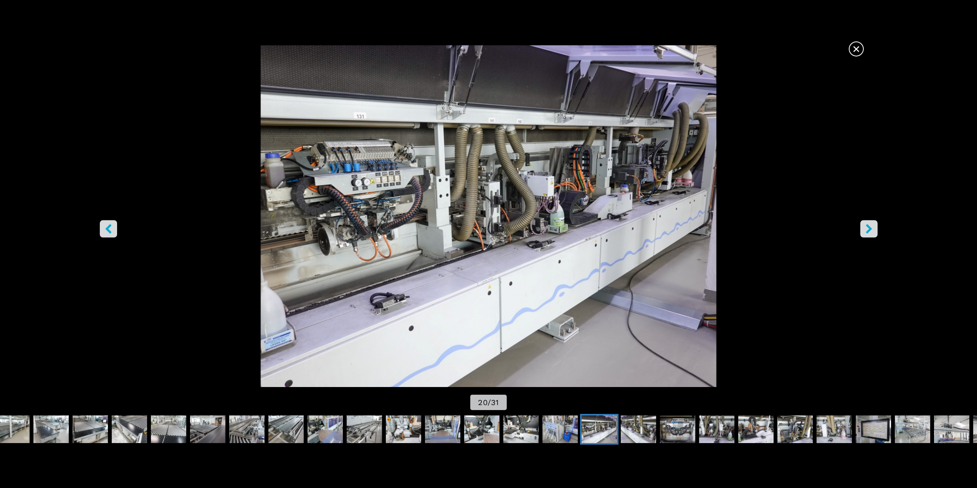
click at [869, 227] on icon "right-button" at bounding box center [869, 229] width 6 height 10
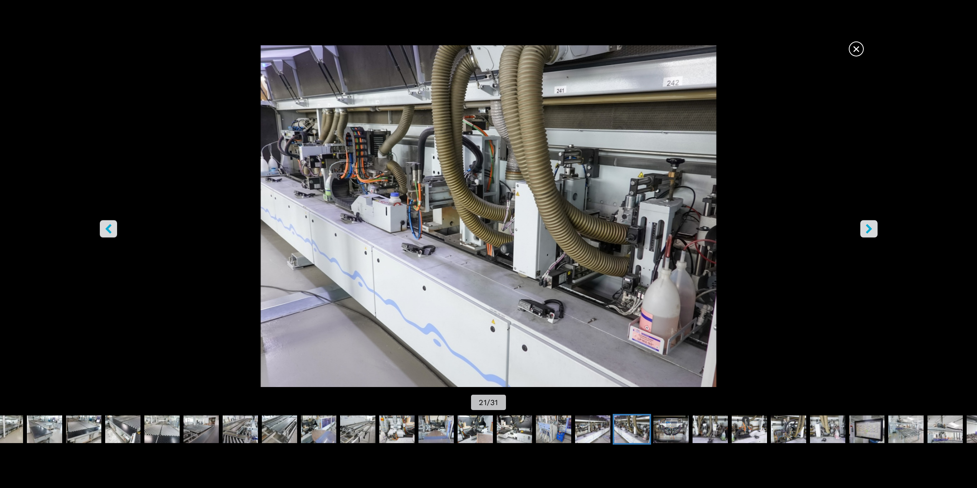
click at [869, 227] on icon "right-button" at bounding box center [869, 229] width 6 height 10
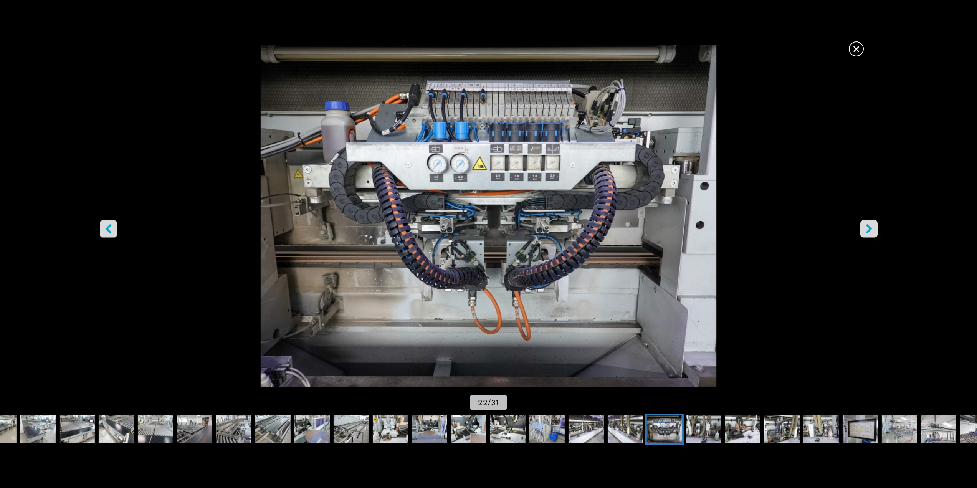
click at [869, 227] on icon "right-button" at bounding box center [869, 229] width 6 height 10
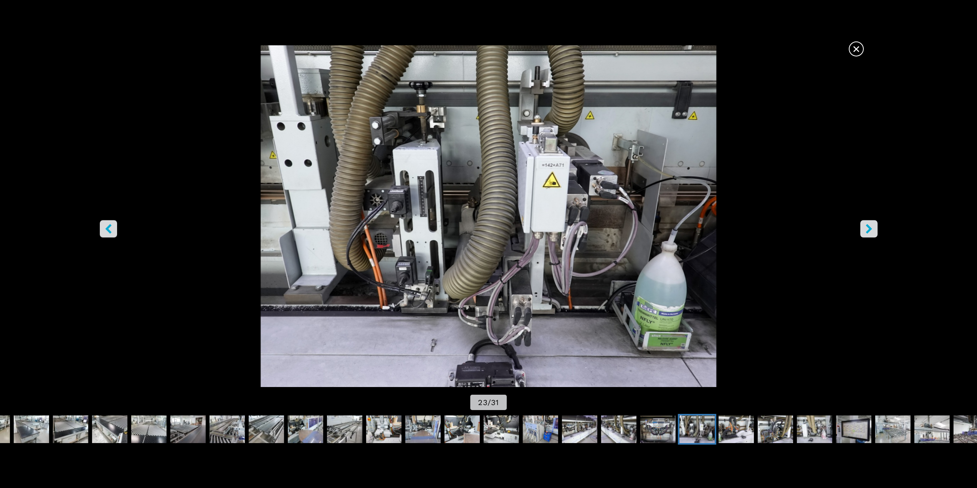
click at [869, 227] on icon "right-button" at bounding box center [869, 229] width 6 height 10
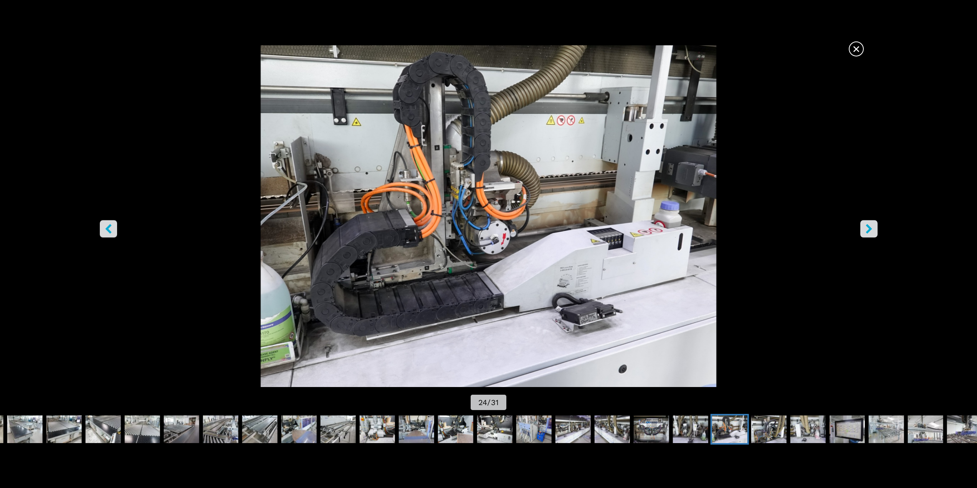
click at [869, 227] on icon "right-button" at bounding box center [869, 229] width 6 height 10
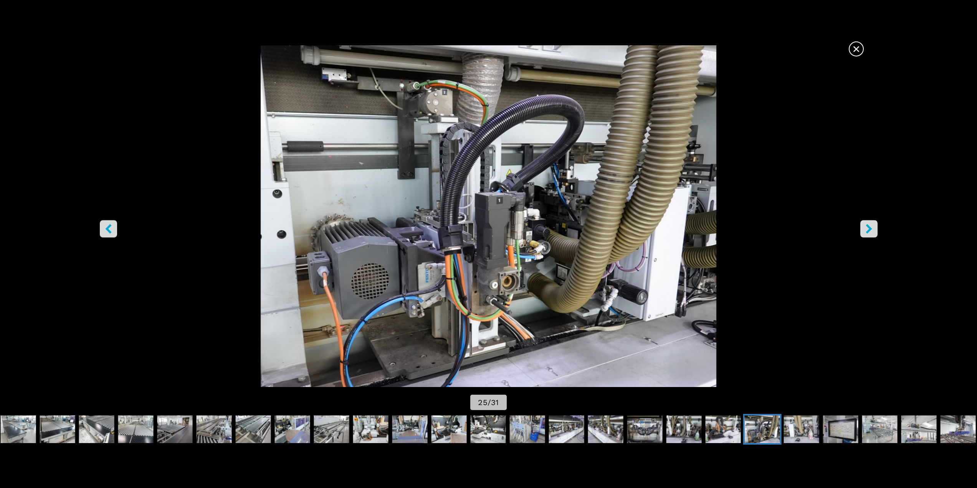
click at [869, 227] on icon "right-button" at bounding box center [869, 229] width 6 height 10
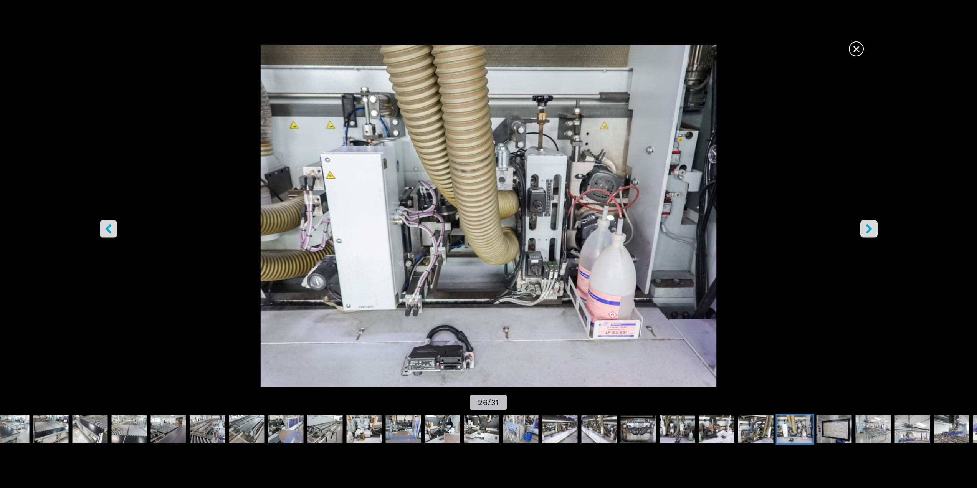
click at [872, 229] on icon "right-button" at bounding box center [869, 229] width 10 height 10
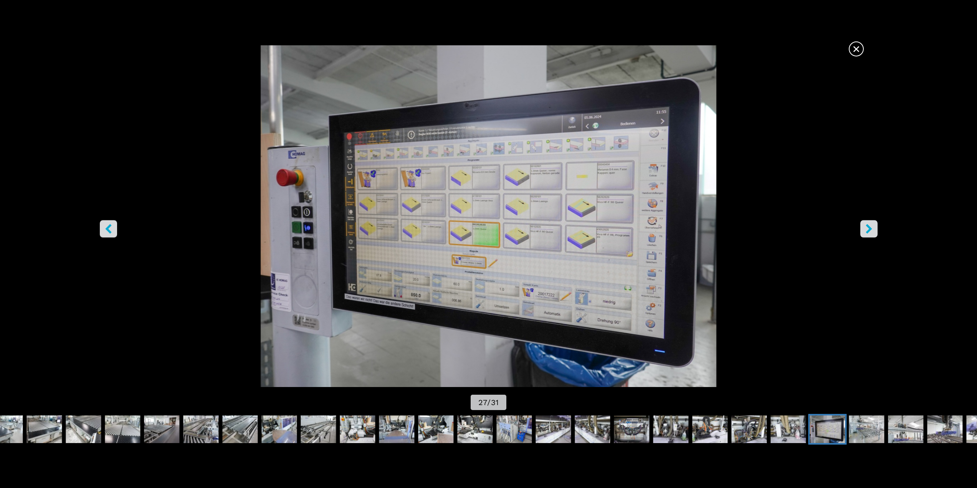
click at [872, 229] on icon "right-button" at bounding box center [869, 229] width 10 height 10
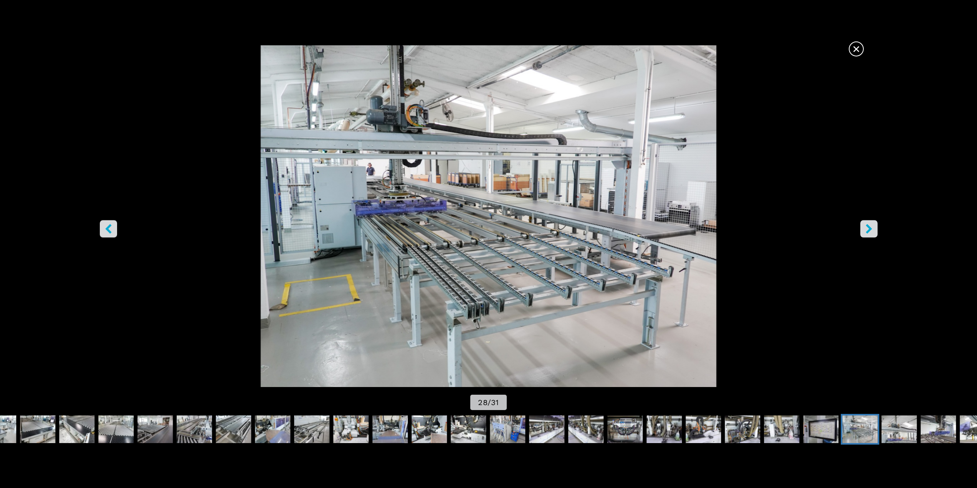
click at [872, 229] on icon "right-button" at bounding box center [869, 229] width 10 height 10
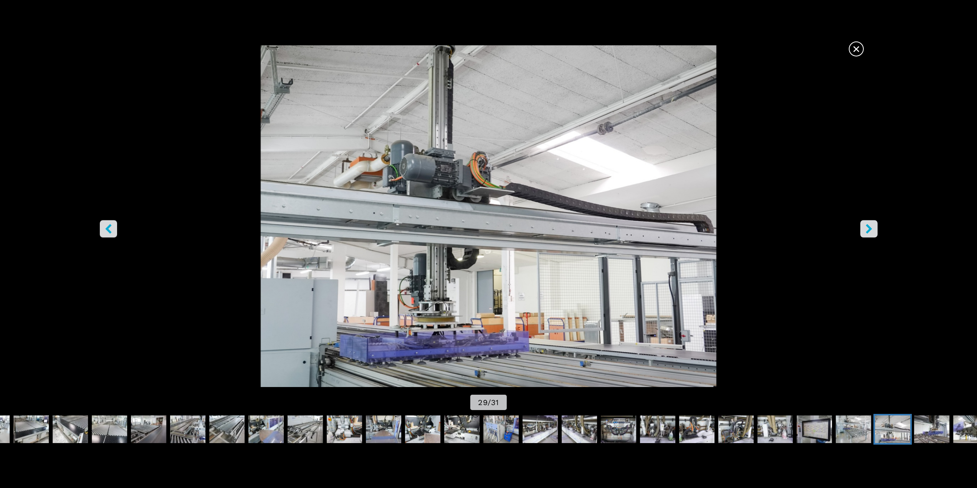
click at [857, 50] on span "×" at bounding box center [856, 47] width 13 height 13
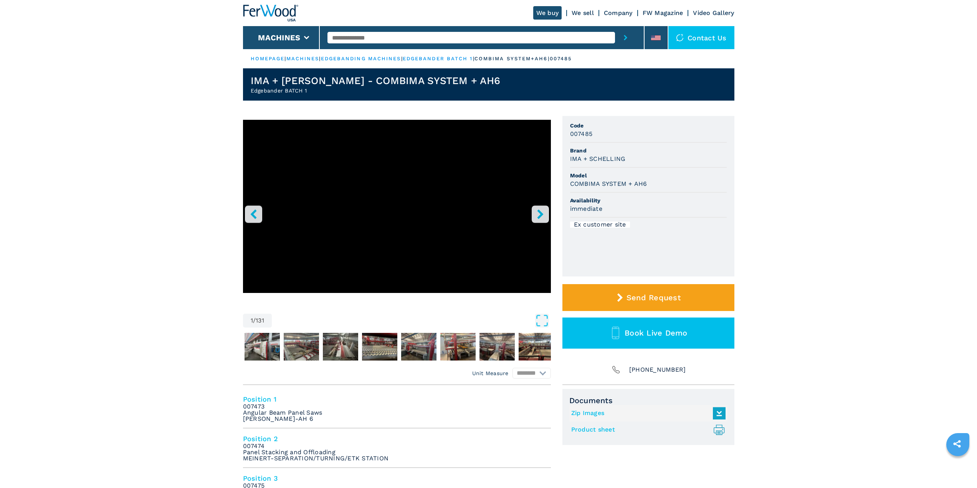
click at [545, 215] on button "right-button" at bounding box center [540, 213] width 17 height 17
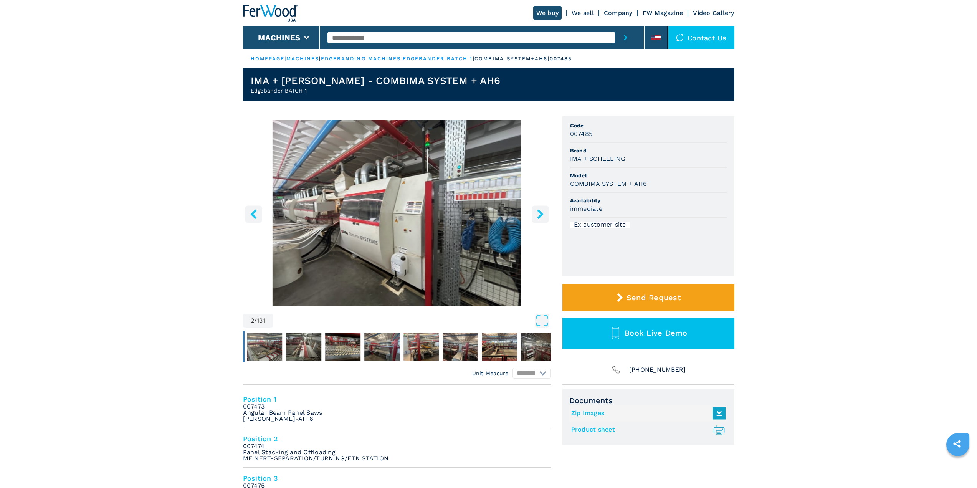
click at [539, 215] on icon "right-button" at bounding box center [540, 214] width 6 height 10
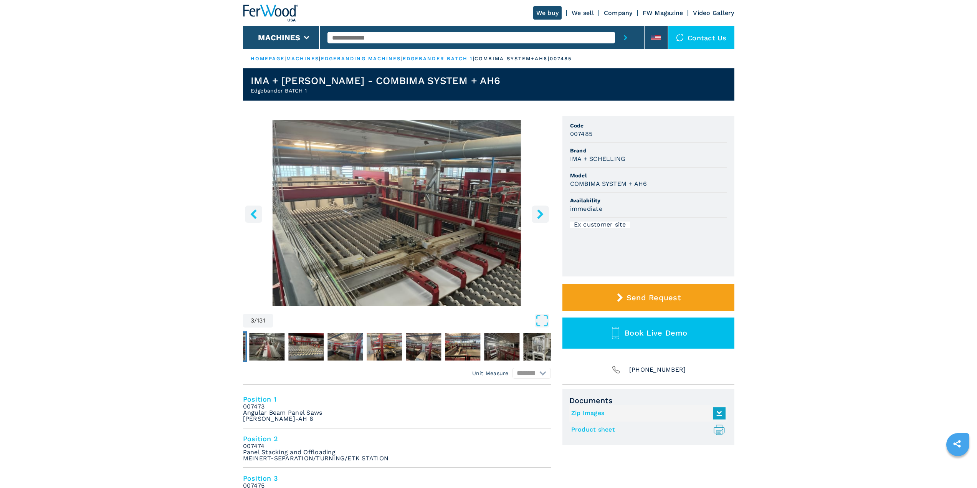
click at [539, 215] on icon "right-button" at bounding box center [540, 214] width 6 height 10
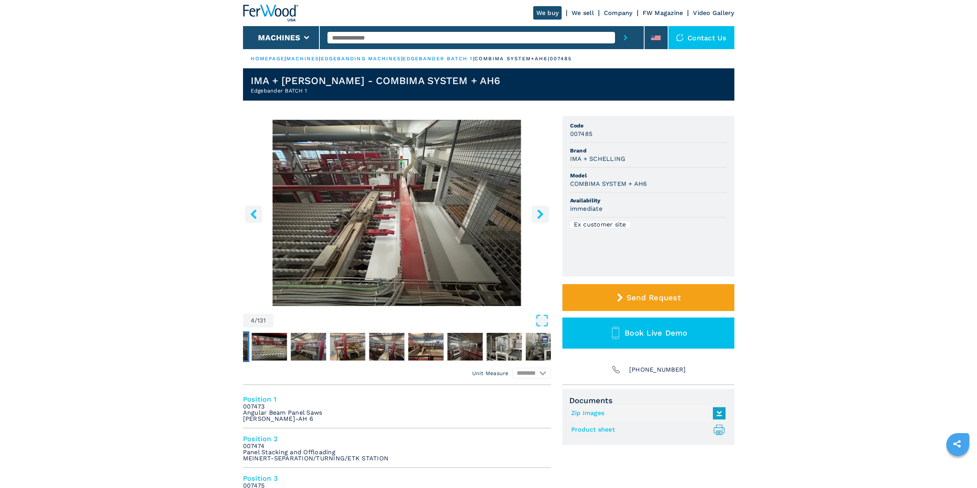
click at [539, 215] on icon "right-button" at bounding box center [540, 214] width 6 height 10
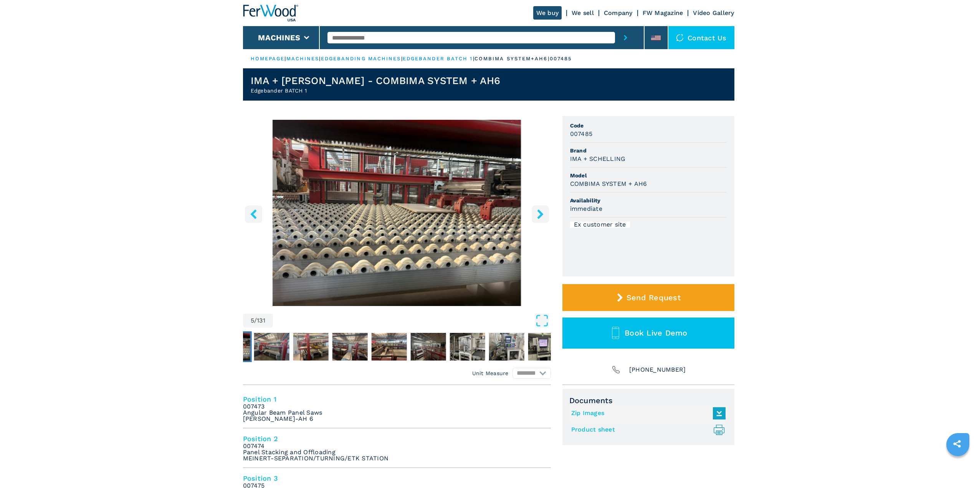
click at [539, 215] on icon "right-button" at bounding box center [540, 214] width 6 height 10
